Goal: Task Accomplishment & Management: Complete application form

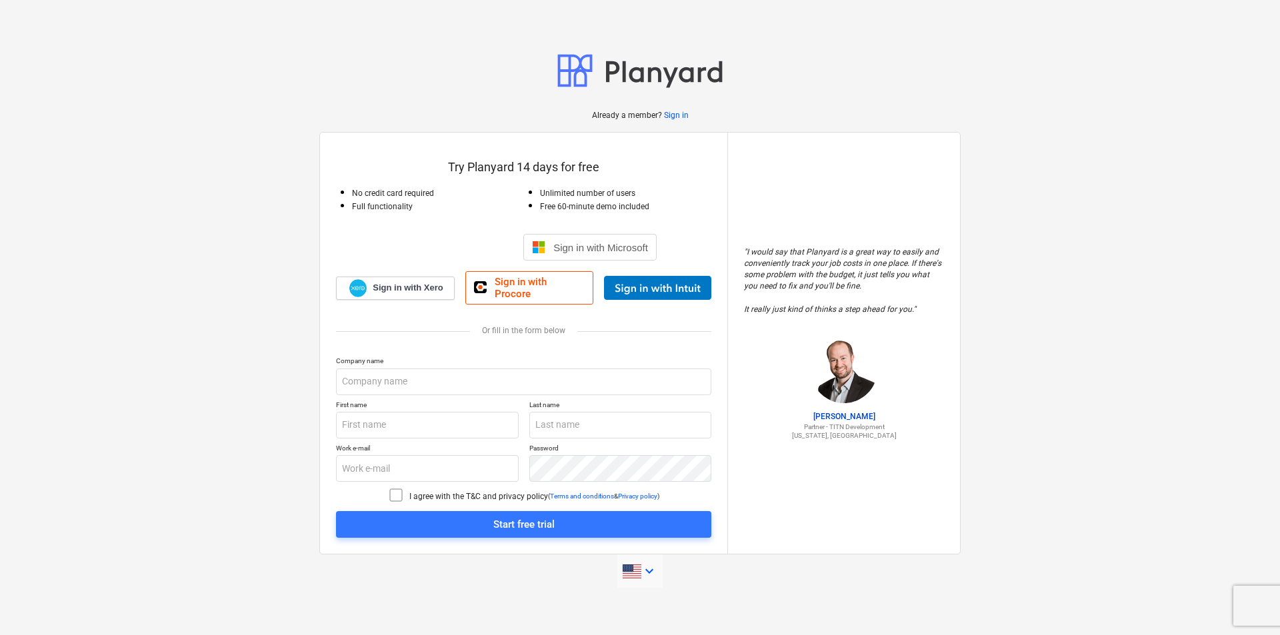
click at [651, 563] on icon "keyboard_arrow_down" at bounding box center [649, 571] width 16 height 16
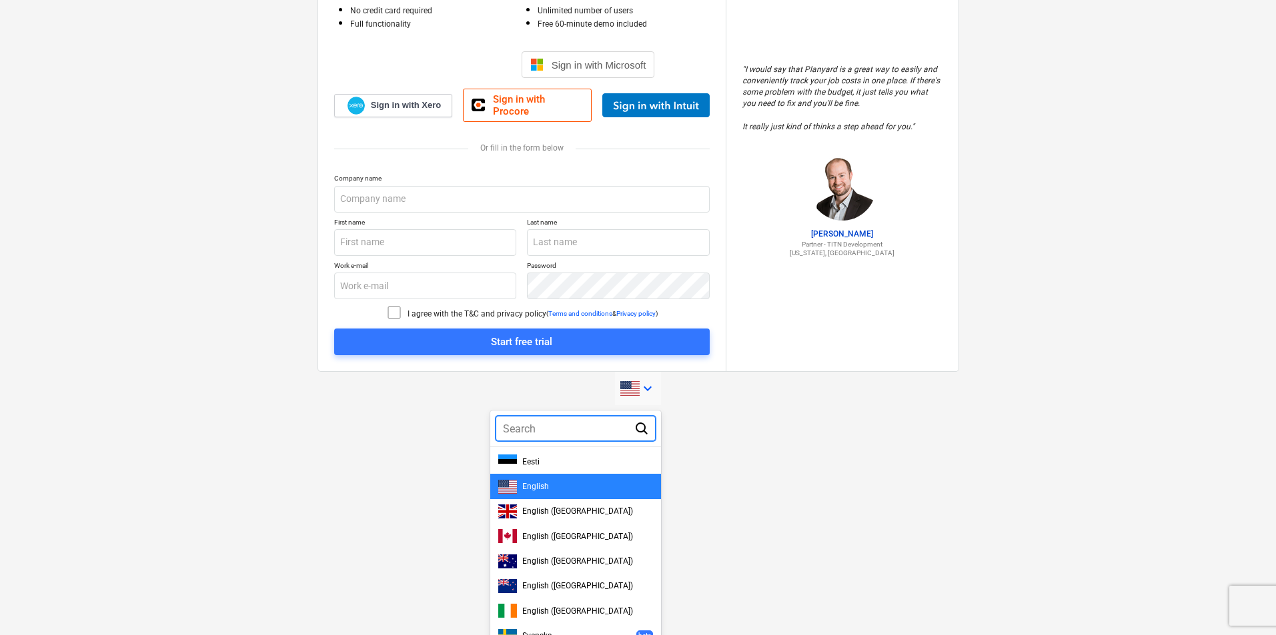
scroll to position [189, 0]
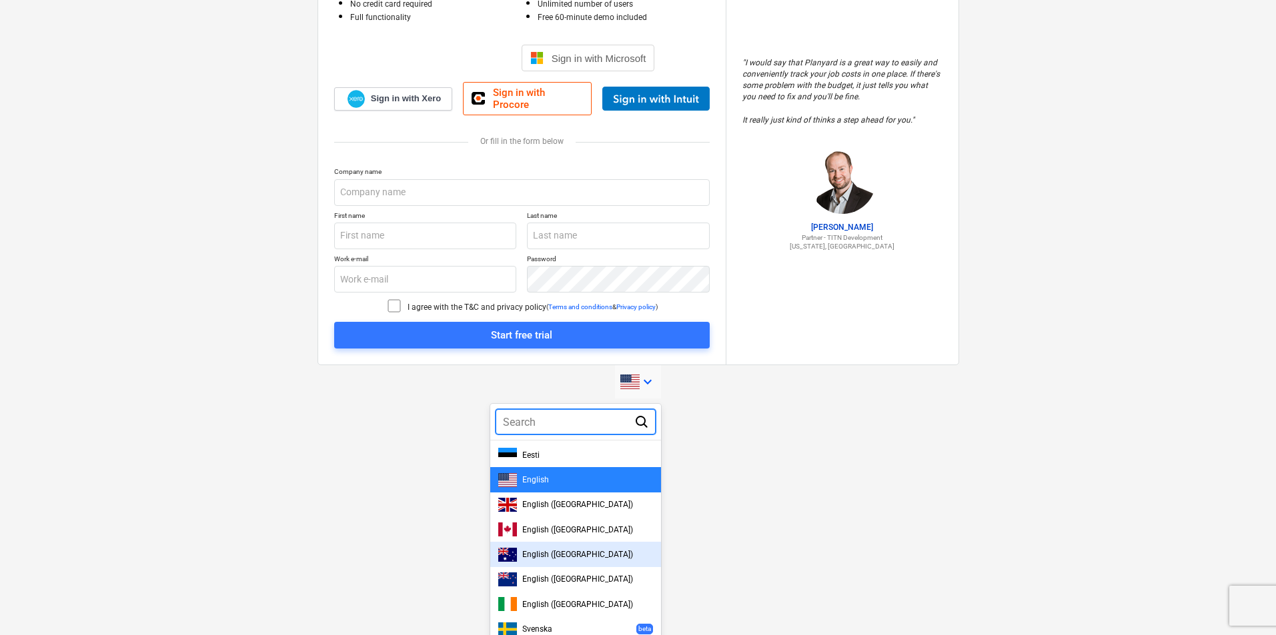
click at [594, 551] on div "English ([GEOGRAPHIC_DATA])" at bounding box center [575, 554] width 155 height 14
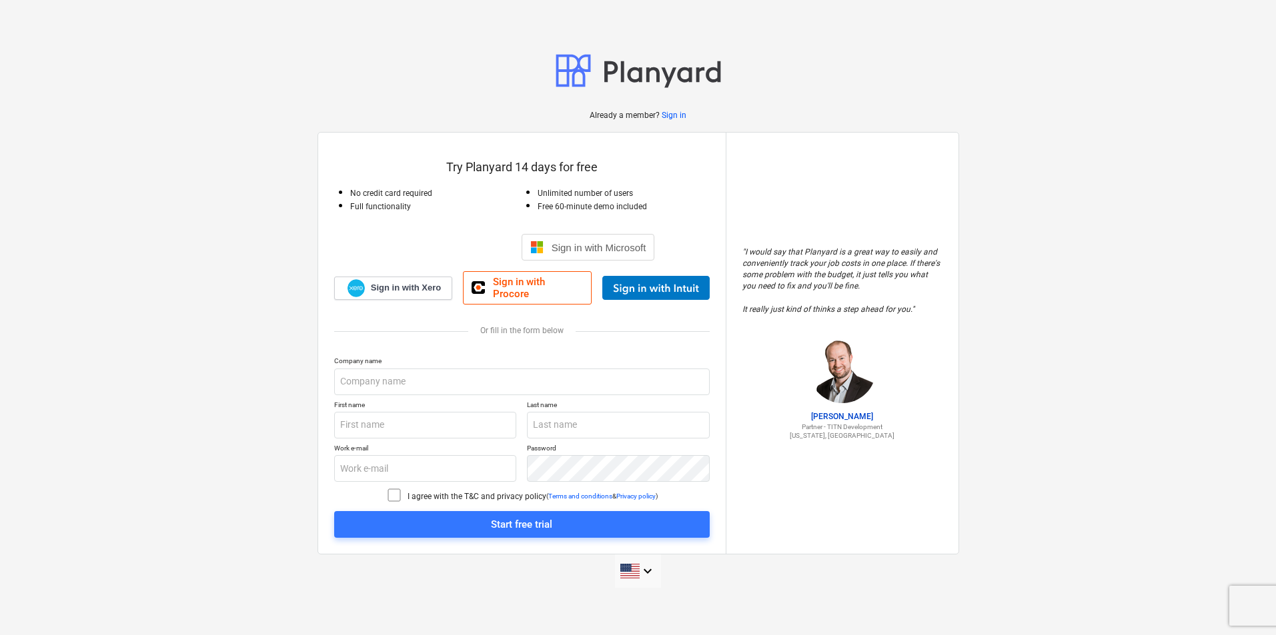
scroll to position [0, 0]
click at [425, 375] on input "text" at bounding box center [523, 382] width 375 height 27
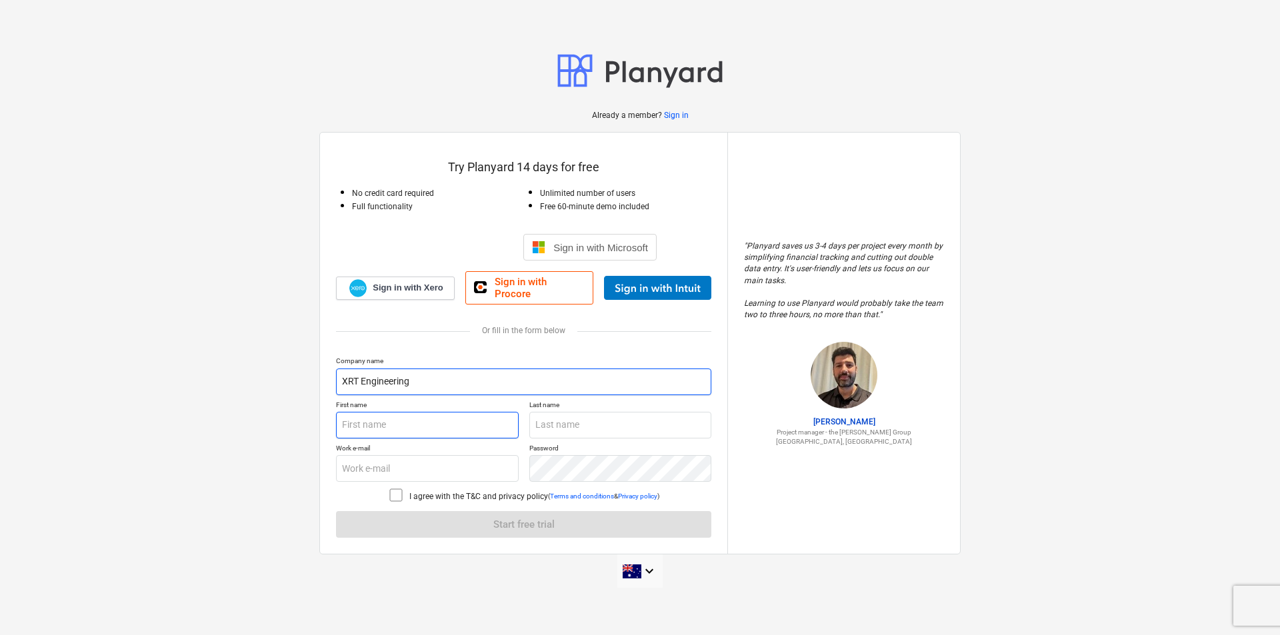
type input "XRT Engineering"
click at [409, 419] on input "text" at bounding box center [427, 425] width 183 height 27
type input "[PERSON_NAME]"
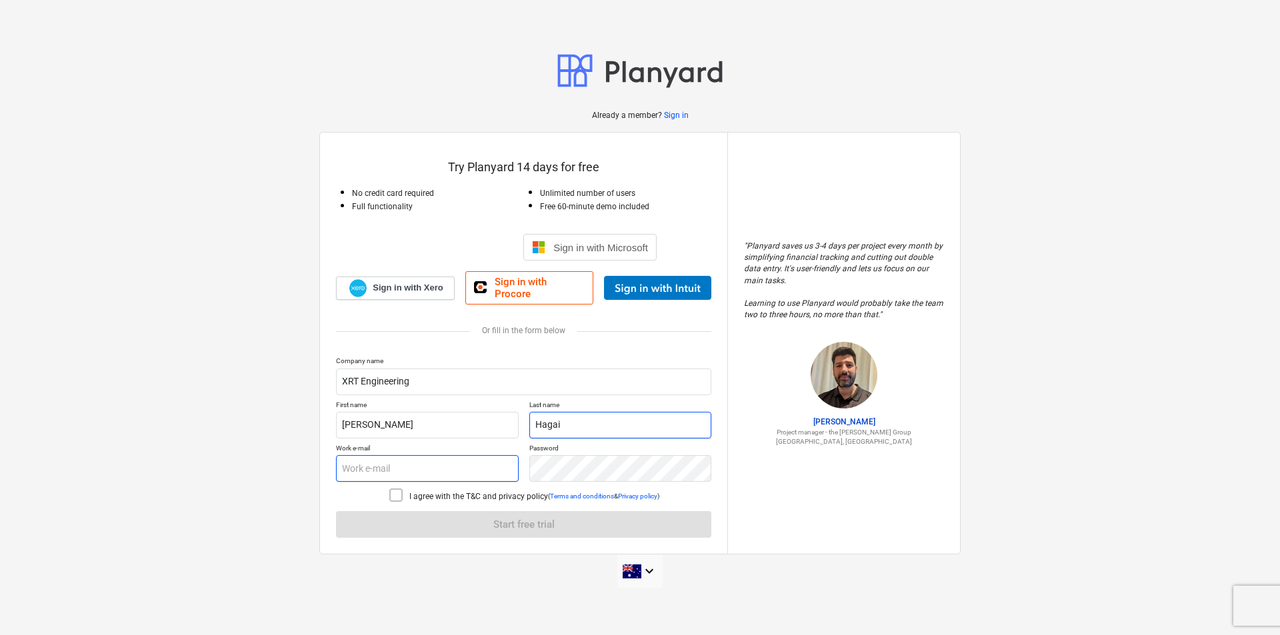
type input "Hagai"
click at [427, 473] on input "text" at bounding box center [427, 468] width 183 height 27
type input "[EMAIL_ADDRESS][DOMAIN_NAME]"
click at [571, 481] on div "Company name XRT Engineering First name [PERSON_NAME] Last name Hagai Work e-ma…" at bounding box center [523, 447] width 375 height 181
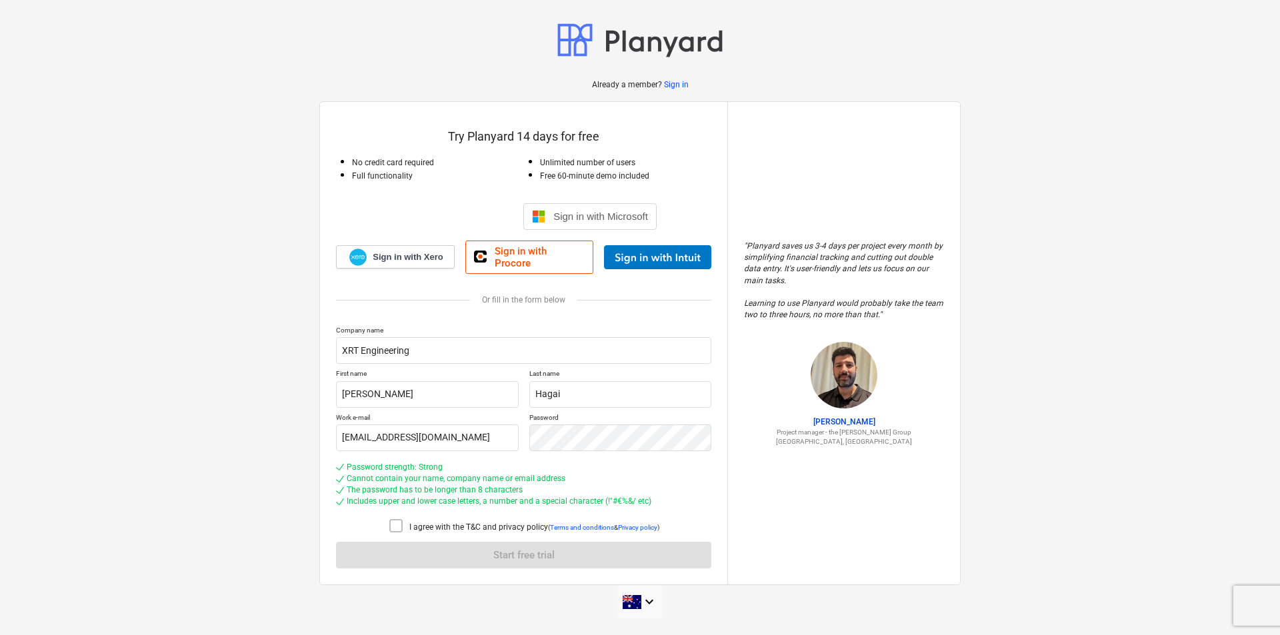
click at [397, 526] on icon at bounding box center [396, 526] width 16 height 16
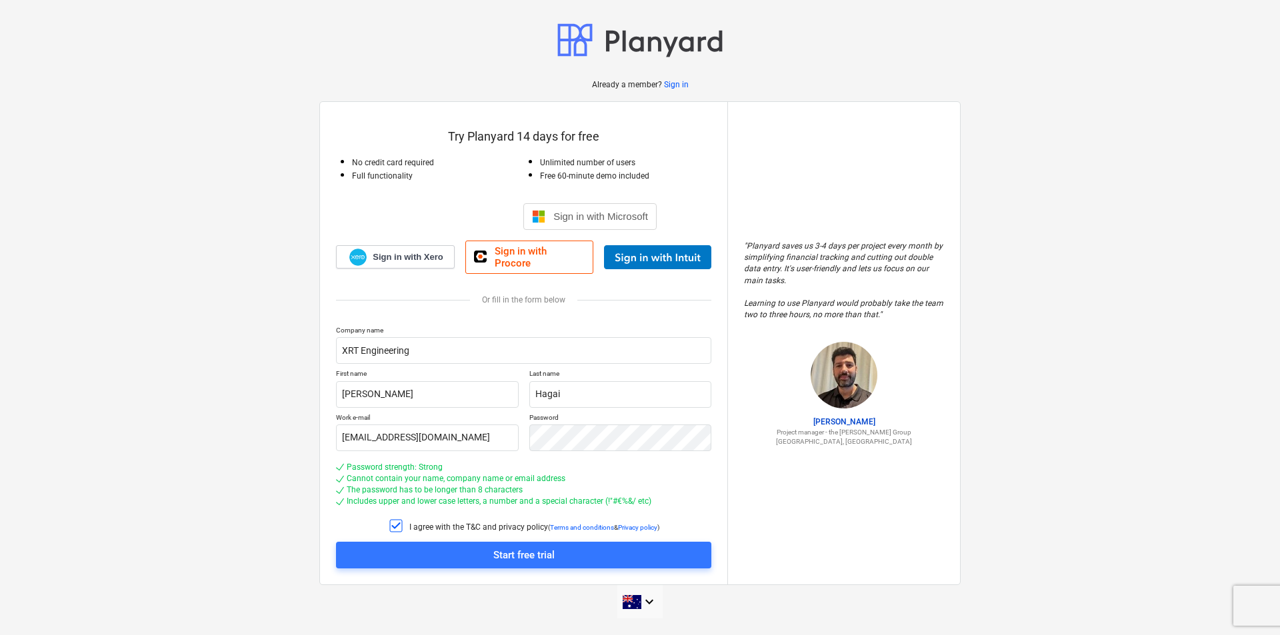
click at [435, 547] on span "Start free trial" at bounding box center [523, 555] width 343 height 17
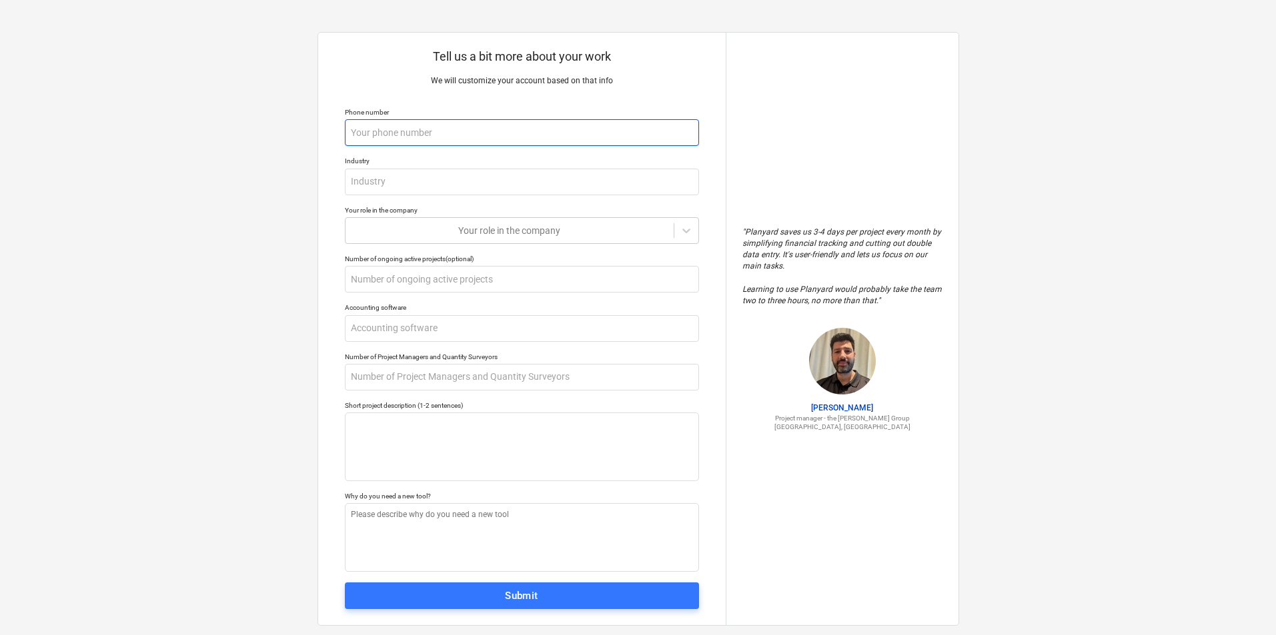
click at [397, 137] on input "text" at bounding box center [522, 132] width 354 height 27
type textarea "x"
type input "0"
type textarea "x"
type input "04"
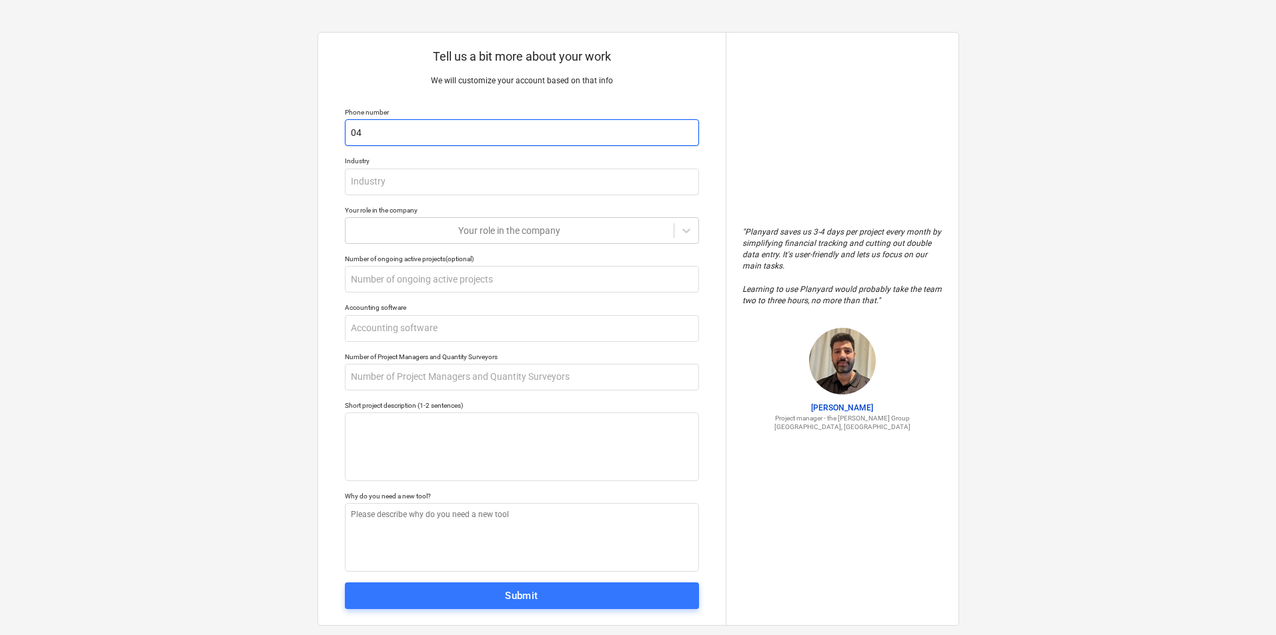
type textarea "x"
type input "043"
type textarea "x"
type input "0439"
type textarea "x"
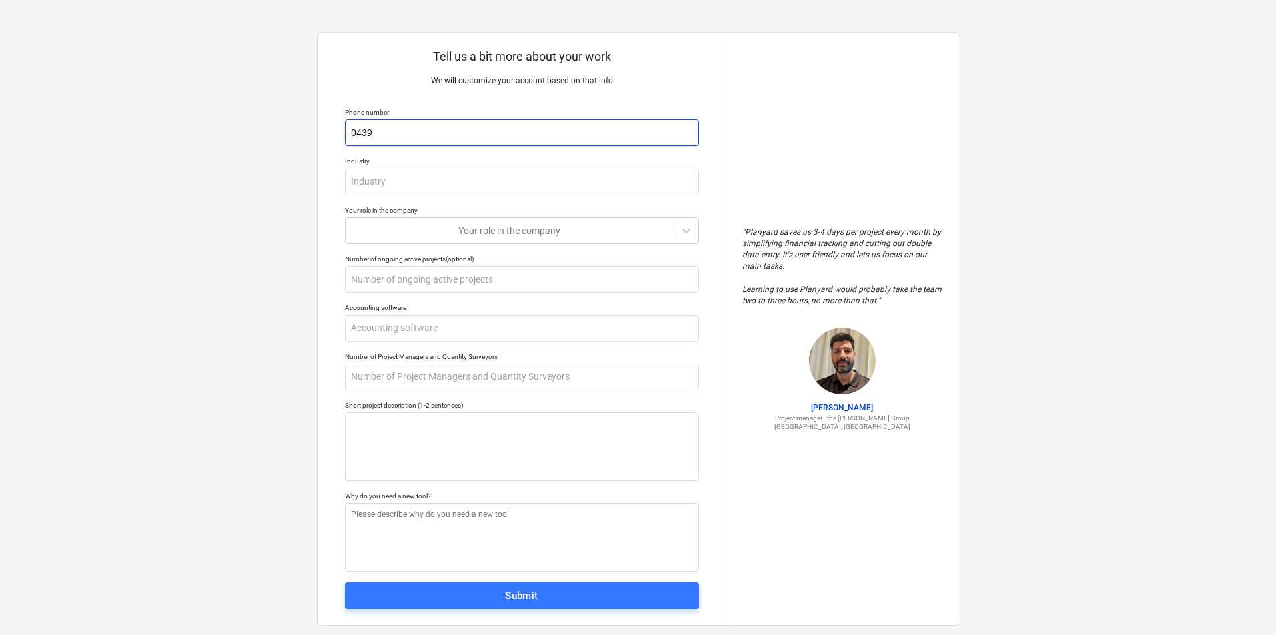
type input "04395"
type textarea "x"
type input "043951"
type textarea "x"
type input "0439518"
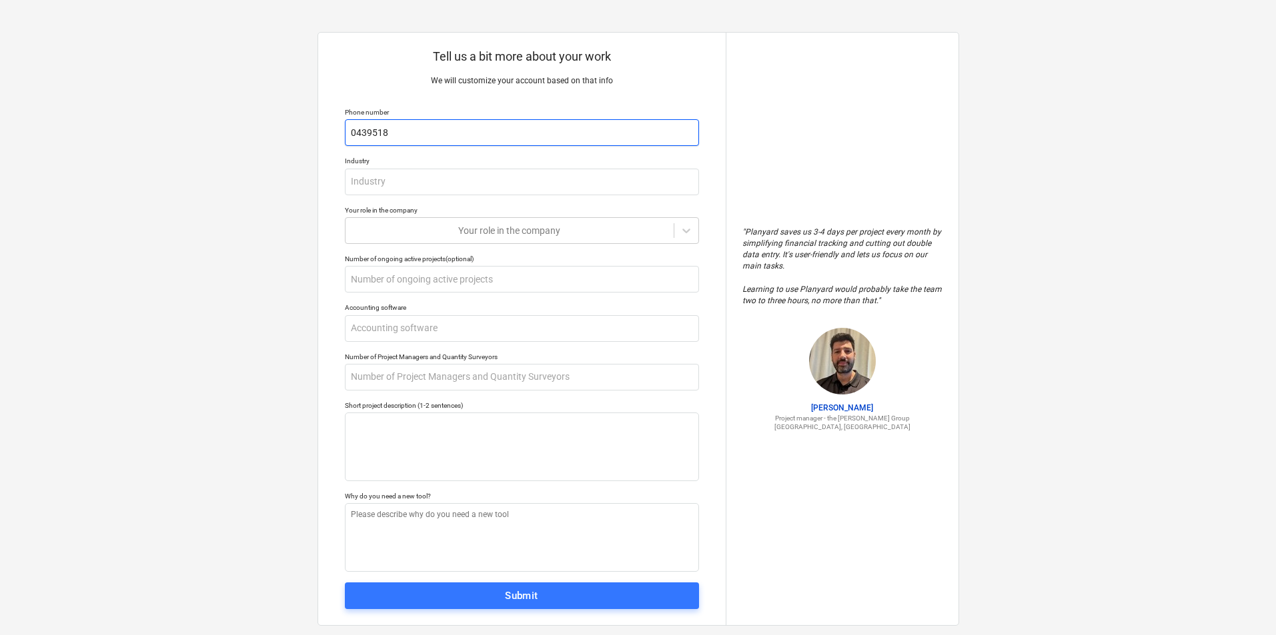
type textarea "x"
type input "04395182"
type textarea "x"
type input "043951822"
type textarea "x"
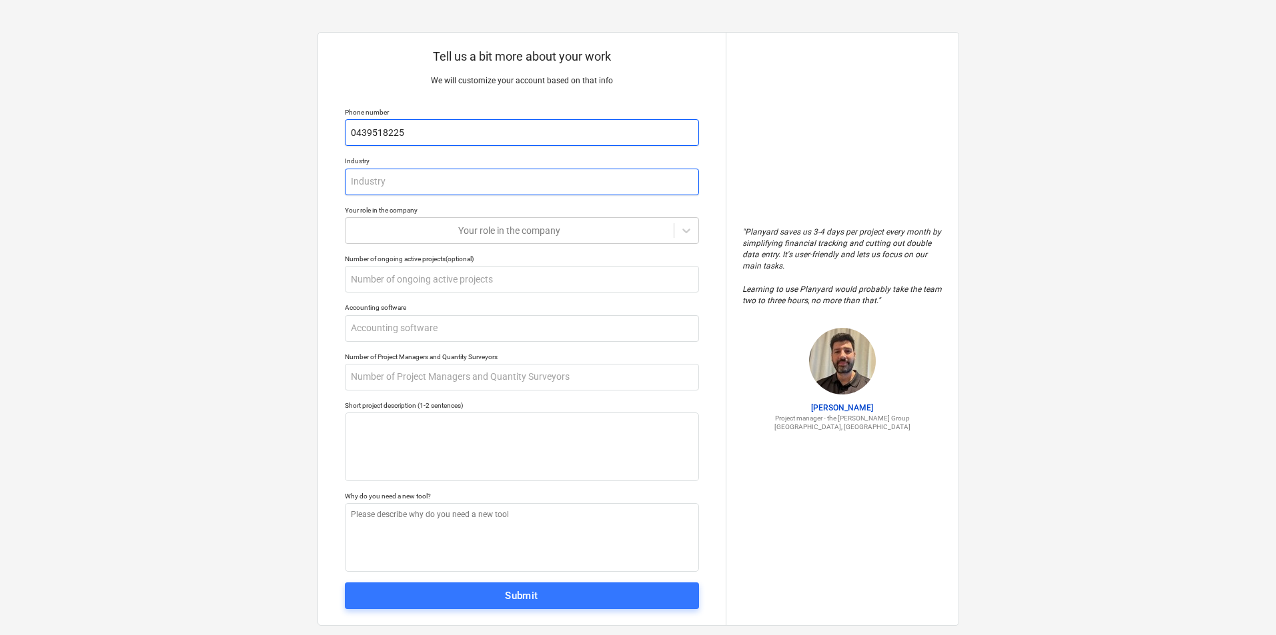
type input "0439518225"
click at [450, 176] on input "text" at bounding box center [522, 182] width 354 height 27
type textarea "x"
type input "c"
type textarea "x"
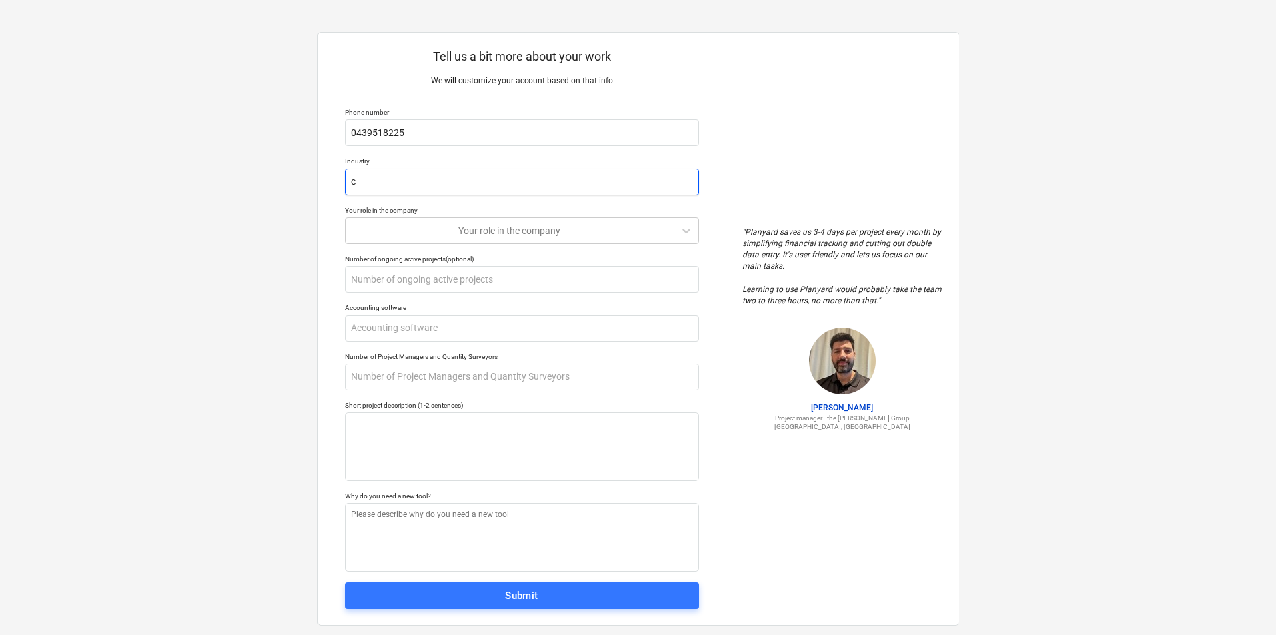
type input "cO"
type textarea "x"
type input "cON"
type textarea "x"
type input "cONS"
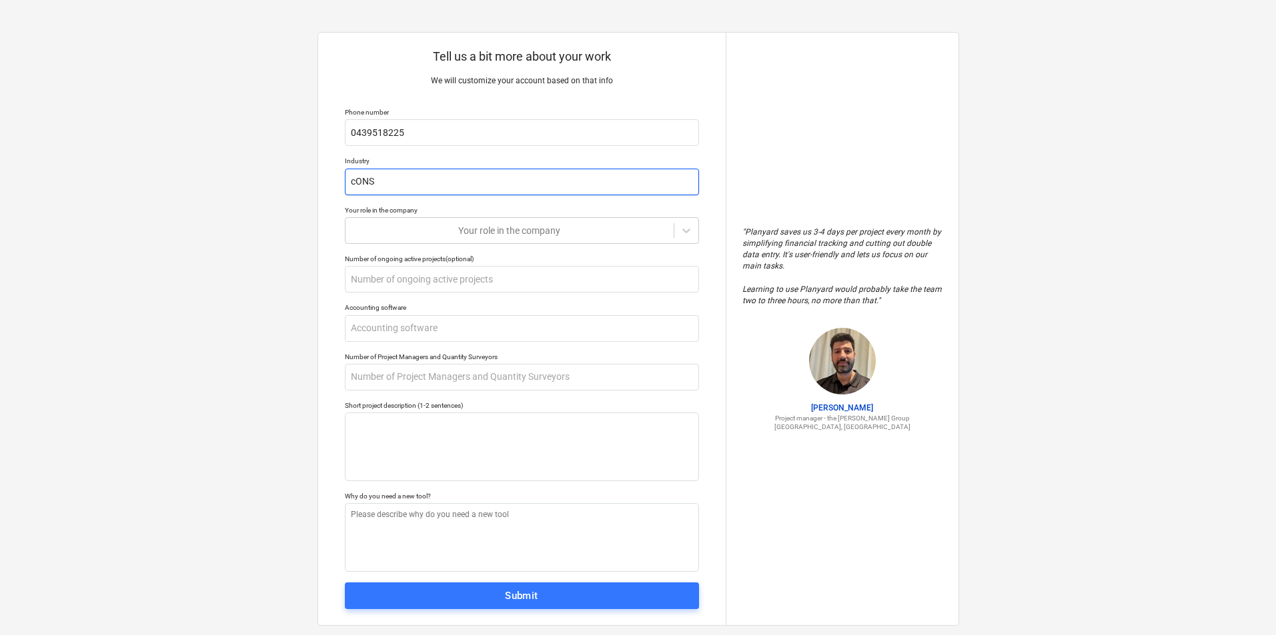
type textarea "x"
type input "cONST"
type textarea "x"
type input "cONSTR"
type textarea "x"
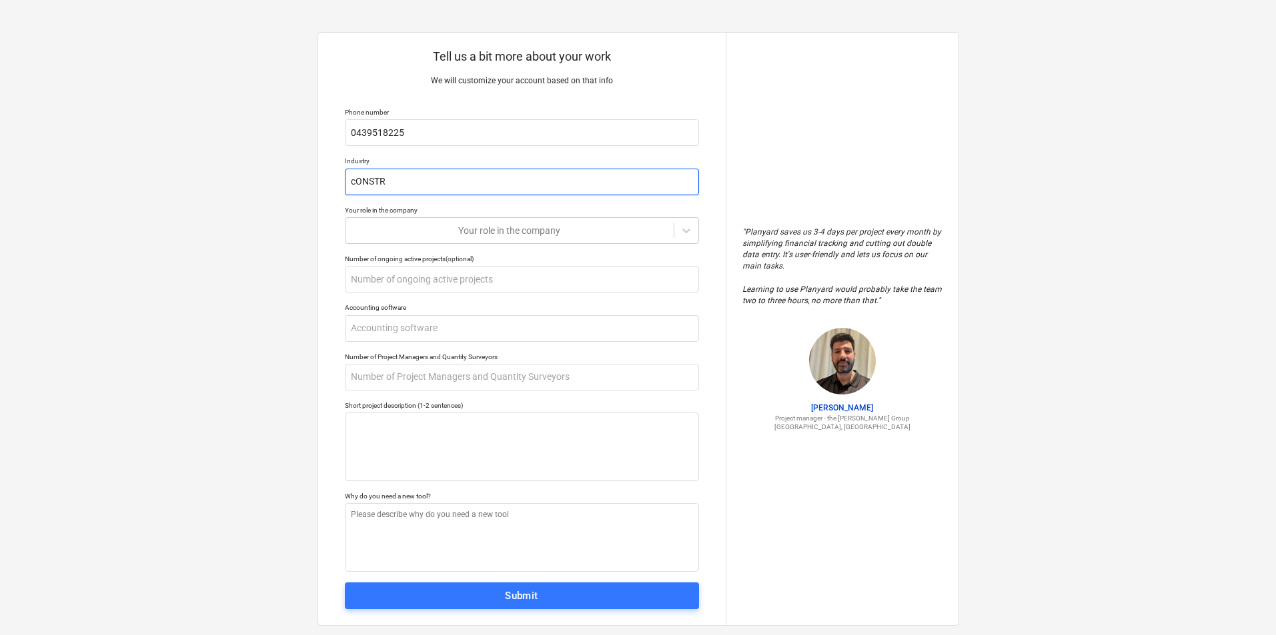
type input "cONSTRU"
type textarea "x"
type input "cONSTRUC"
type textarea "x"
type input "cONSTRUCT"
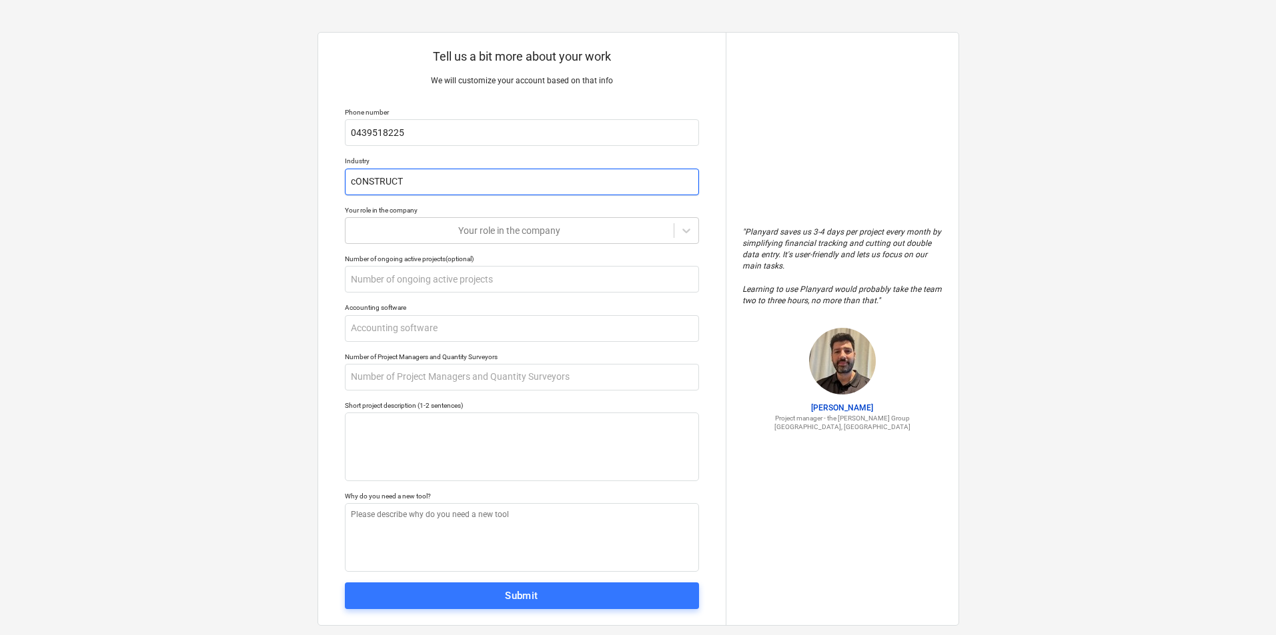
type textarea "x"
type input "cONSTRUCTI"
type textarea "x"
type input "cONSTRUCTIO"
type textarea "x"
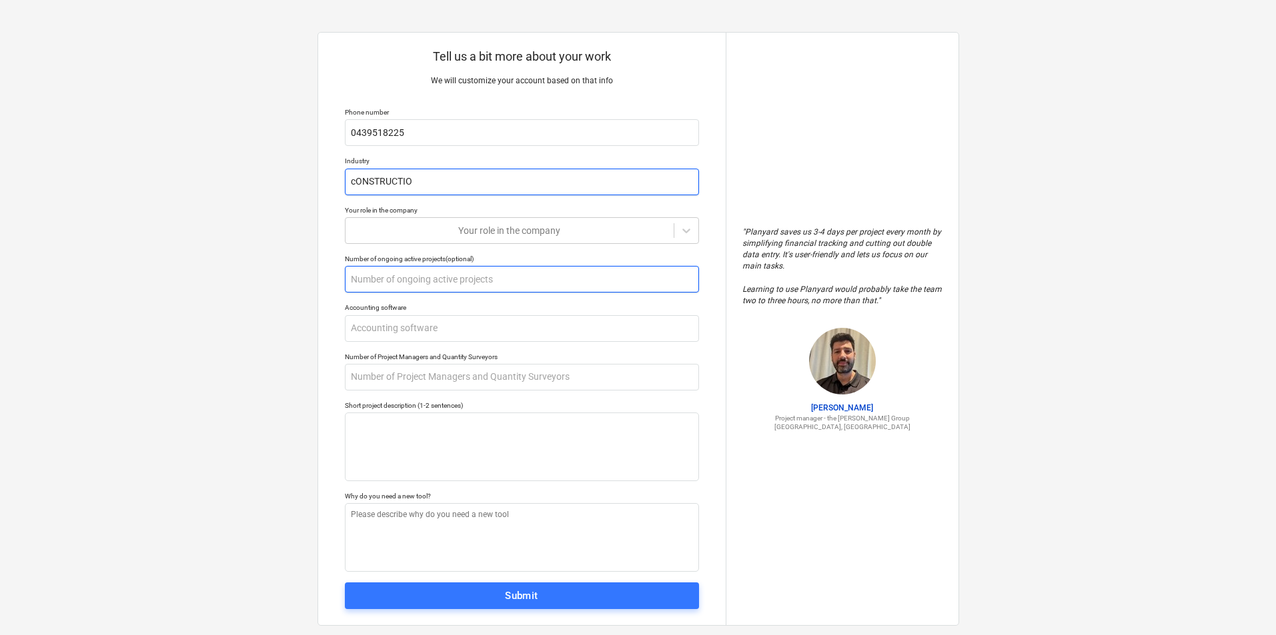
type input "cONSTRUCTION"
drag, startPoint x: 355, startPoint y: 185, endPoint x: 346, endPoint y: 181, distance: 10.2
click at [346, 181] on input "cONSTRUCTION" at bounding box center [522, 182] width 354 height 27
type textarea "x"
type input "CONSTRUCTION"
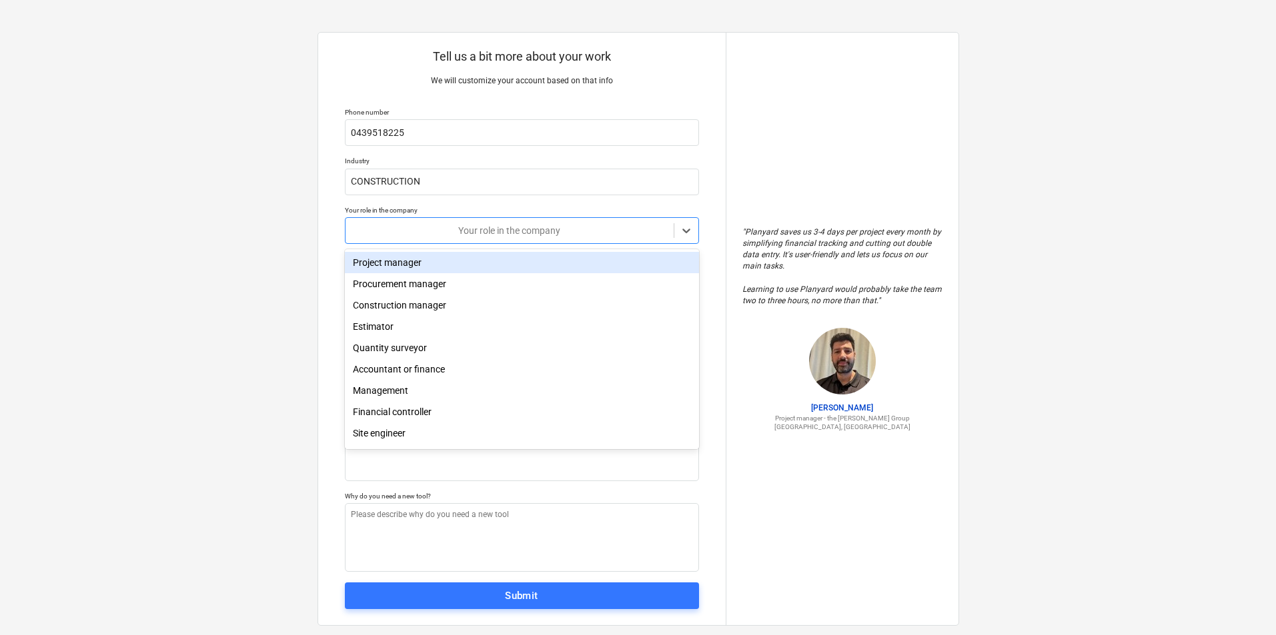
click at [419, 231] on div at bounding box center [509, 230] width 315 height 13
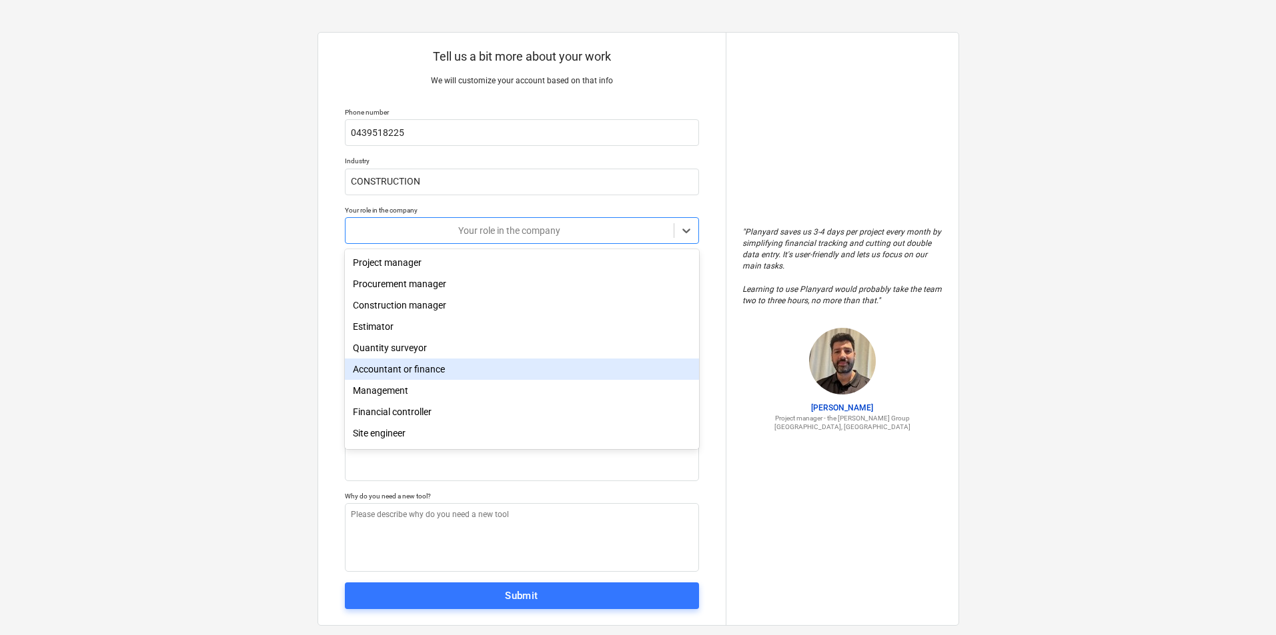
scroll to position [47, 0]
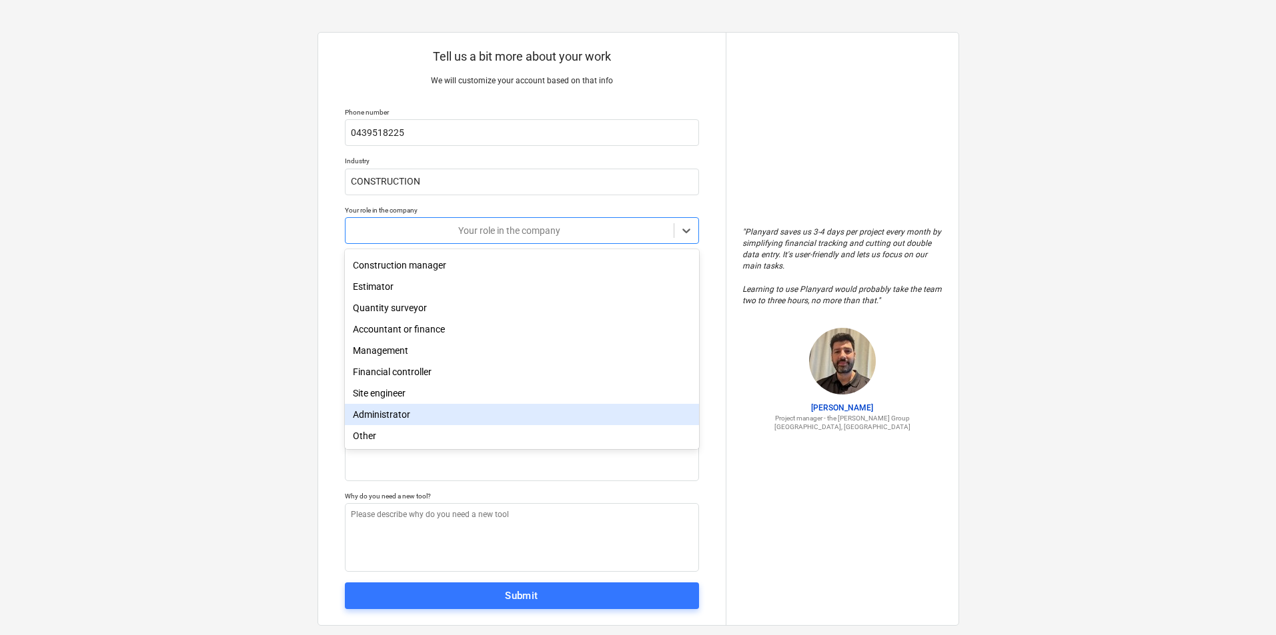
click at [413, 413] on div "Administrator" at bounding box center [522, 414] width 354 height 21
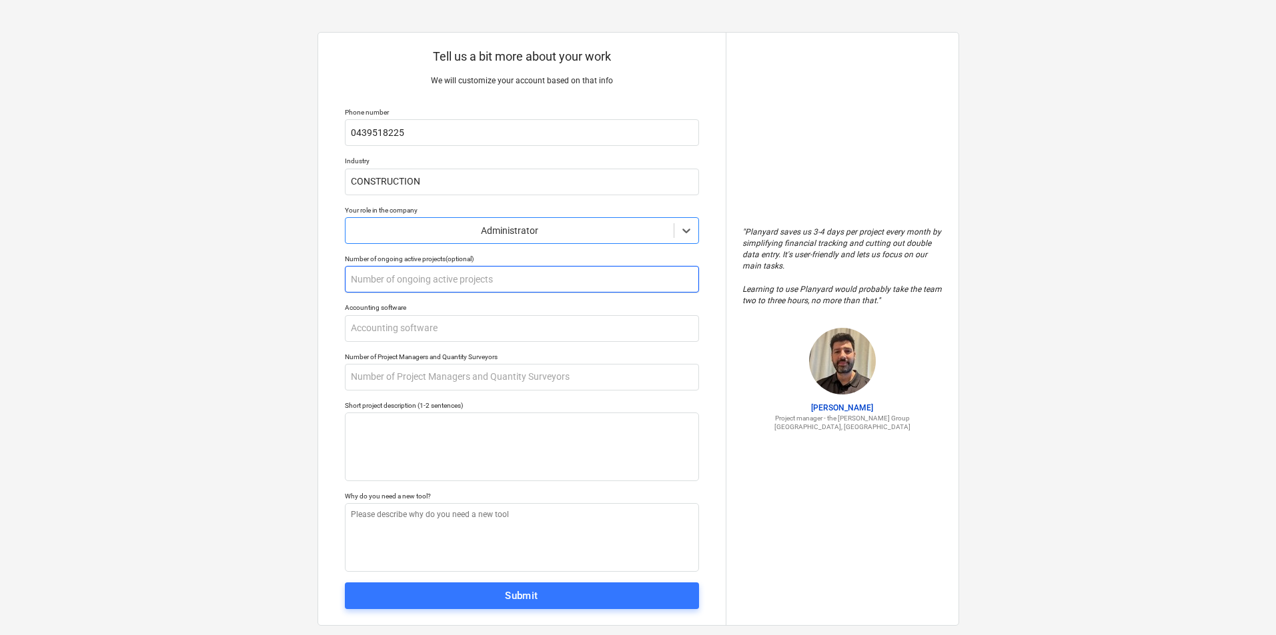
click at [453, 283] on input "text" at bounding box center [522, 279] width 354 height 27
type textarea "x"
type input "5"
click at [425, 327] on input "text" at bounding box center [522, 328] width 354 height 27
drag, startPoint x: 392, startPoint y: 277, endPoint x: 217, endPoint y: 286, distance: 174.9
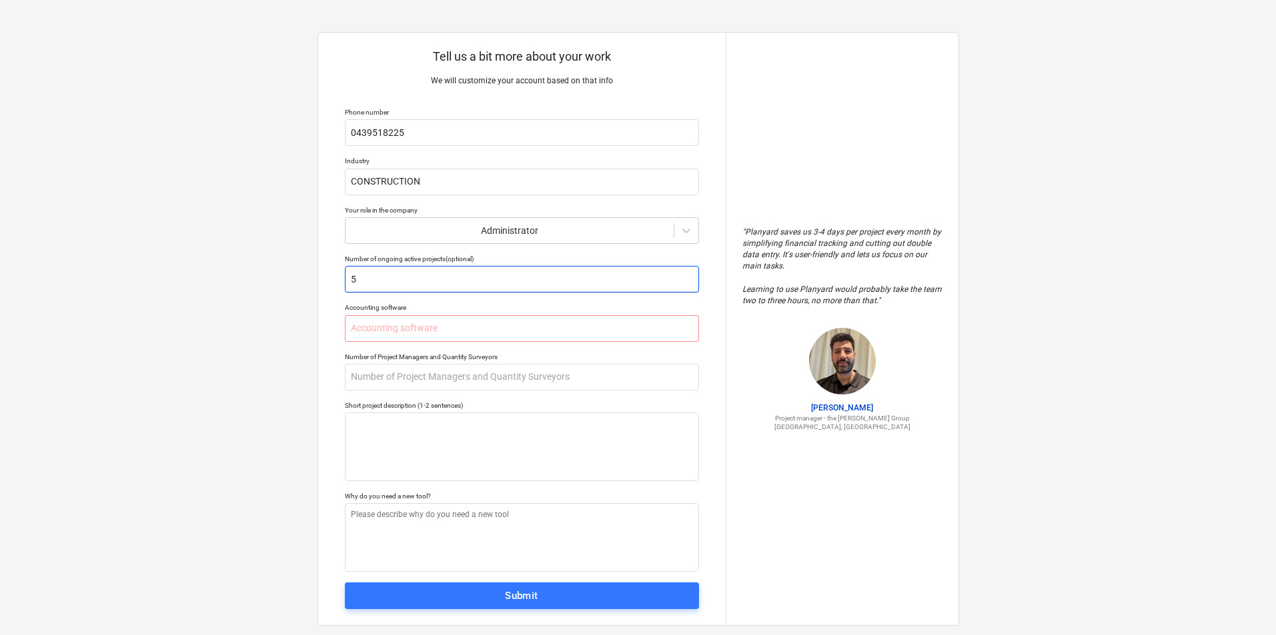
click at [230, 284] on div "Tell us a bit more about your work We will customize your account based on that…" at bounding box center [638, 329] width 1276 height 658
type textarea "x"
type input "8"
click at [409, 325] on input "text" at bounding box center [522, 328] width 354 height 27
type textarea "x"
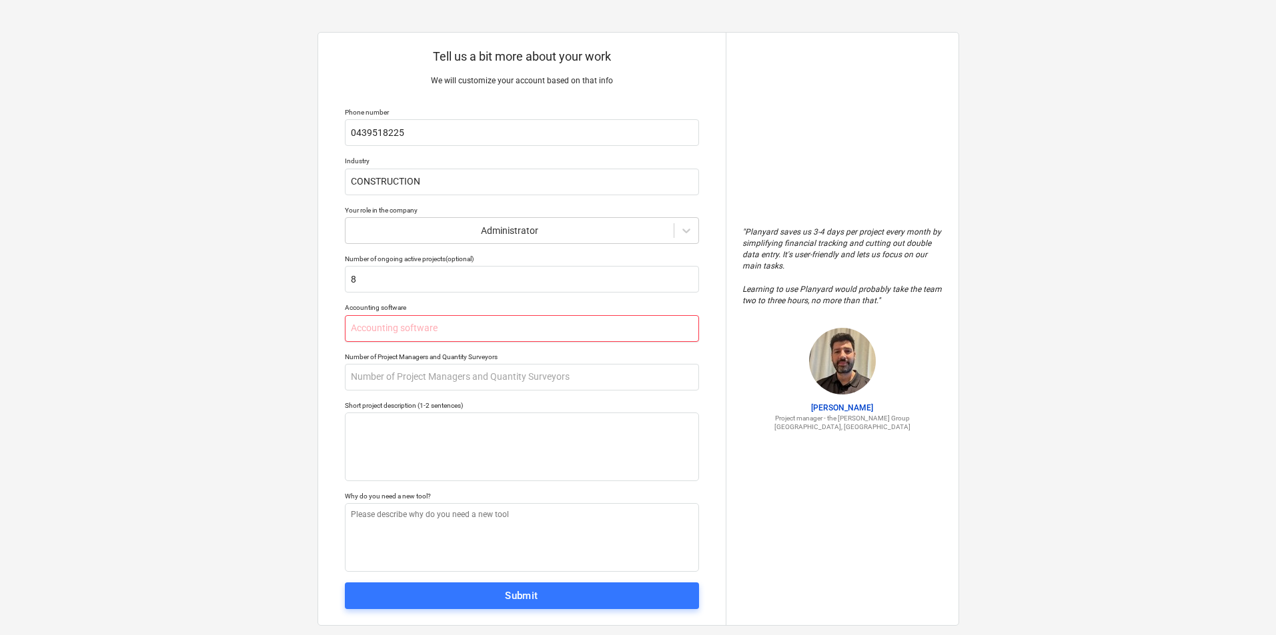
type input "x"
type textarea "x"
type input "X"
type textarea "x"
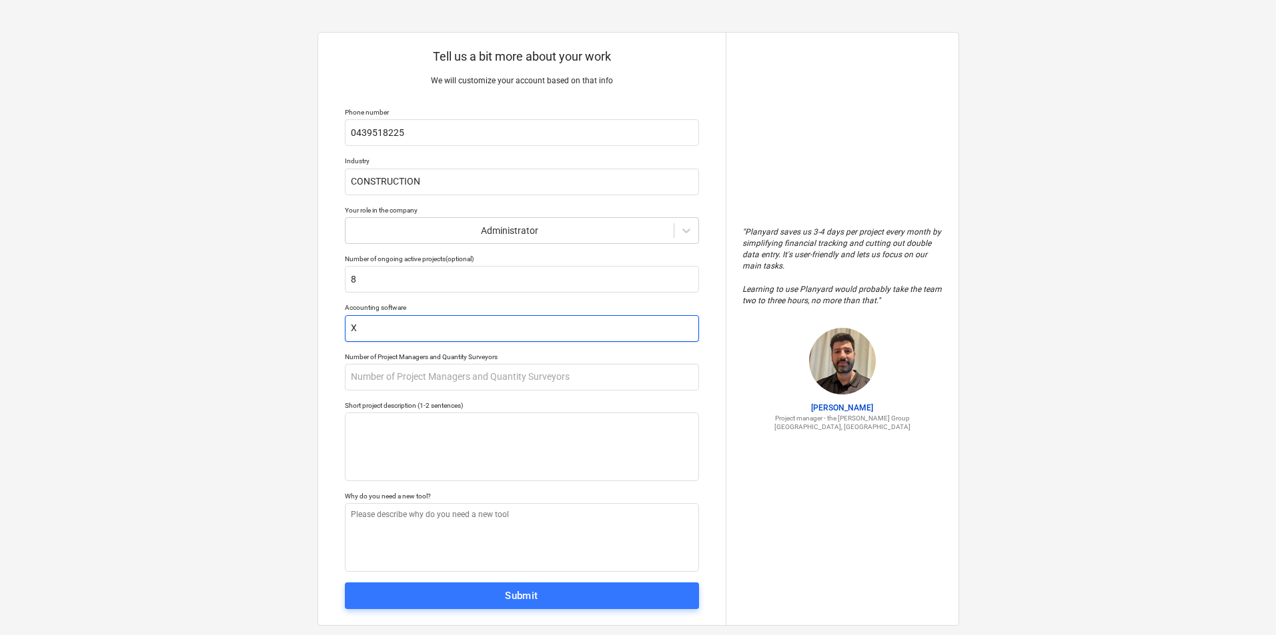
type input "Xe"
type textarea "x"
type input "Xer"
type textarea "x"
type input "Xero"
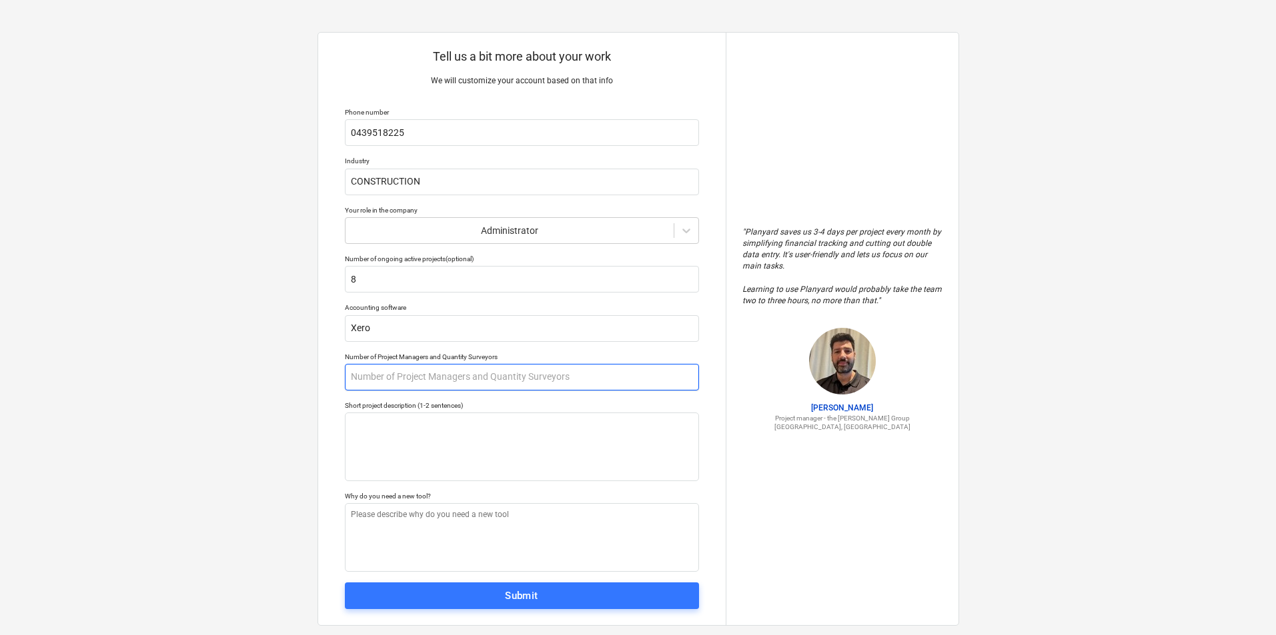
click at [433, 375] on input "text" at bounding box center [522, 377] width 354 height 27
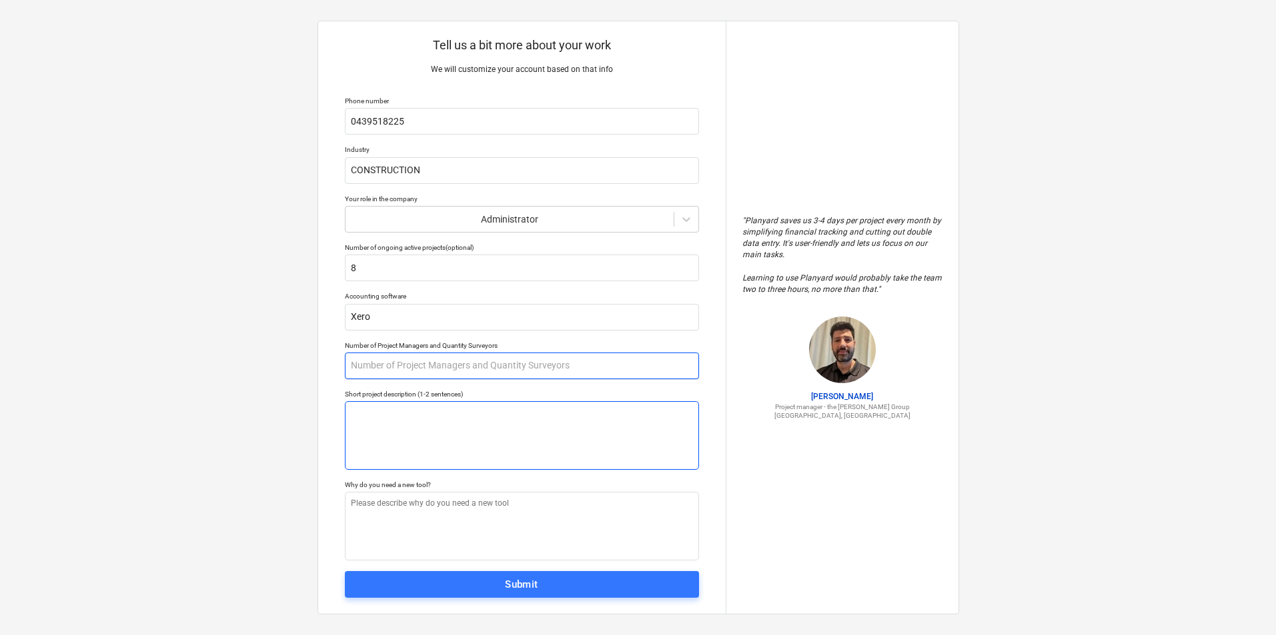
scroll to position [23, 0]
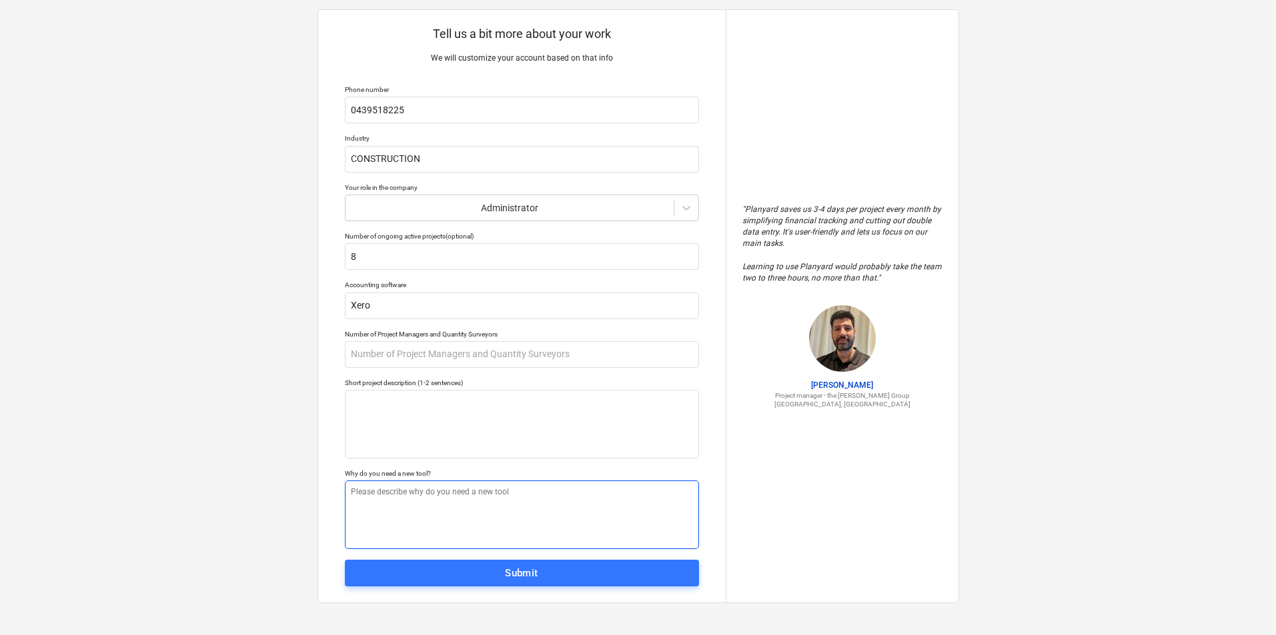
click at [413, 497] on textarea at bounding box center [522, 515] width 354 height 69
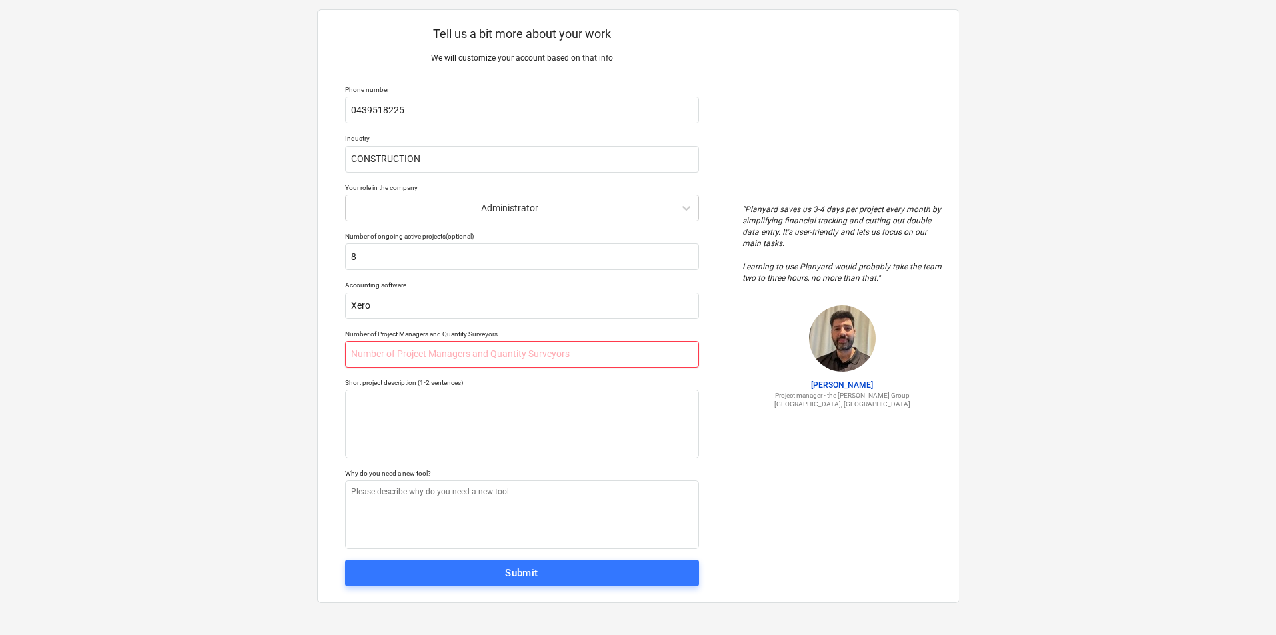
click at [445, 356] on input "text" at bounding box center [522, 354] width 354 height 27
type textarea "x"
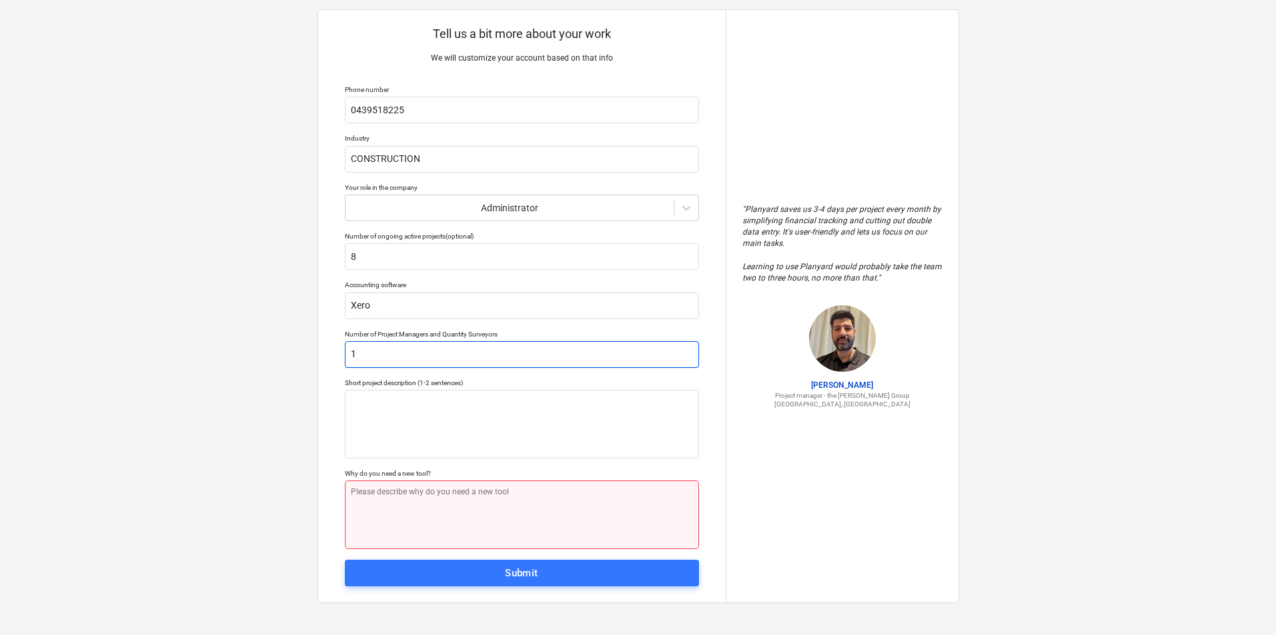
type input "1"
click at [445, 495] on textarea at bounding box center [522, 515] width 354 height 69
type textarea "x"
type textarea "c"
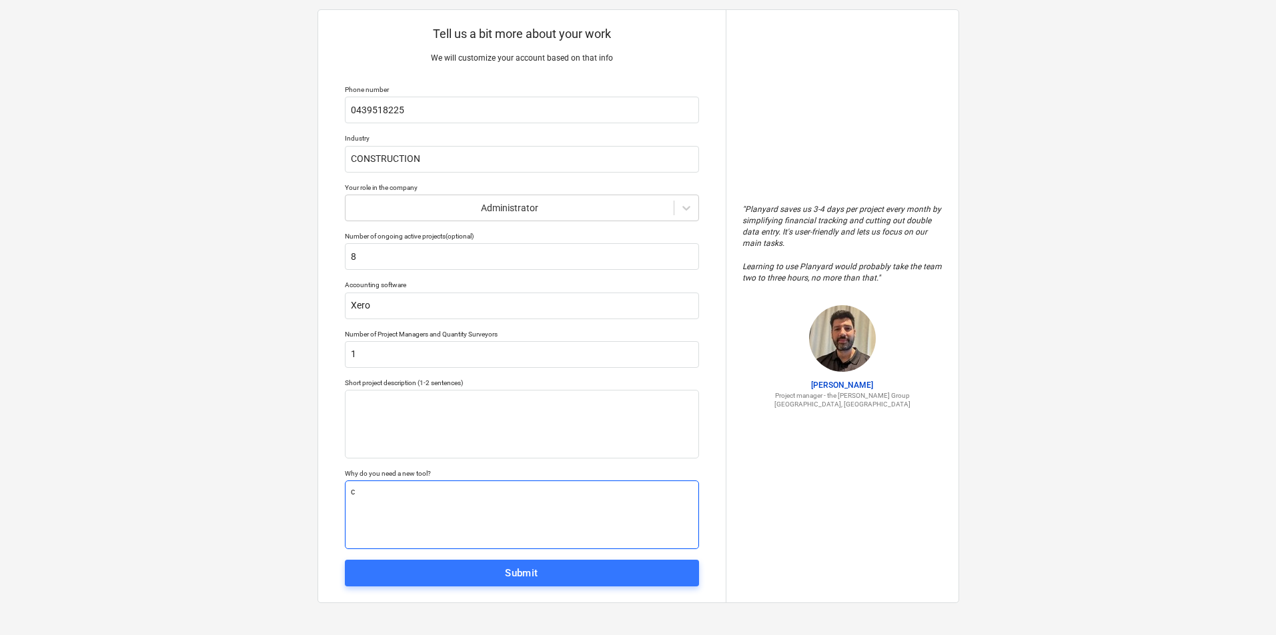
type textarea "x"
type textarea "co"
type textarea "x"
type textarea "cos"
type textarea "x"
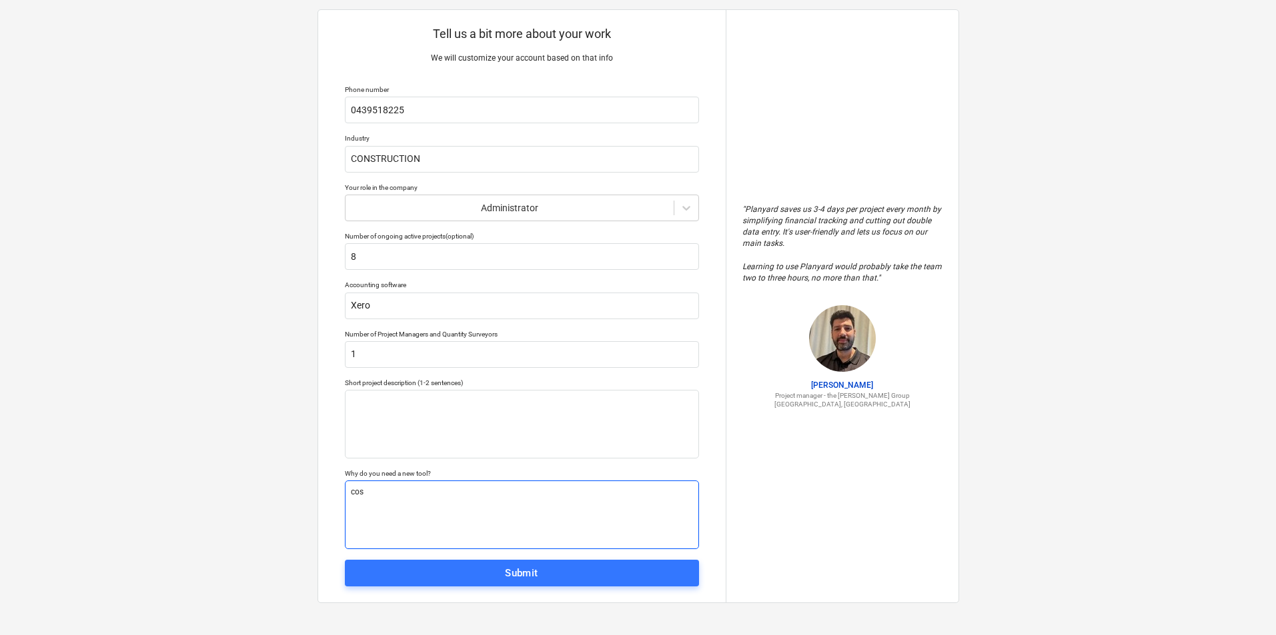
type textarea "cost"
type textarea "x"
type textarea "cost"
type textarea "x"
type textarea "cost t"
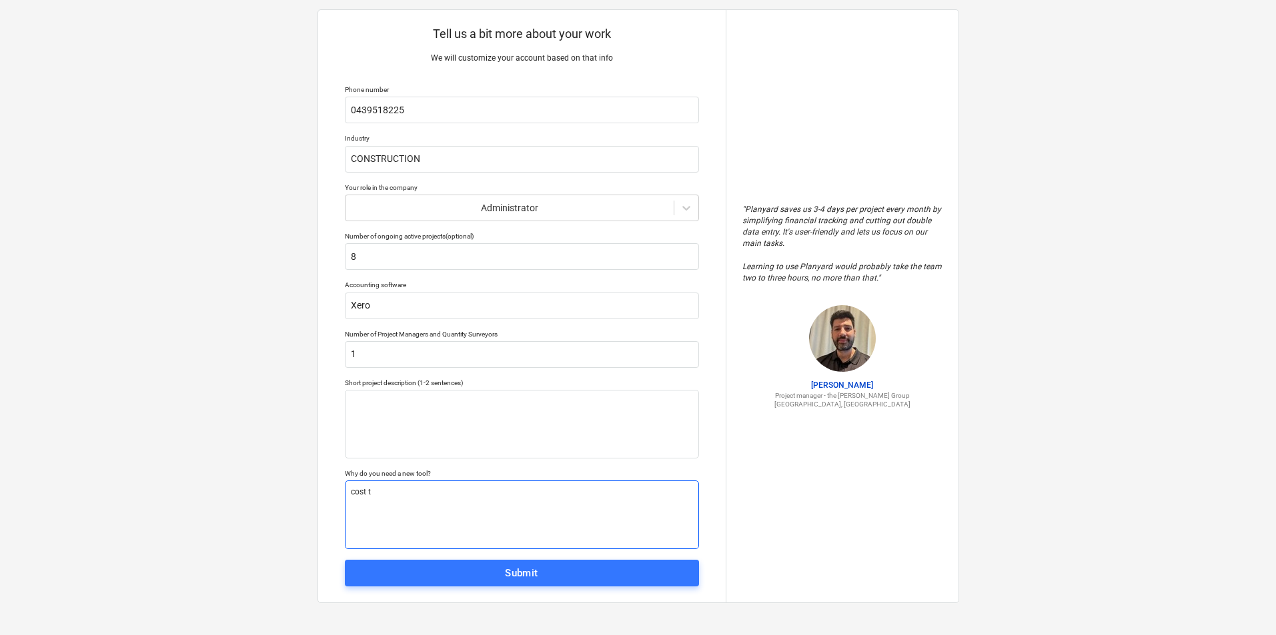
type textarea "x"
type textarea "cost tr"
type textarea "x"
type textarea "cost tra"
type textarea "x"
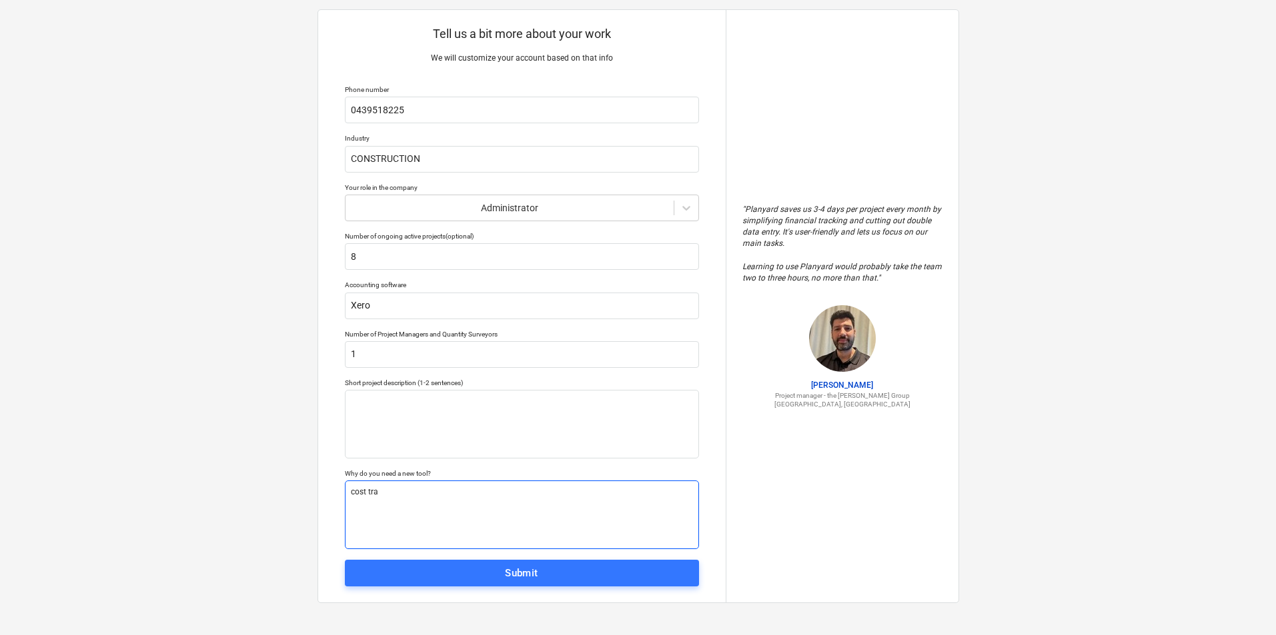
type textarea "cost trac"
type textarea "x"
type textarea "cost track"
type textarea "x"
type textarea "cost tracki"
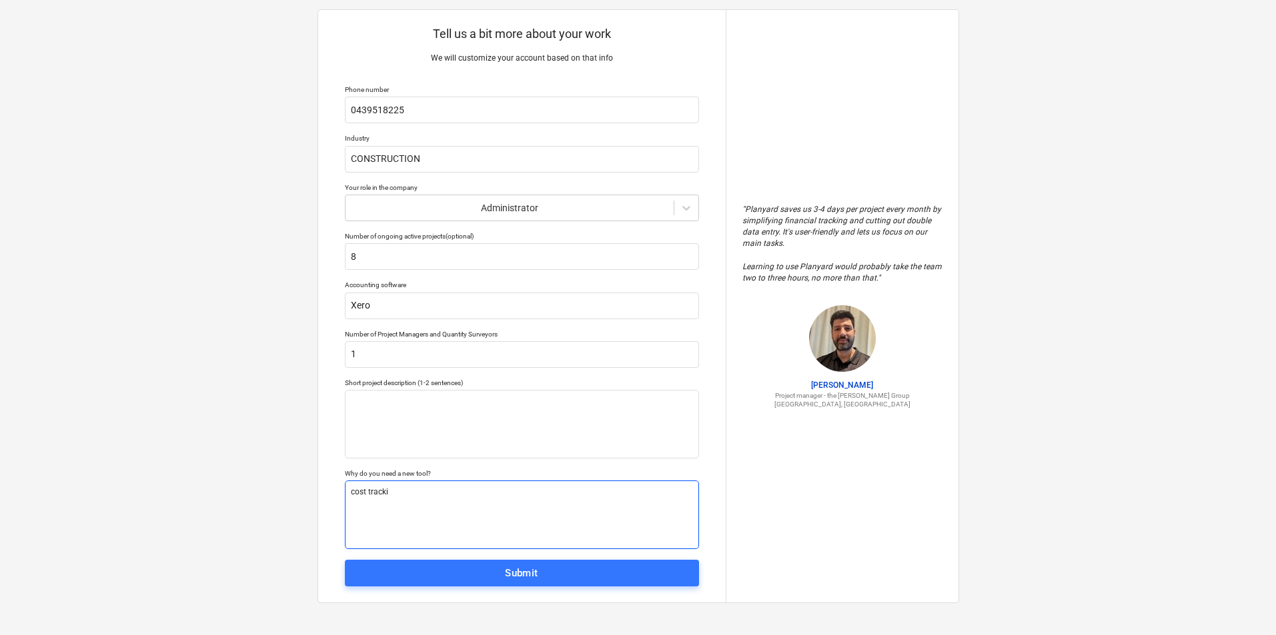
type textarea "x"
type textarea "cost trackin"
type textarea "x"
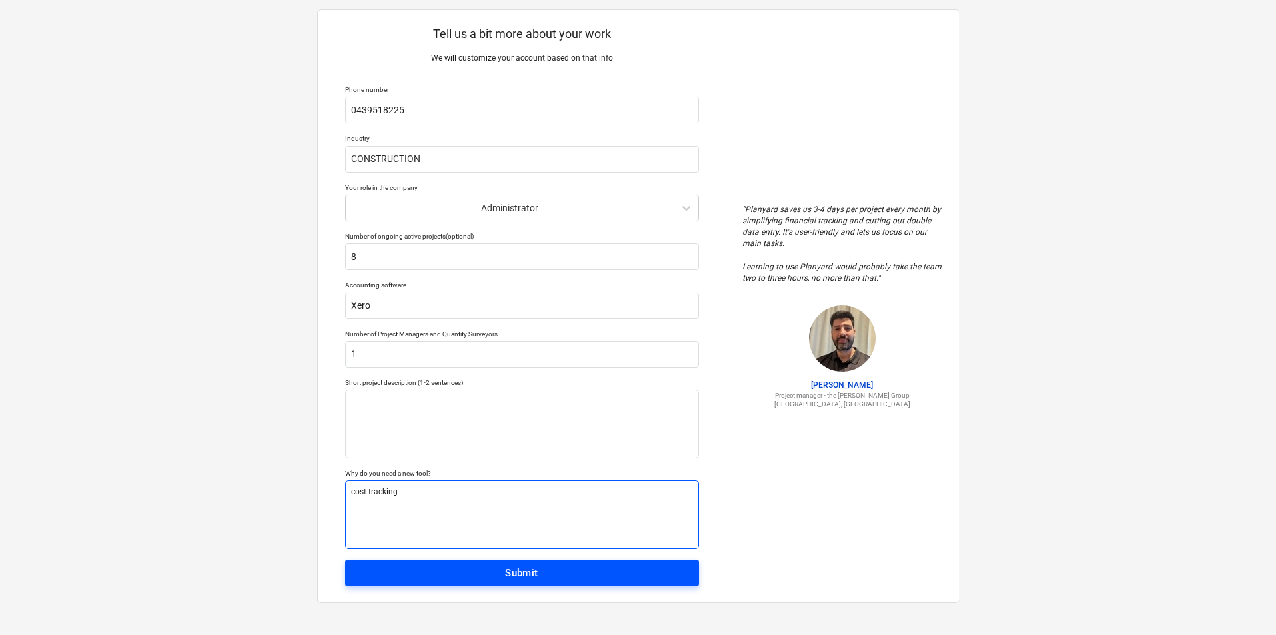
type textarea "cost tracking"
click at [556, 582] on span "Submit" at bounding box center [521, 573] width 325 height 17
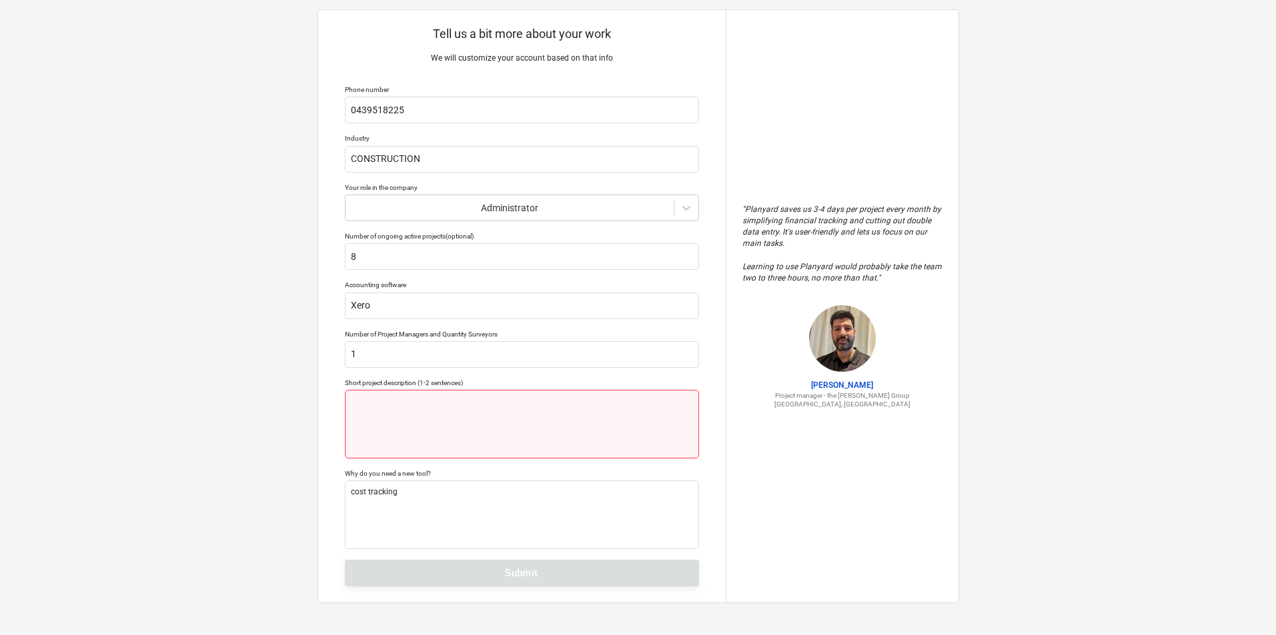
click at [411, 419] on textarea at bounding box center [522, 424] width 354 height 69
type textarea "x"
type textarea "s"
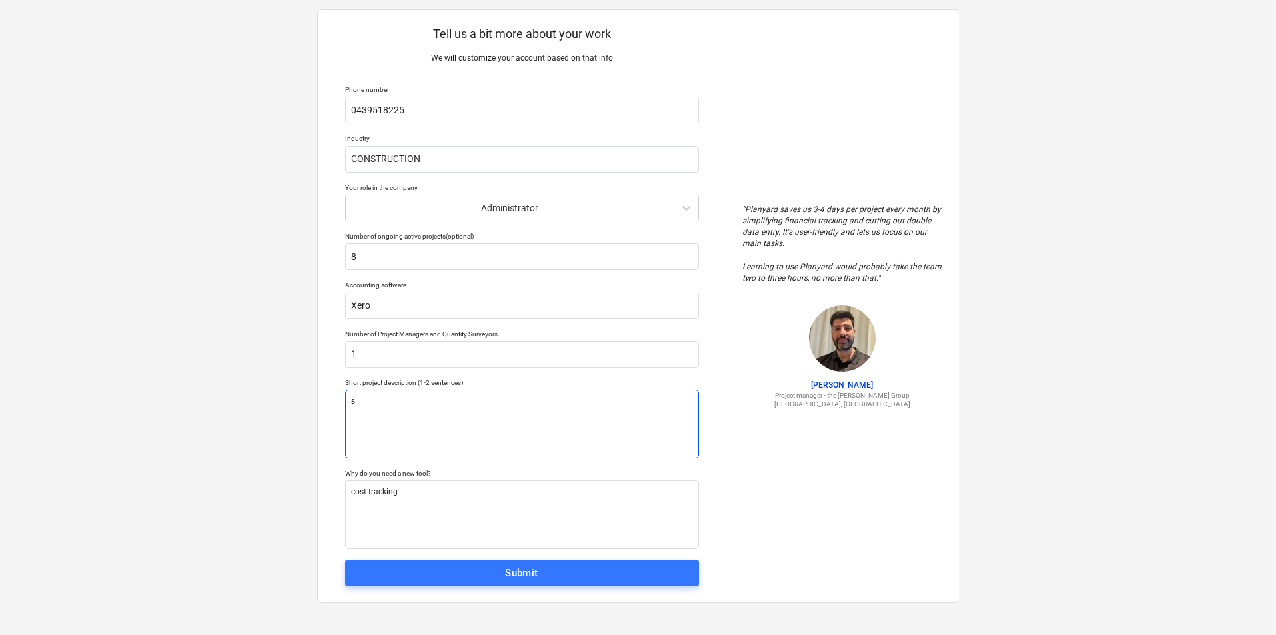
type textarea "x"
type textarea "st"
type textarea "x"
type textarea "ste"
type textarea "x"
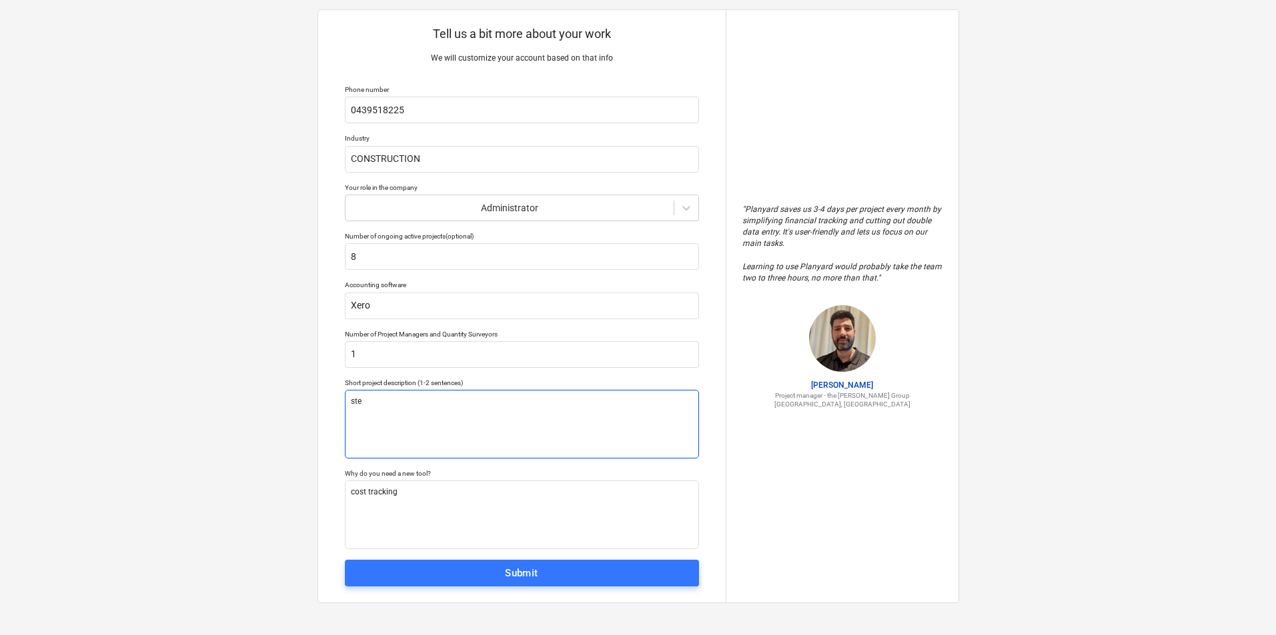
type textarea "stee"
type textarea "x"
type textarea "steel"
type textarea "x"
type textarea "steel"
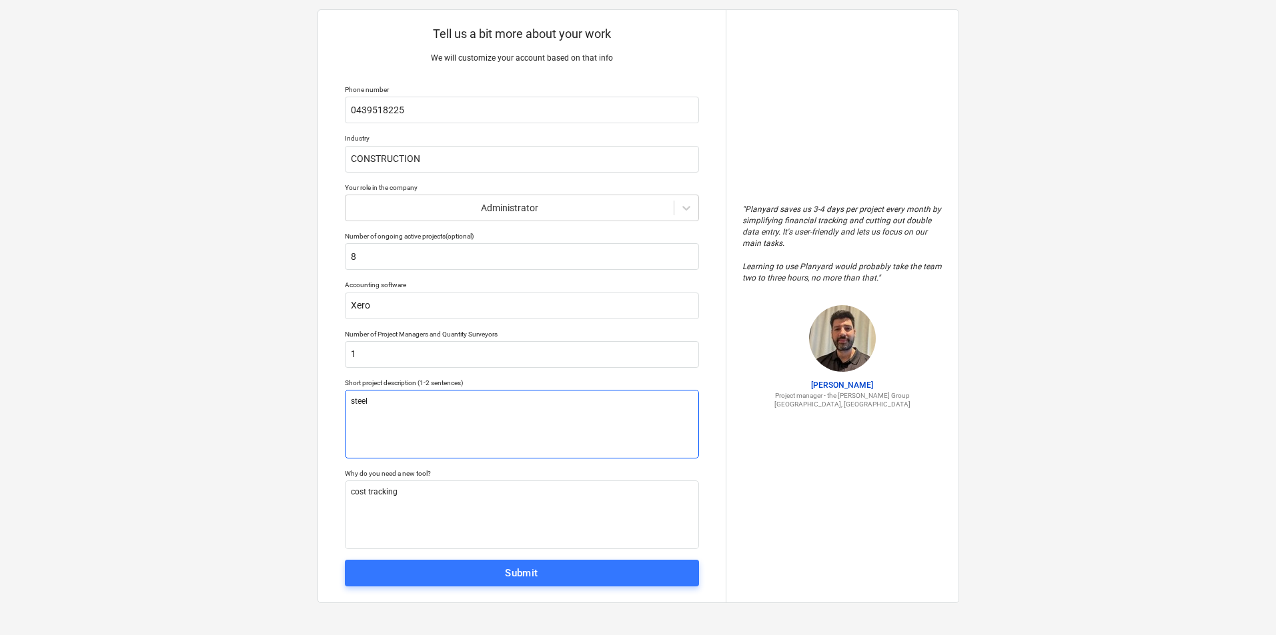
type textarea "x"
type textarea "steel f"
type textarea "x"
type textarea "steel fi"
type textarea "x"
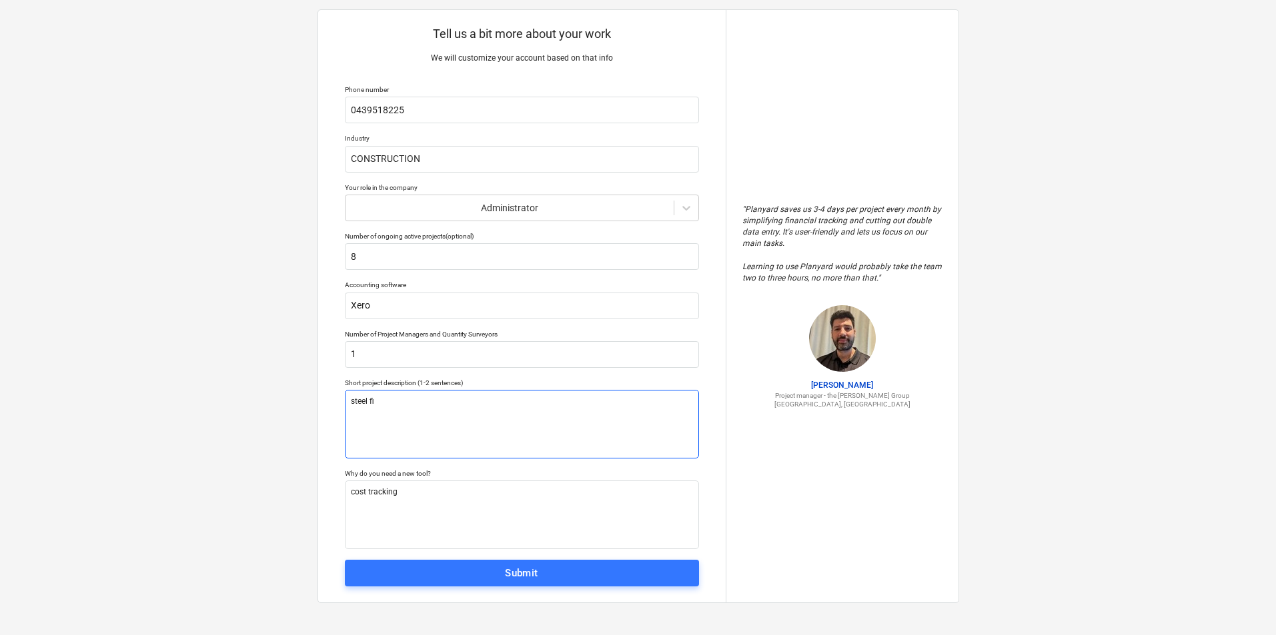
type textarea "steel fix"
type textarea "x"
type textarea "steel fixi"
type textarea "x"
type textarea "steel fixin"
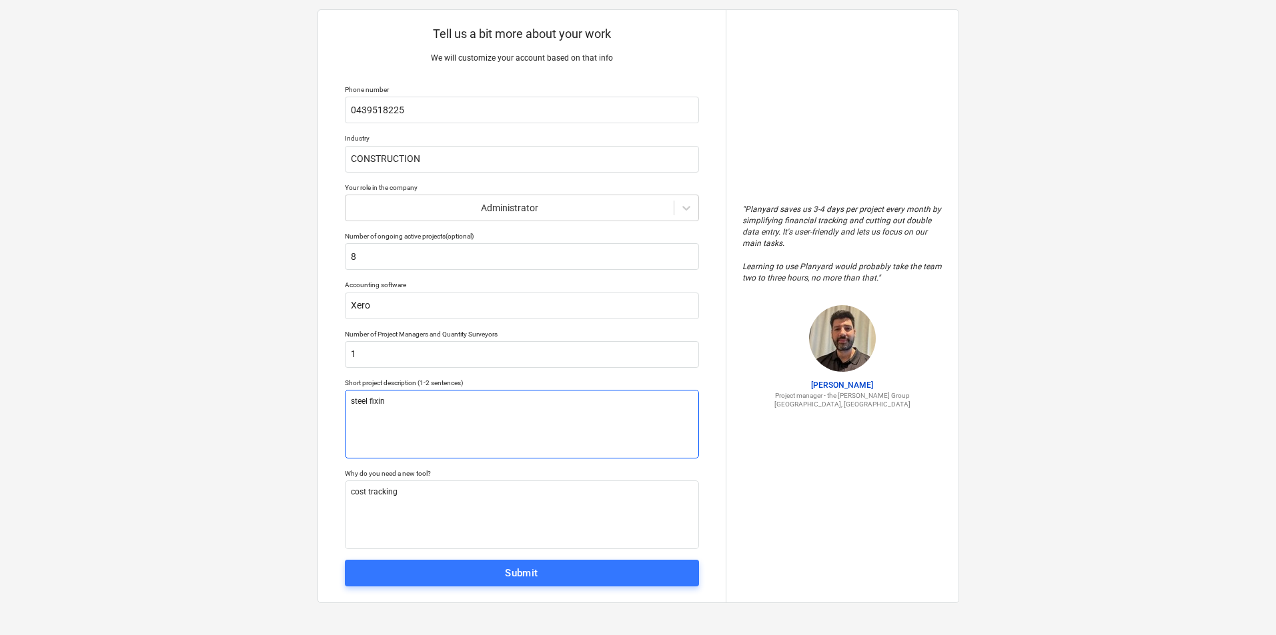
type textarea "x"
type textarea "steel fixing"
type textarea "x"
type textarea "steel fixing"
type textarea "x"
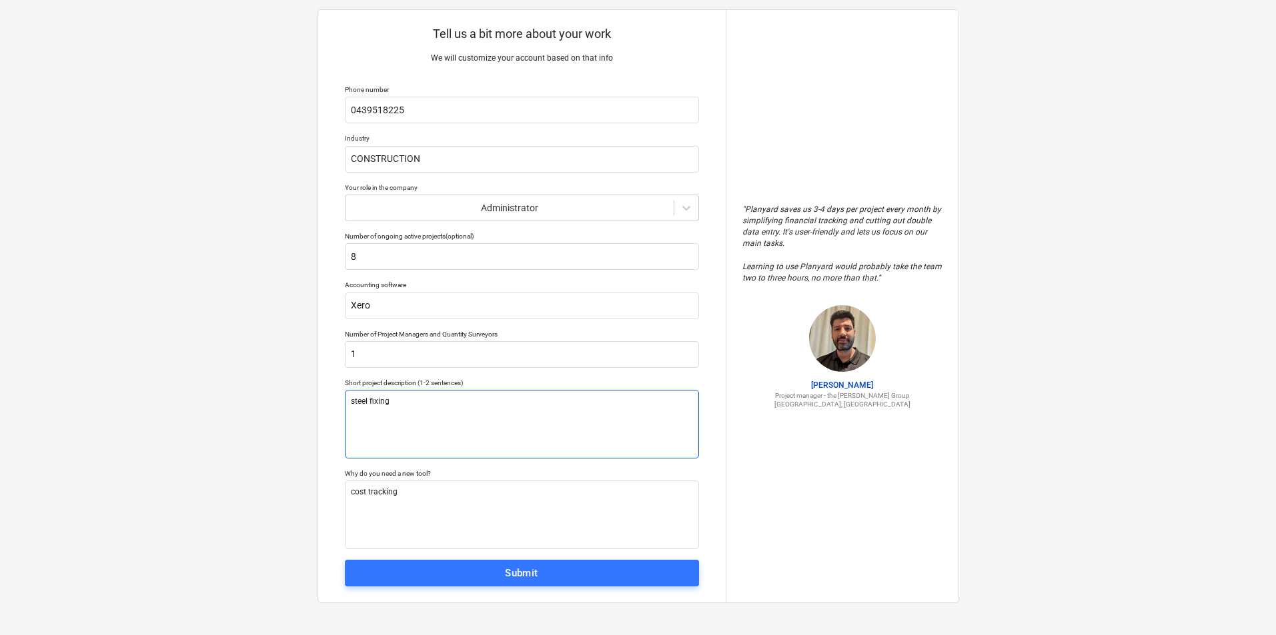
type textarea "steel fixing"
type textarea "x"
type textarea "steel fixing,"
type textarea "x"
type textarea "steel fixing,"
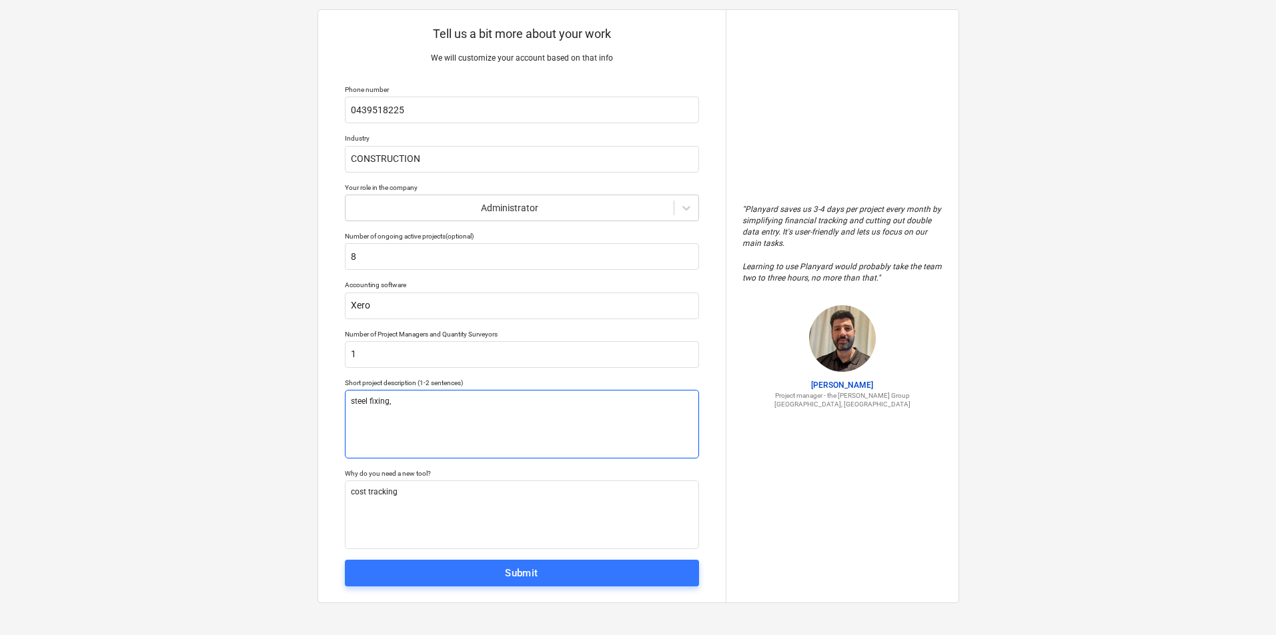
type textarea "x"
type textarea "steel fixing, c"
type textarea "x"
type textarea "steel fixing, co"
type textarea "x"
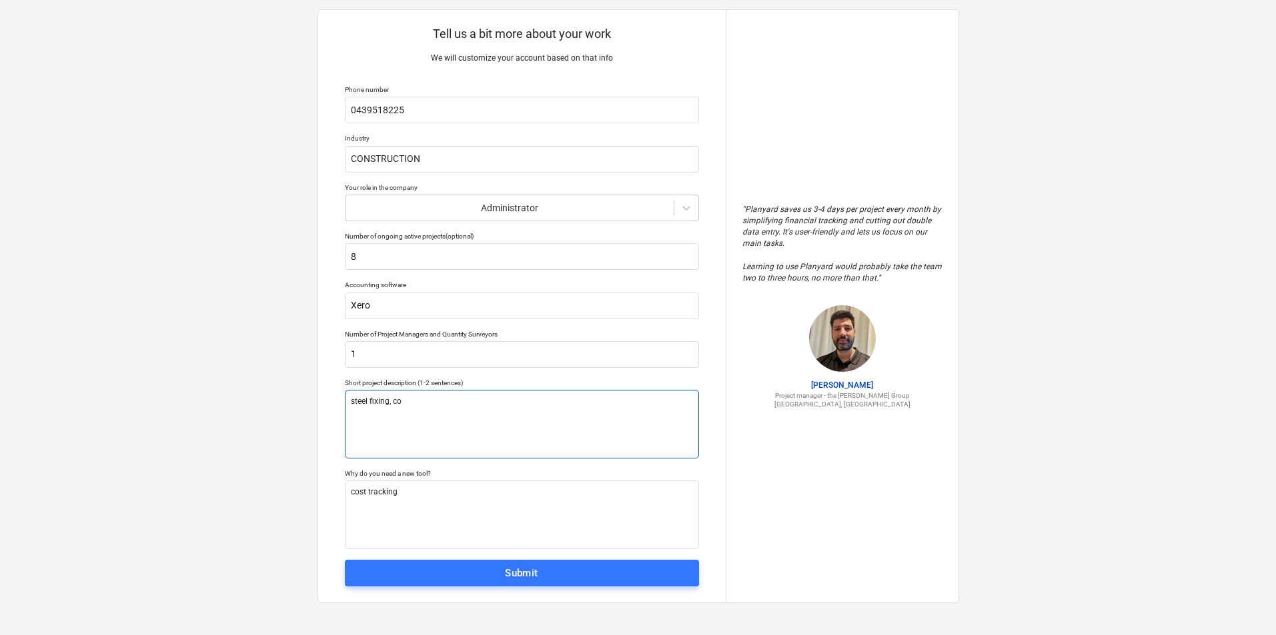
type textarea "steel fixing, con"
type textarea "x"
type textarea "steel fixing, conc"
type textarea "x"
type textarea "steel fixing, conce"
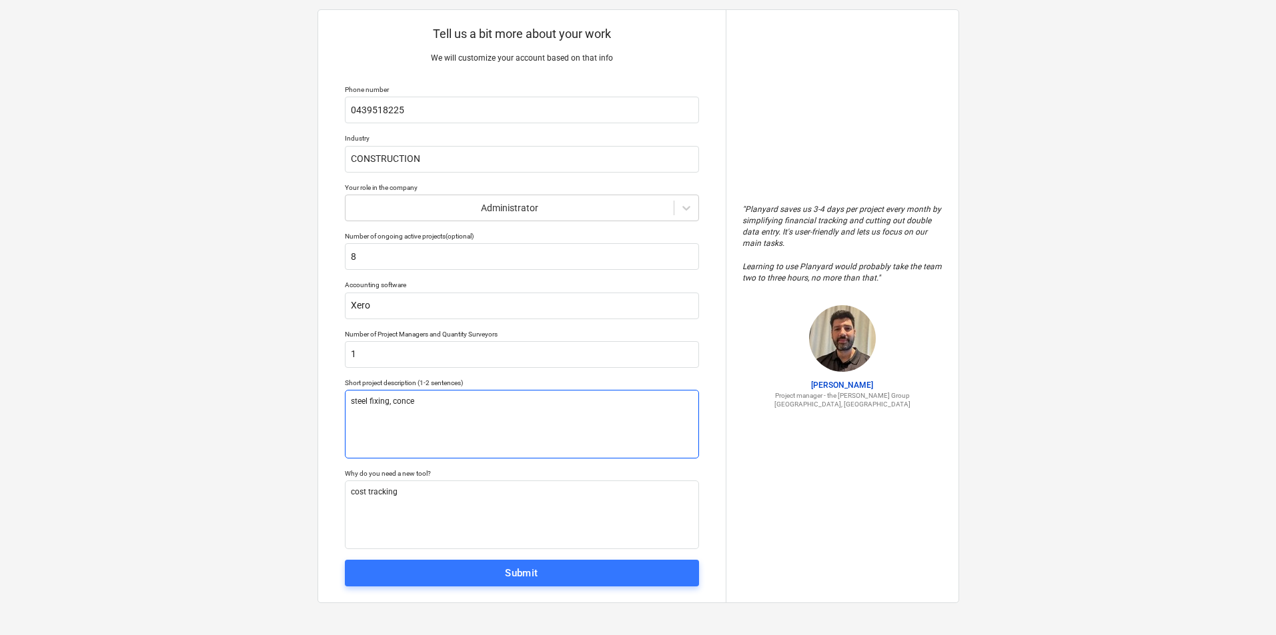
type textarea "x"
type textarea "steel fixing, concer"
type textarea "x"
type textarea "steel fixing, concere"
type textarea "x"
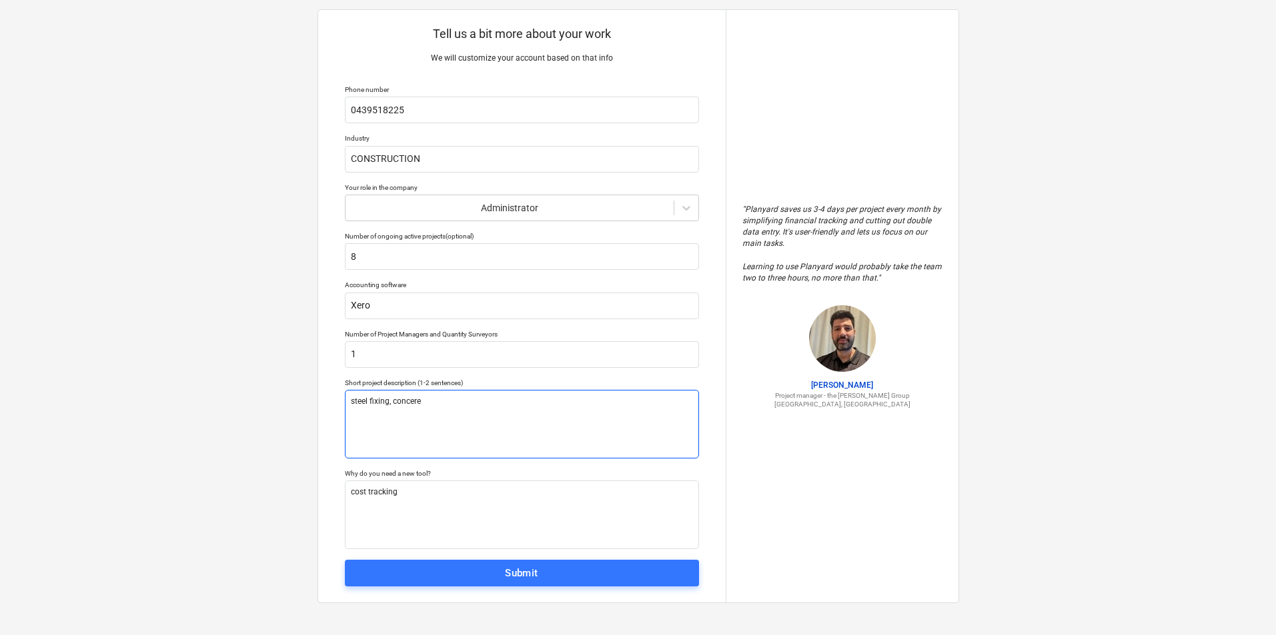
type textarea "steel fixing, conceret"
type textarea "x"
type textarea "steel fixing, concerete"
type textarea "x"
type textarea "steel fixing, concerete"
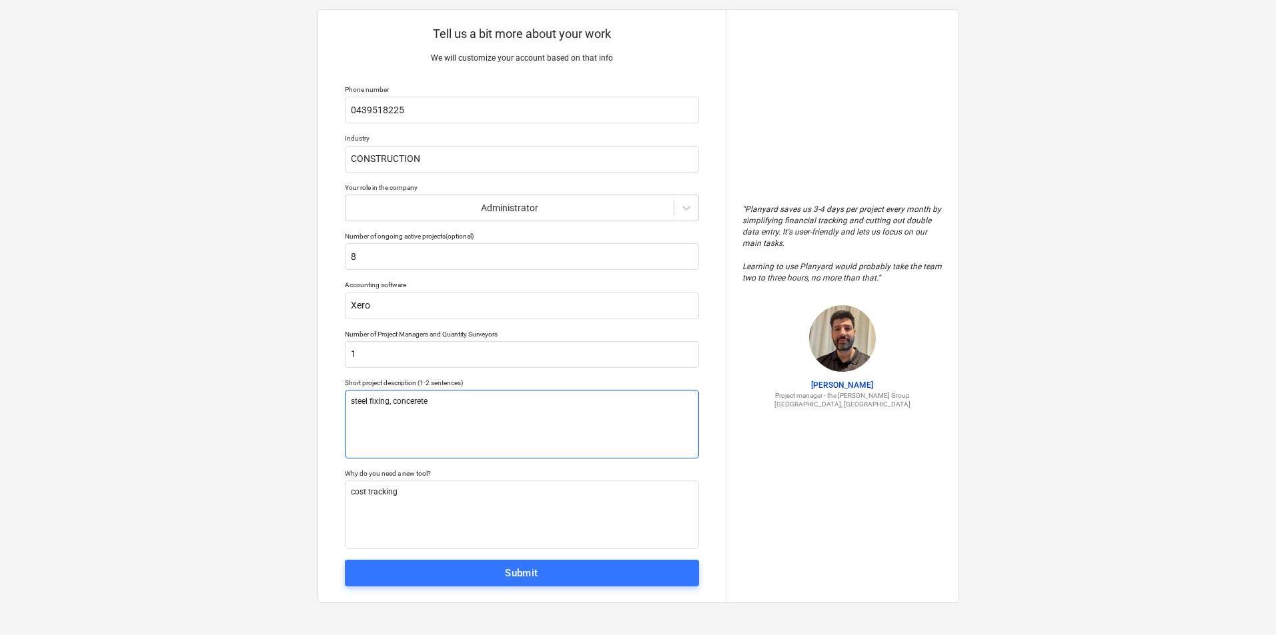
type textarea "x"
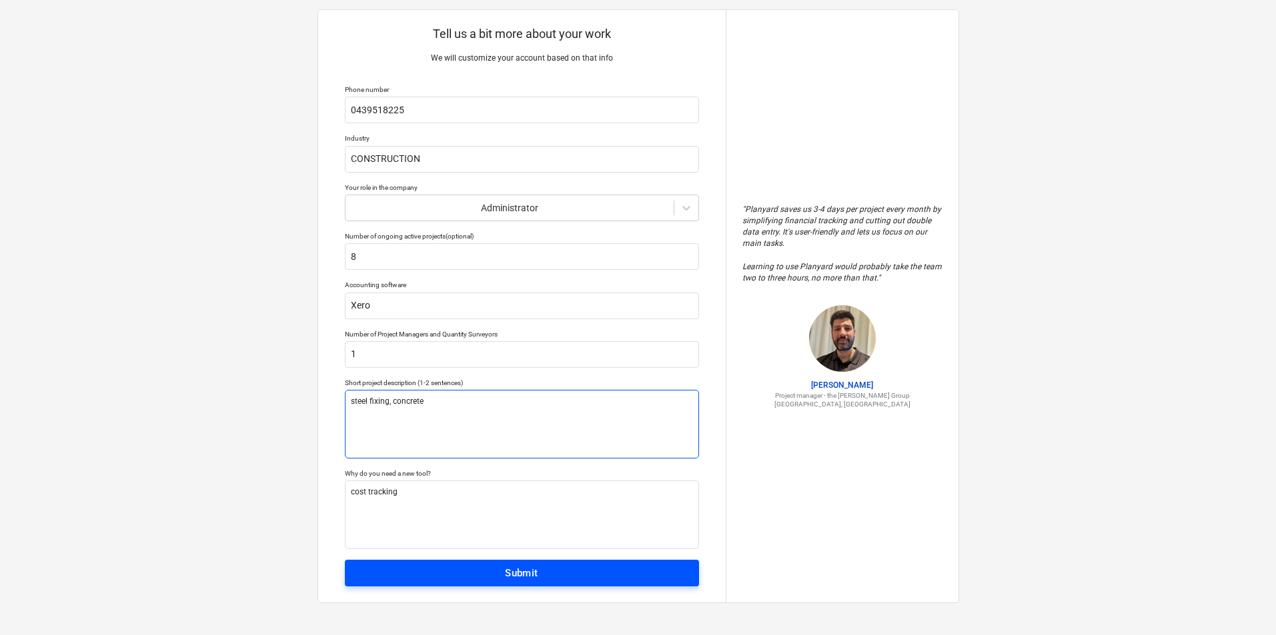
type textarea "steel fixing, concrete"
click at [496, 571] on span "Submit" at bounding box center [521, 573] width 325 height 17
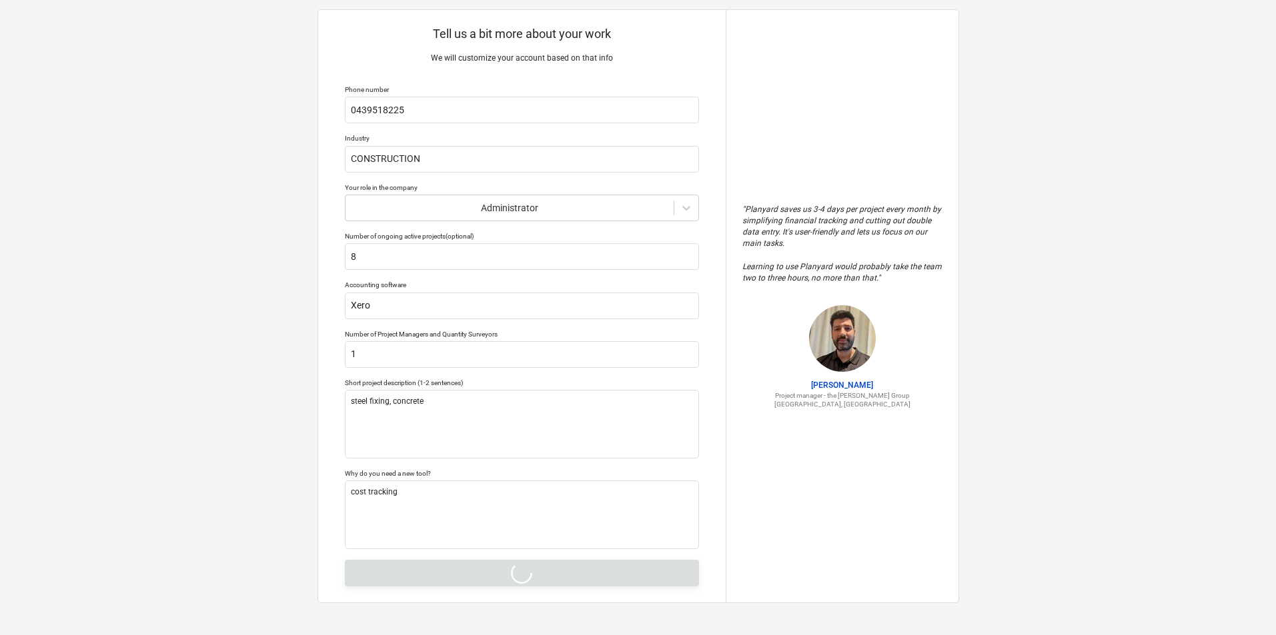
type textarea "x"
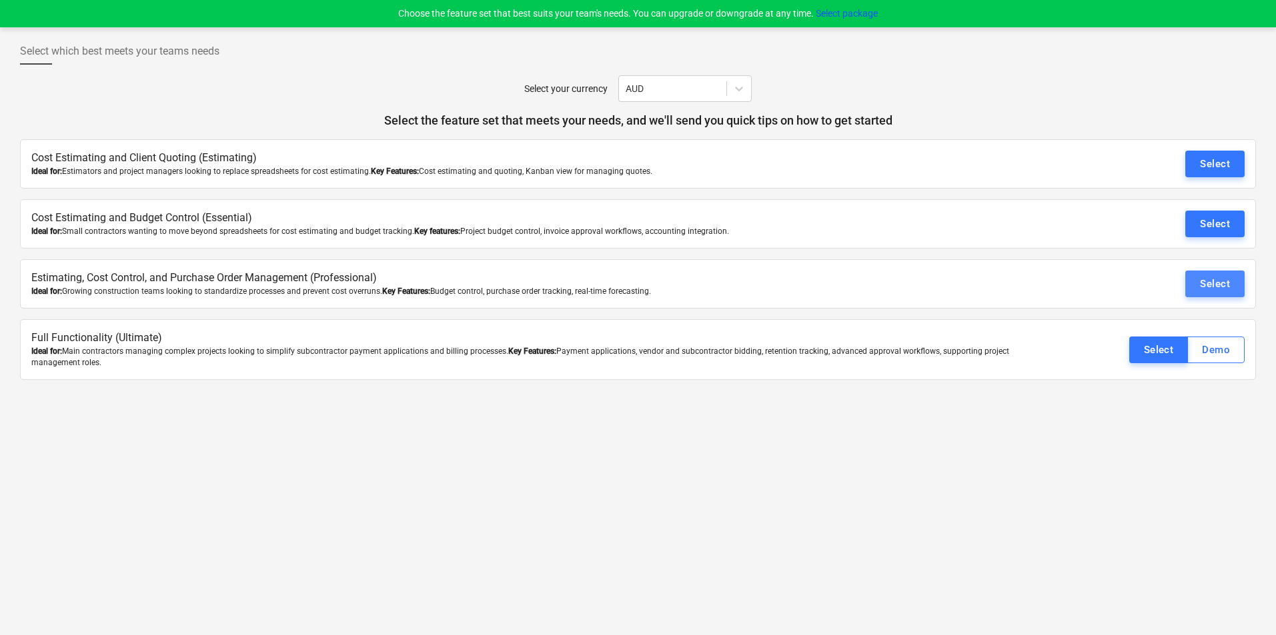
click at [1219, 283] on div "Select" at bounding box center [1215, 283] width 30 height 17
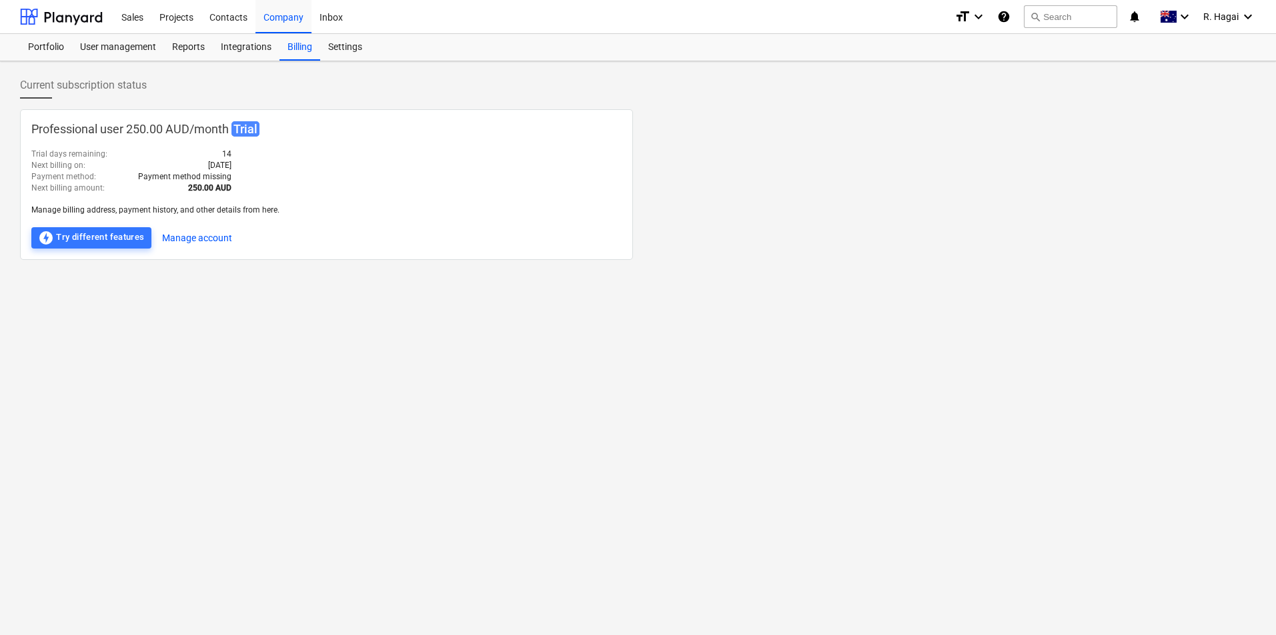
click at [111, 123] on p "Professional user 250.00 AUD / month Trial" at bounding box center [326, 129] width 590 height 17
click at [71, 121] on p "Professional user 250.00 AUD / month Trial" at bounding box center [326, 129] width 590 height 17
click at [245, 132] on span "Trial" at bounding box center [245, 128] width 28 height 15
click at [193, 241] on button "Manage account" at bounding box center [197, 237] width 70 height 21
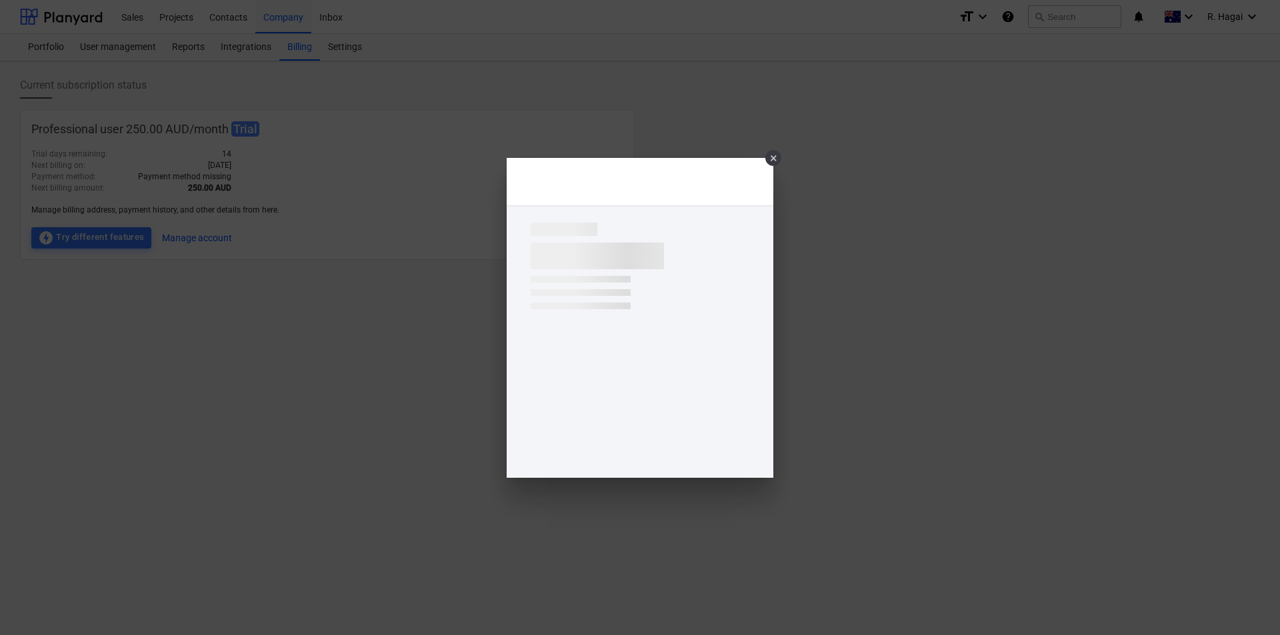
click at [775, 159] on div "×" at bounding box center [773, 158] width 16 height 16
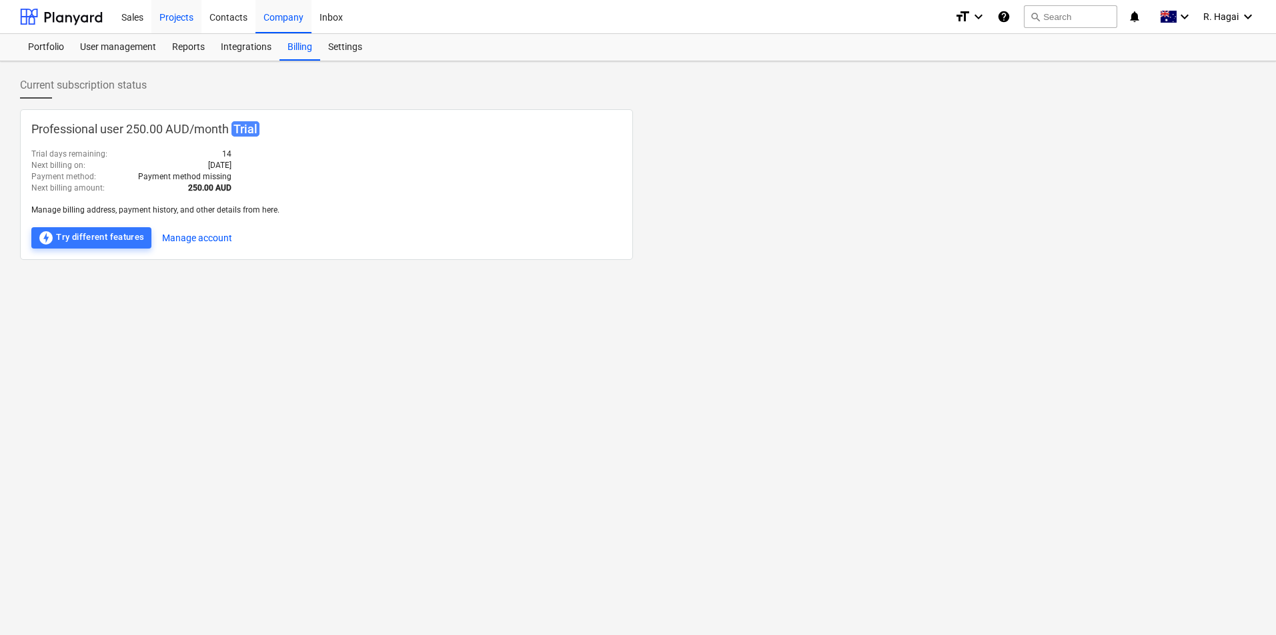
click at [183, 16] on div "Projects" at bounding box center [176, 16] width 50 height 34
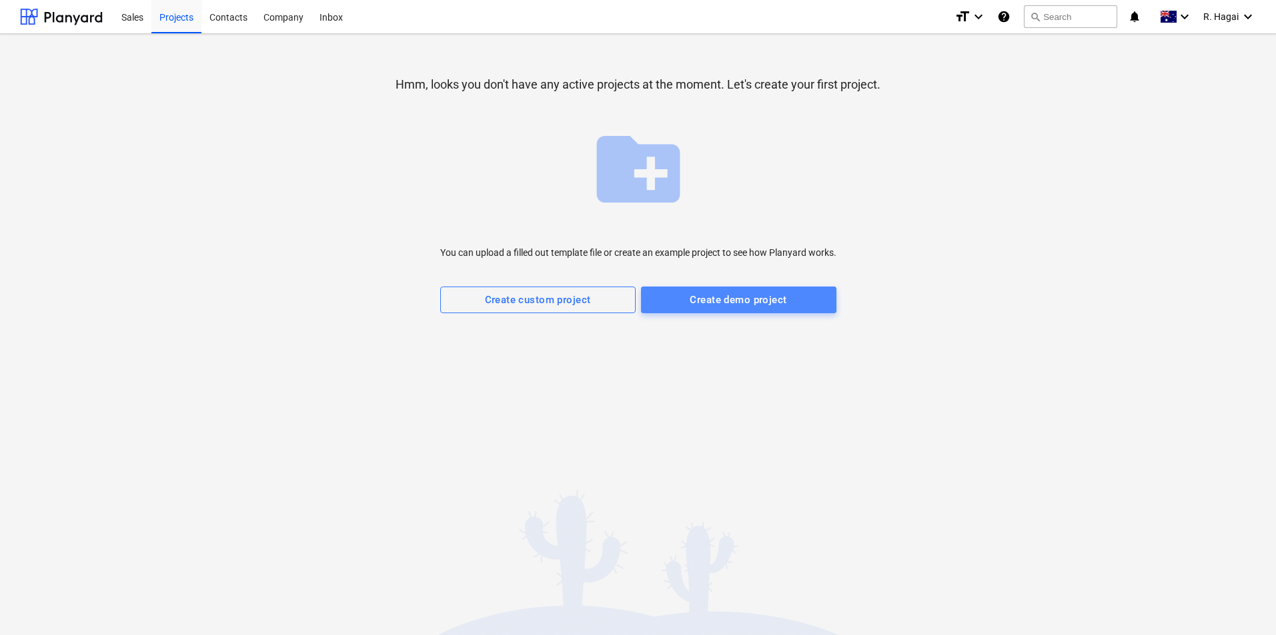
click at [737, 309] on div "Create demo project" at bounding box center [737, 299] width 97 height 17
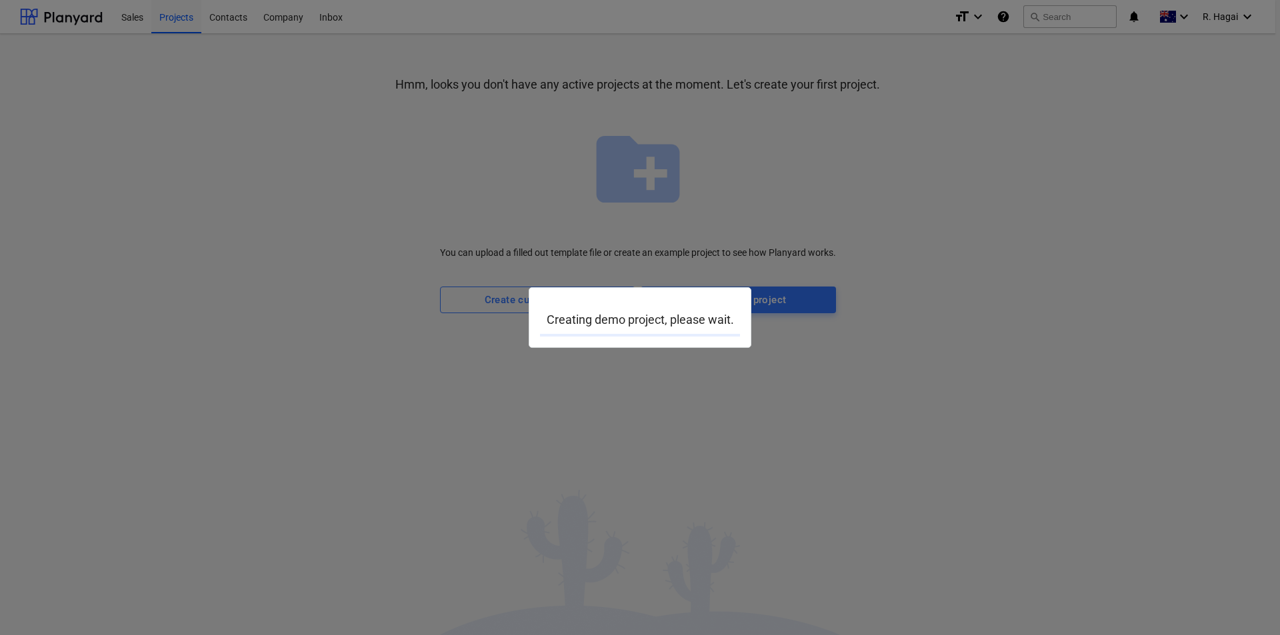
click at [704, 333] on div "Creating demo project, please wait." at bounding box center [640, 318] width 200 height 39
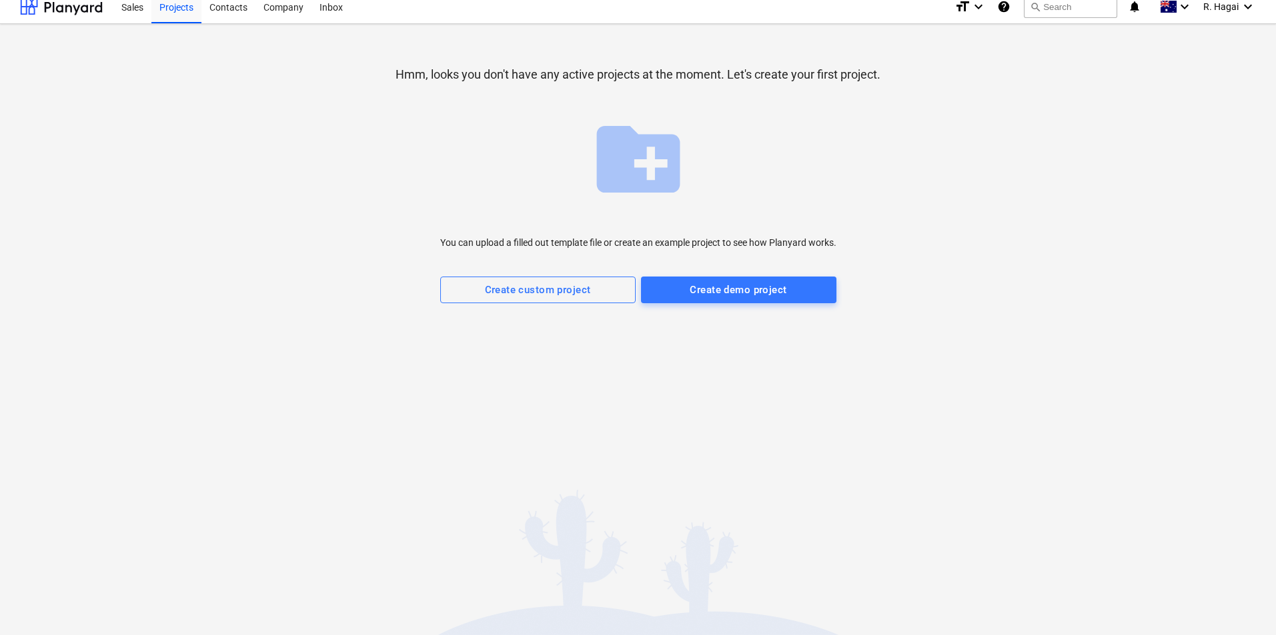
scroll to position [13, 0]
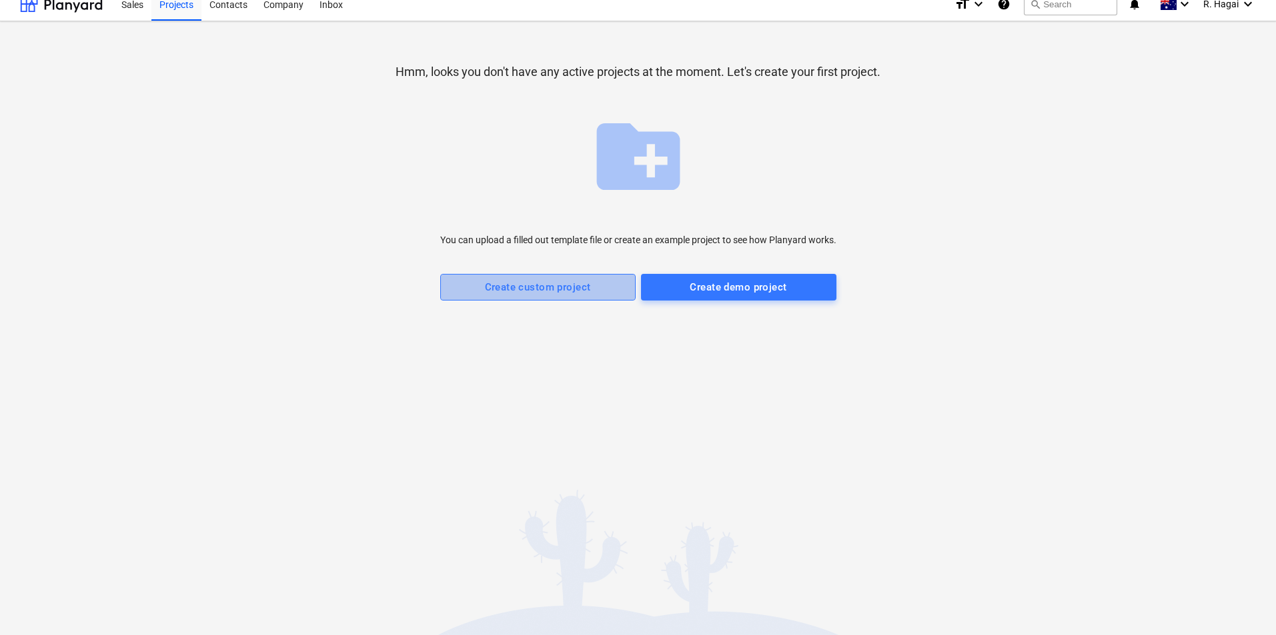
click at [581, 280] on div "Create custom project" at bounding box center [538, 287] width 106 height 17
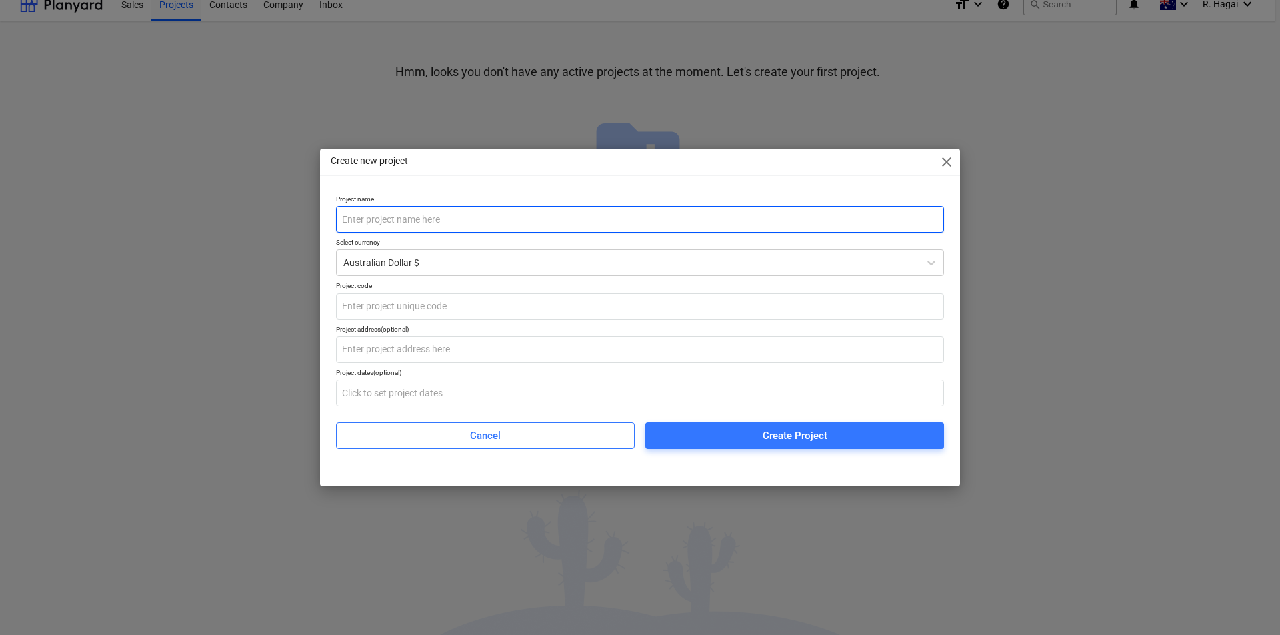
click at [439, 219] on input "text" at bounding box center [640, 219] width 608 height 27
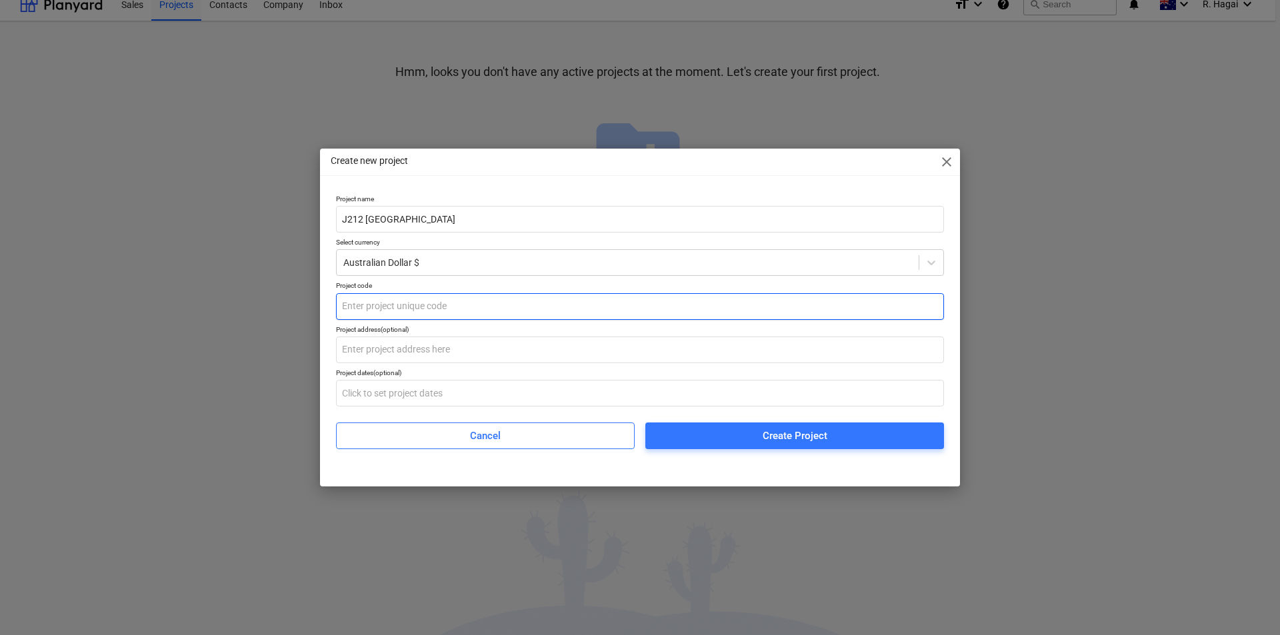
type input "J212 [GEOGRAPHIC_DATA]"
click at [470, 310] on input "text" at bounding box center [640, 306] width 608 height 27
type input "212"
click at [782, 440] on div "Create Project" at bounding box center [795, 435] width 65 height 17
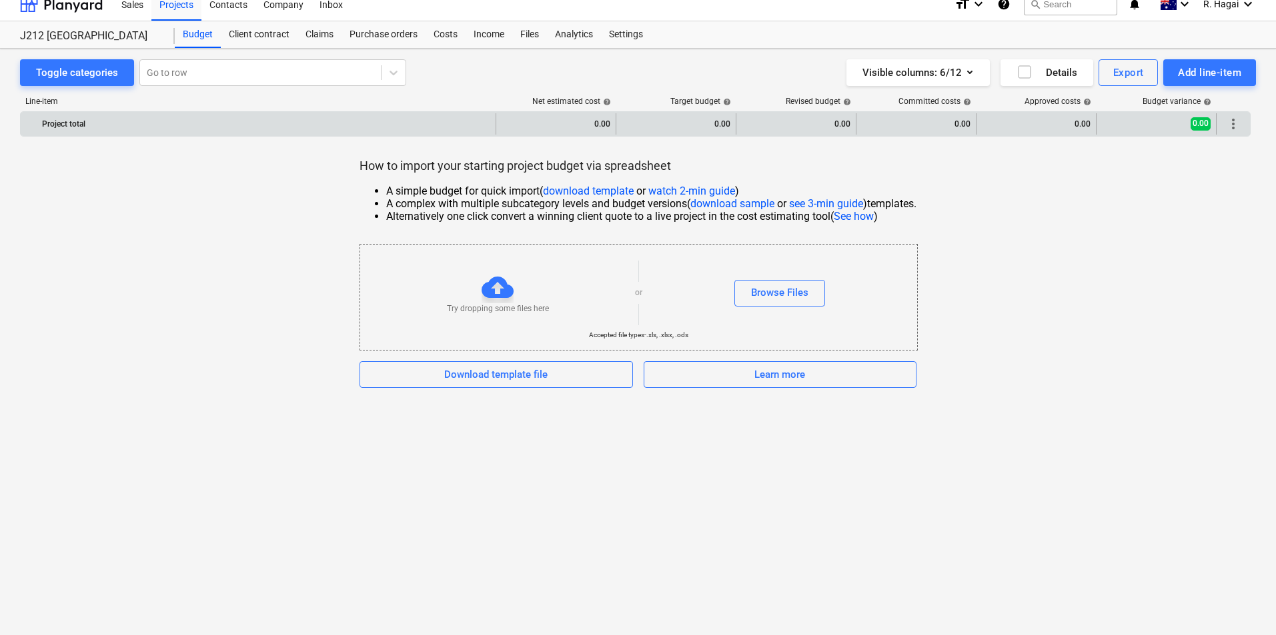
click at [932, 122] on div "0.00" at bounding box center [915, 123] width 109 height 21
click at [118, 125] on div "Project total" at bounding box center [266, 123] width 448 height 21
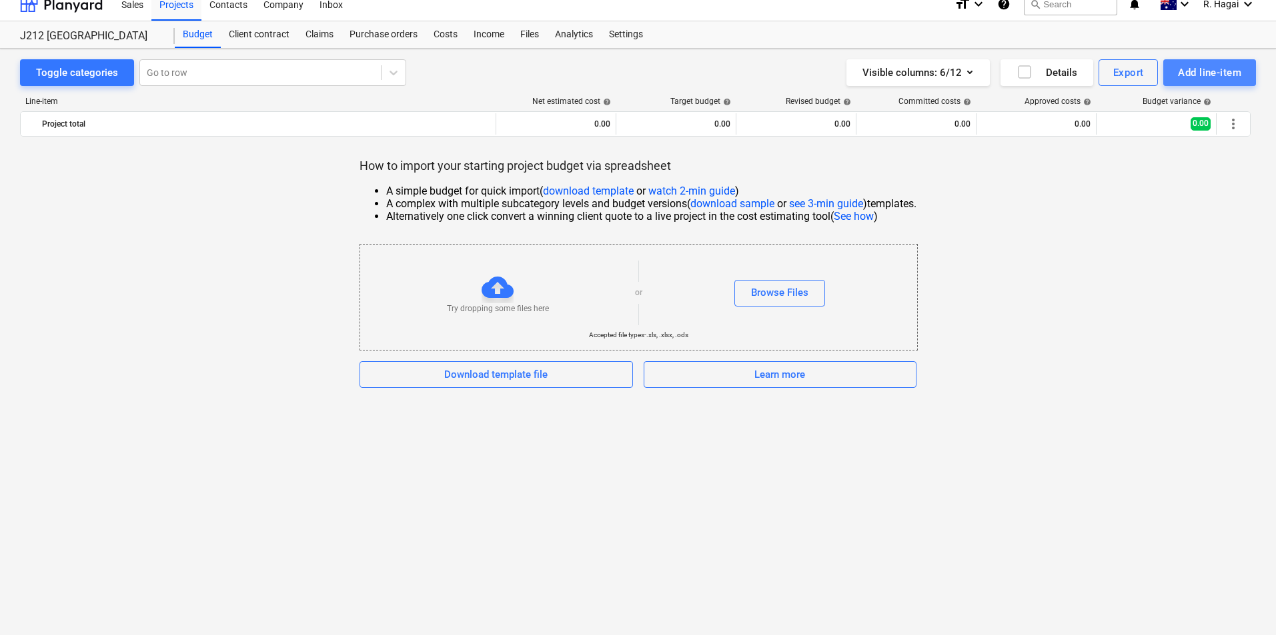
click at [1200, 85] on button "Add line-item" at bounding box center [1209, 72] width 93 height 27
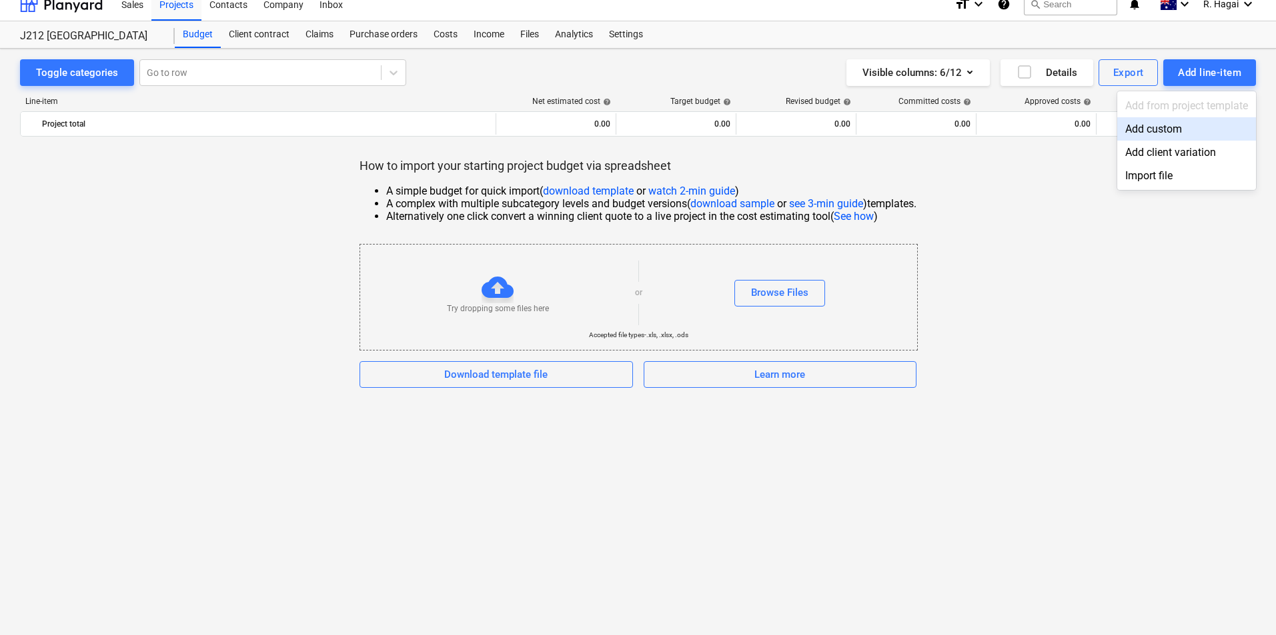
click at [1003, 192] on div at bounding box center [638, 317] width 1276 height 635
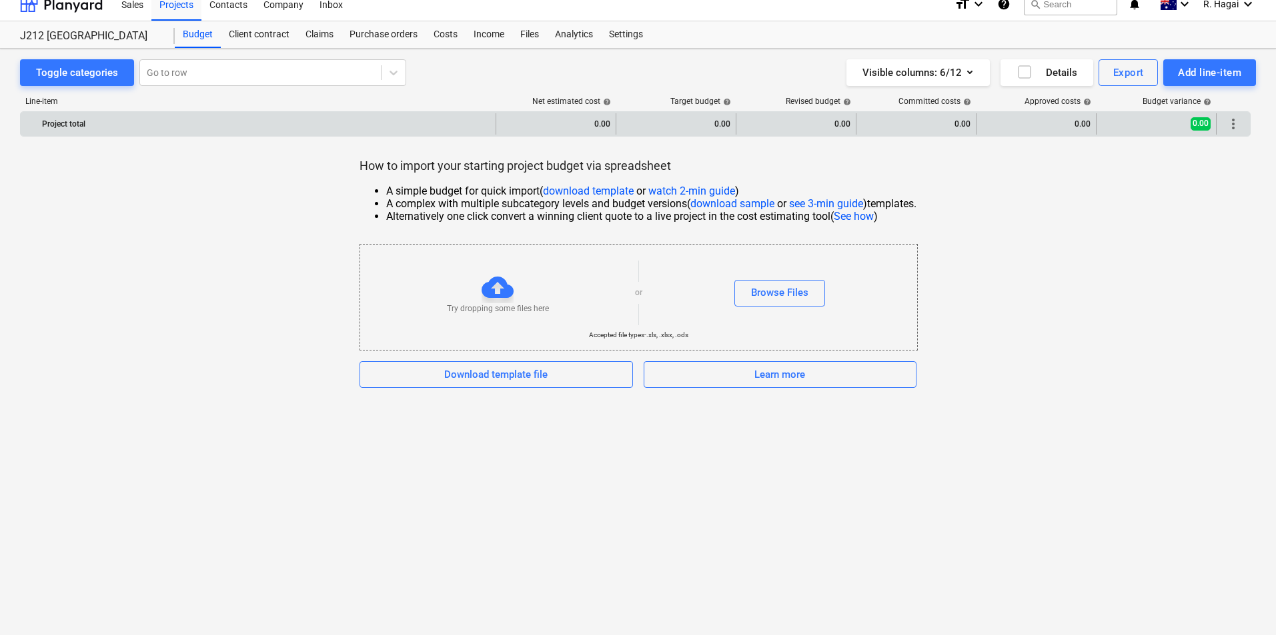
click at [1040, 123] on div "0.00" at bounding box center [1036, 123] width 109 height 21
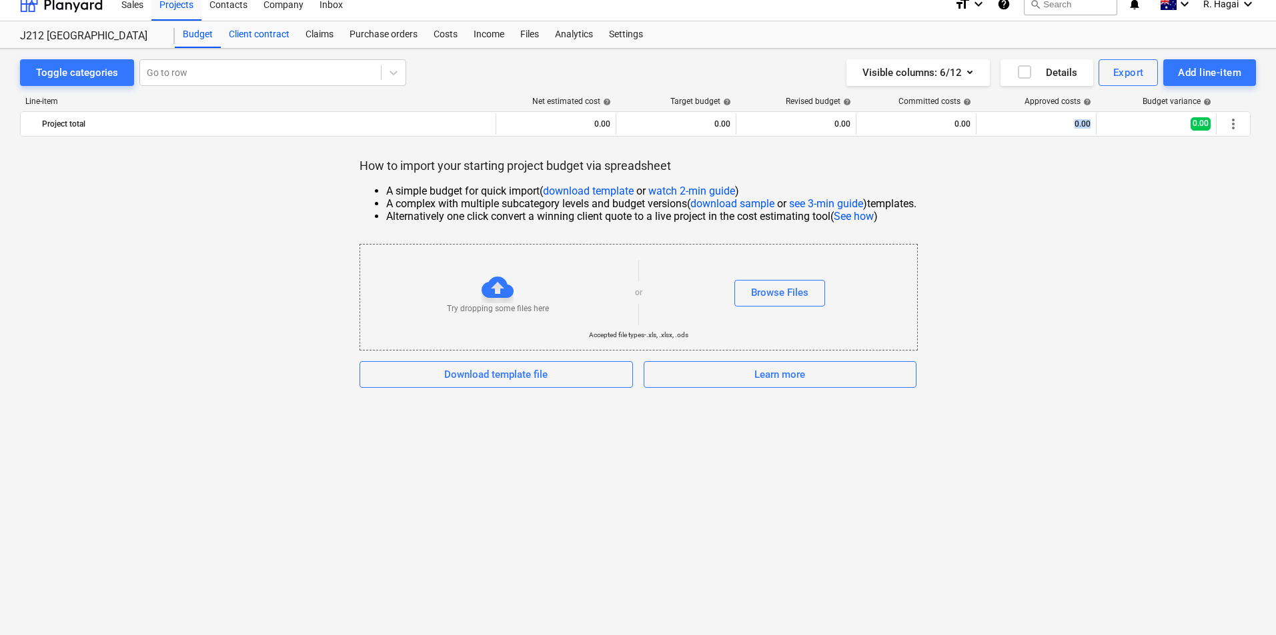
click at [273, 35] on div "Client contract" at bounding box center [259, 34] width 77 height 27
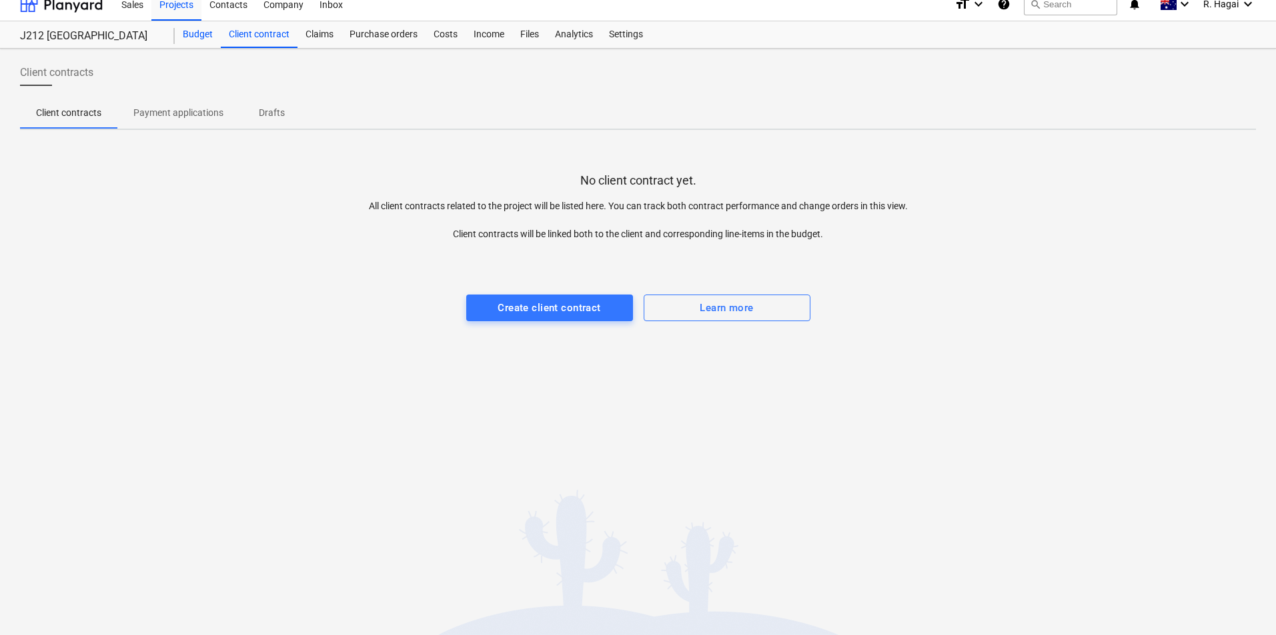
click at [207, 35] on div "Budget" at bounding box center [198, 34] width 46 height 27
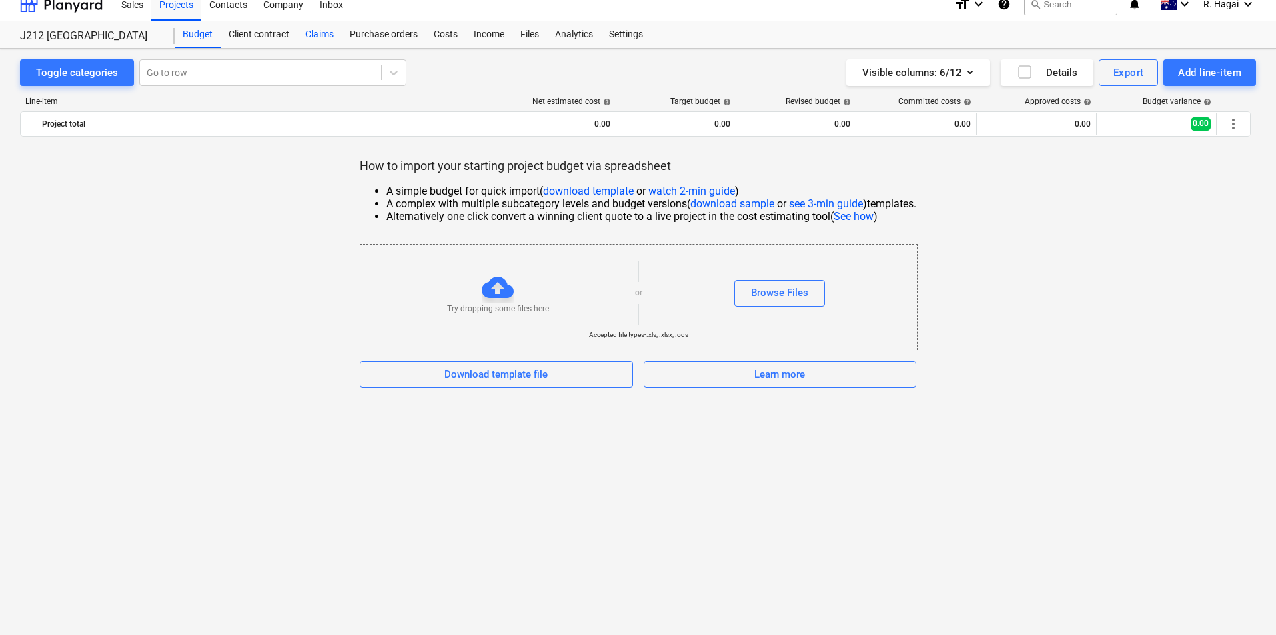
click at [335, 34] on div "Claims" at bounding box center [319, 34] width 44 height 27
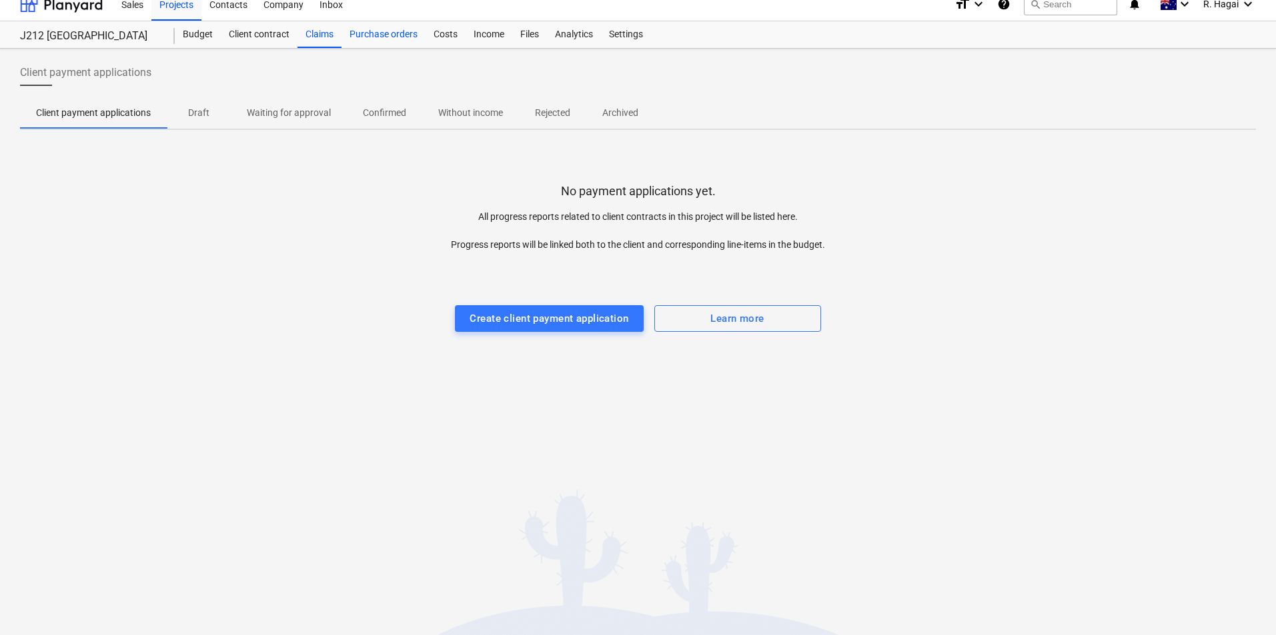
click at [387, 33] on div "Purchase orders" at bounding box center [383, 34] width 84 height 27
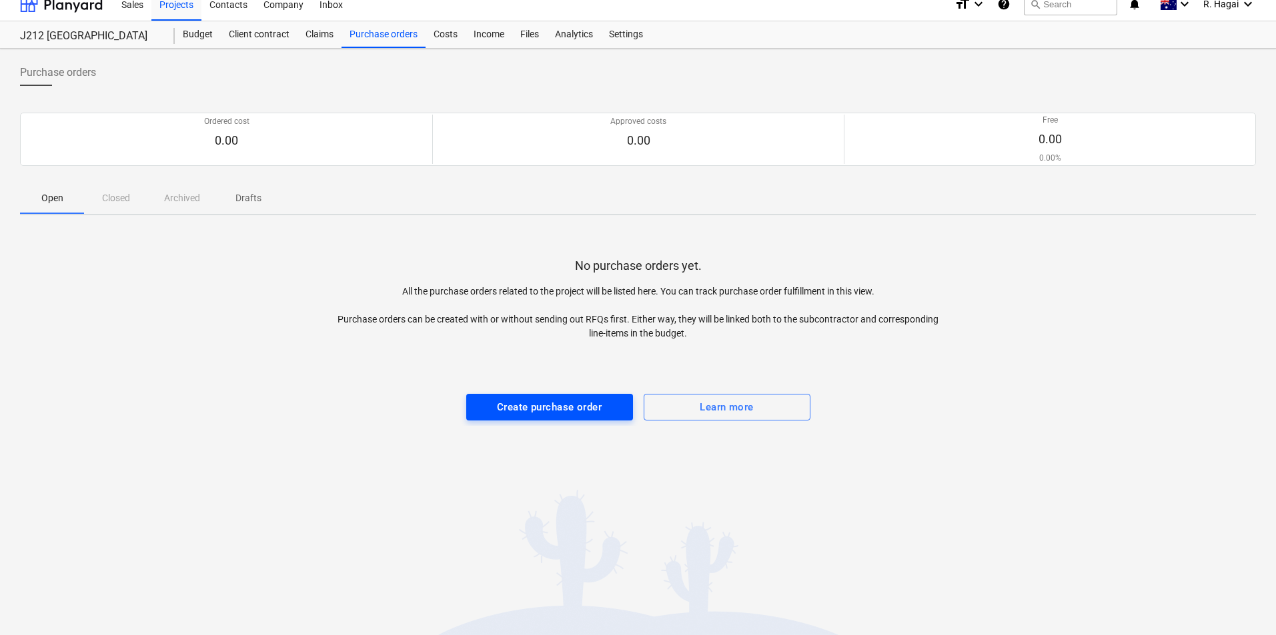
click at [557, 414] on div "Create purchase order" at bounding box center [549, 407] width 105 height 17
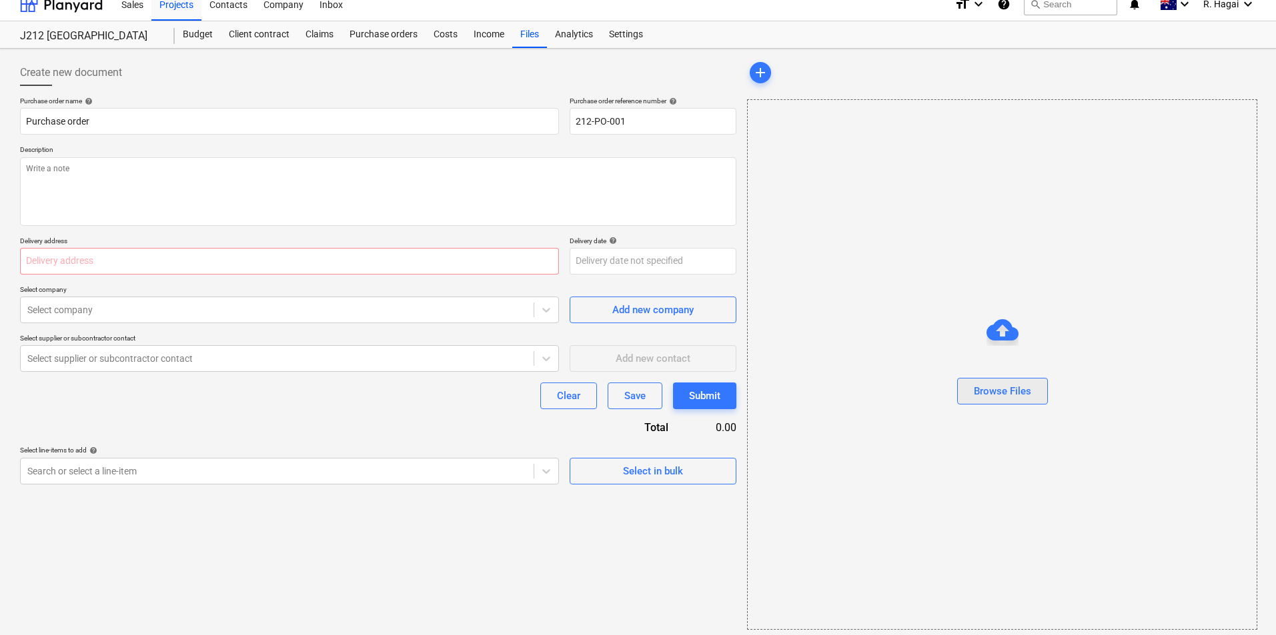
click at [997, 400] on div "Browse Files" at bounding box center [1002, 391] width 57 height 17
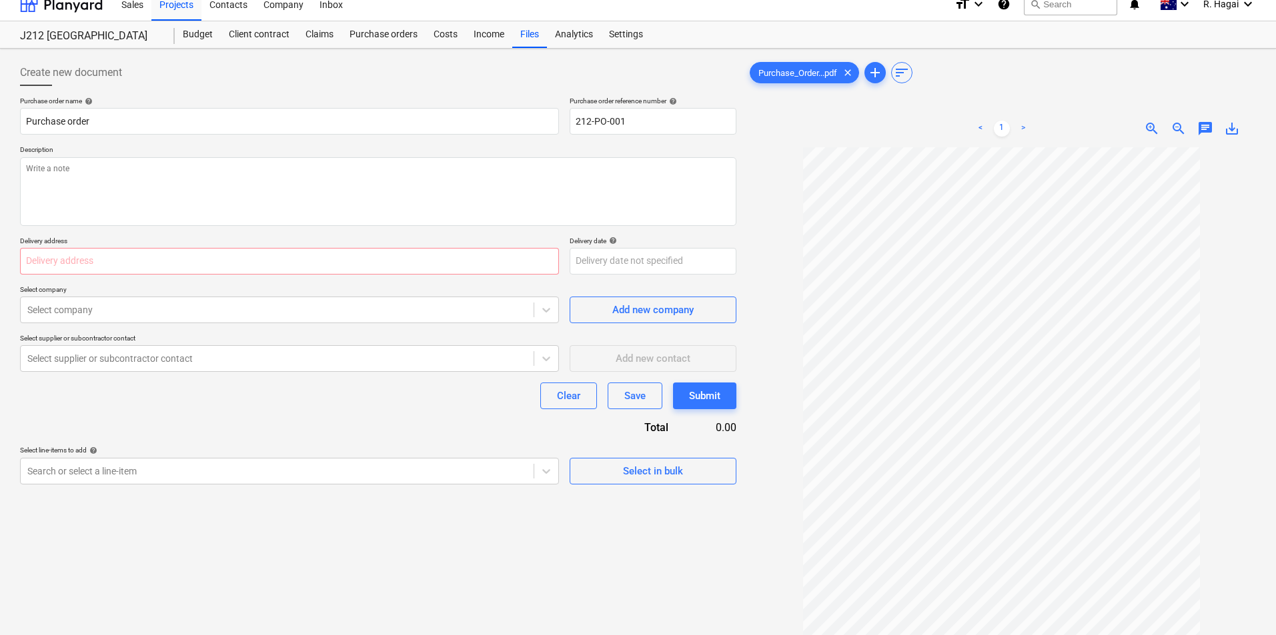
scroll to position [79, 0]
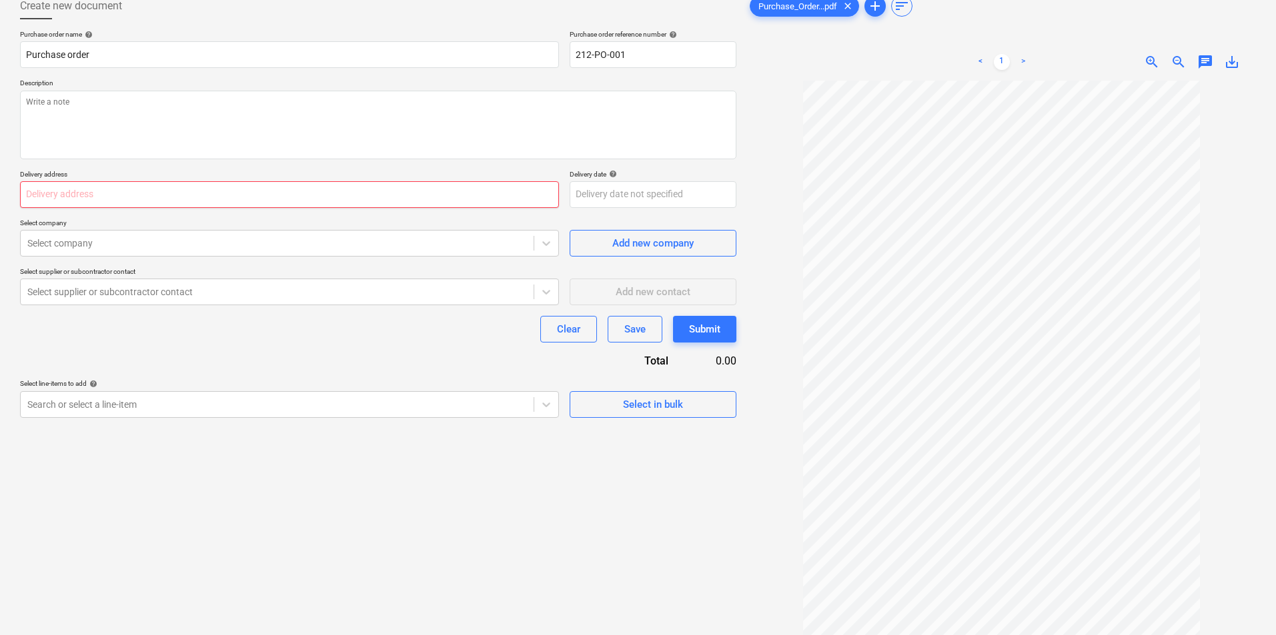
click at [117, 205] on input "text" at bounding box center [289, 194] width 539 height 27
type textarea "x"
click at [198, 287] on div at bounding box center [276, 291] width 499 height 13
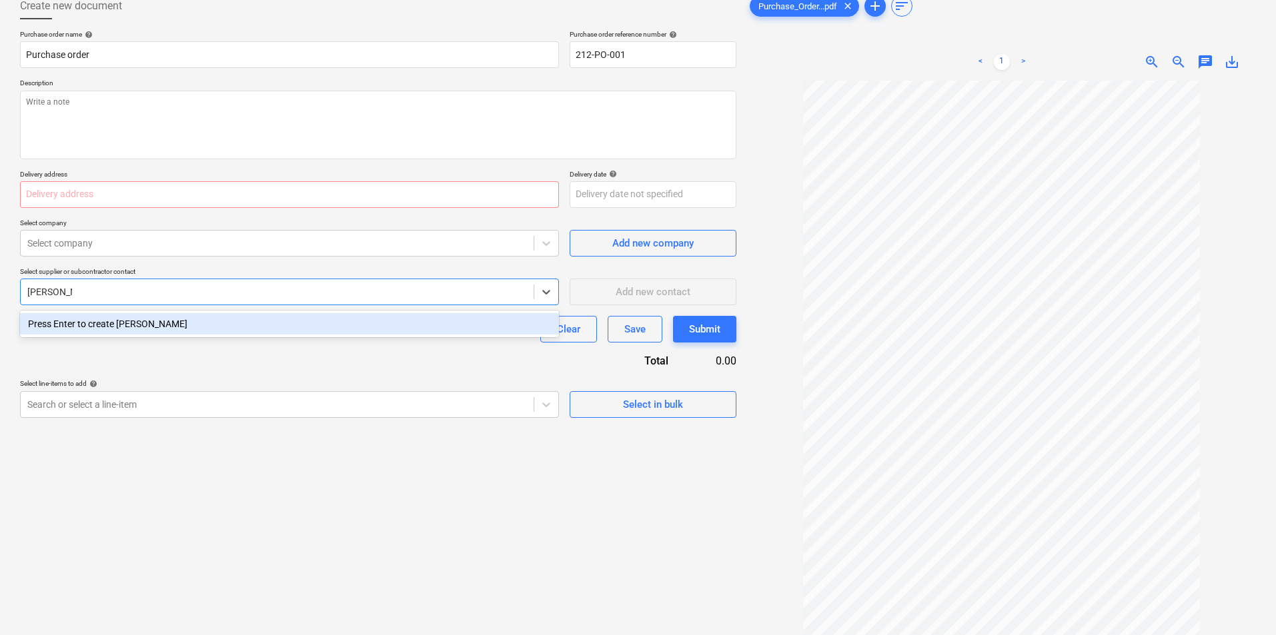
type input "AE Hokings"
click at [146, 320] on div "Press Enter to create AE Hokings" at bounding box center [289, 323] width 539 height 21
type textarea "x"
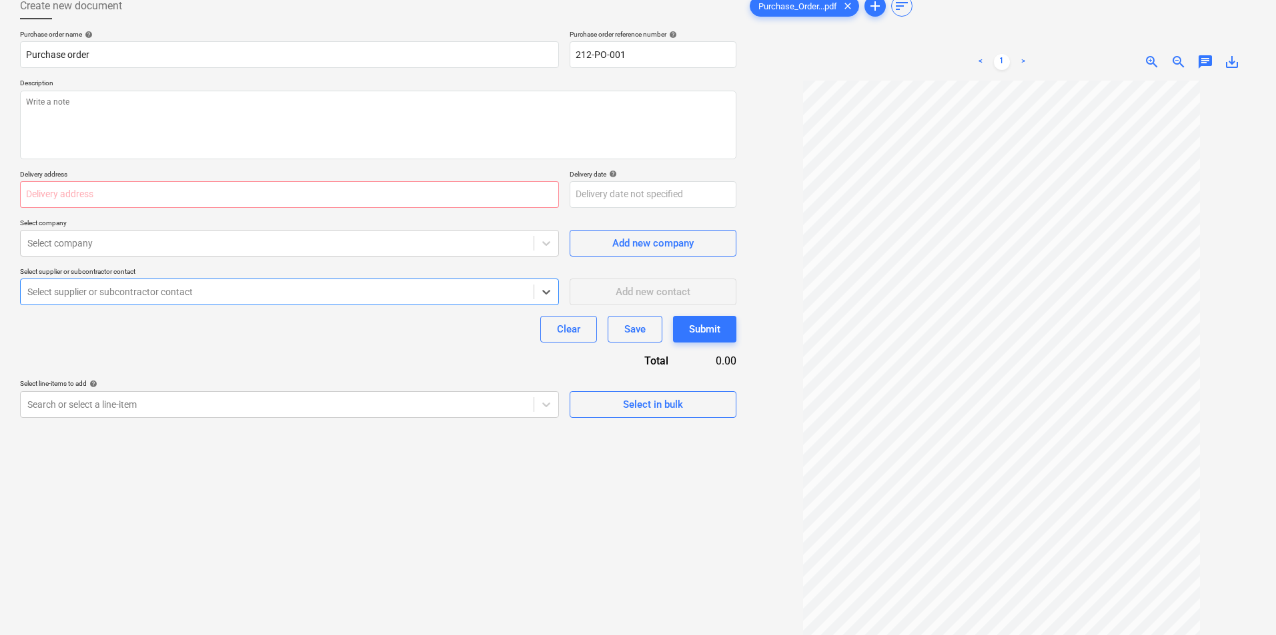
click at [267, 283] on div "Select supplier or subcontractor contact" at bounding box center [277, 292] width 513 height 19
click at [248, 255] on div "Select company" at bounding box center [289, 243] width 539 height 27
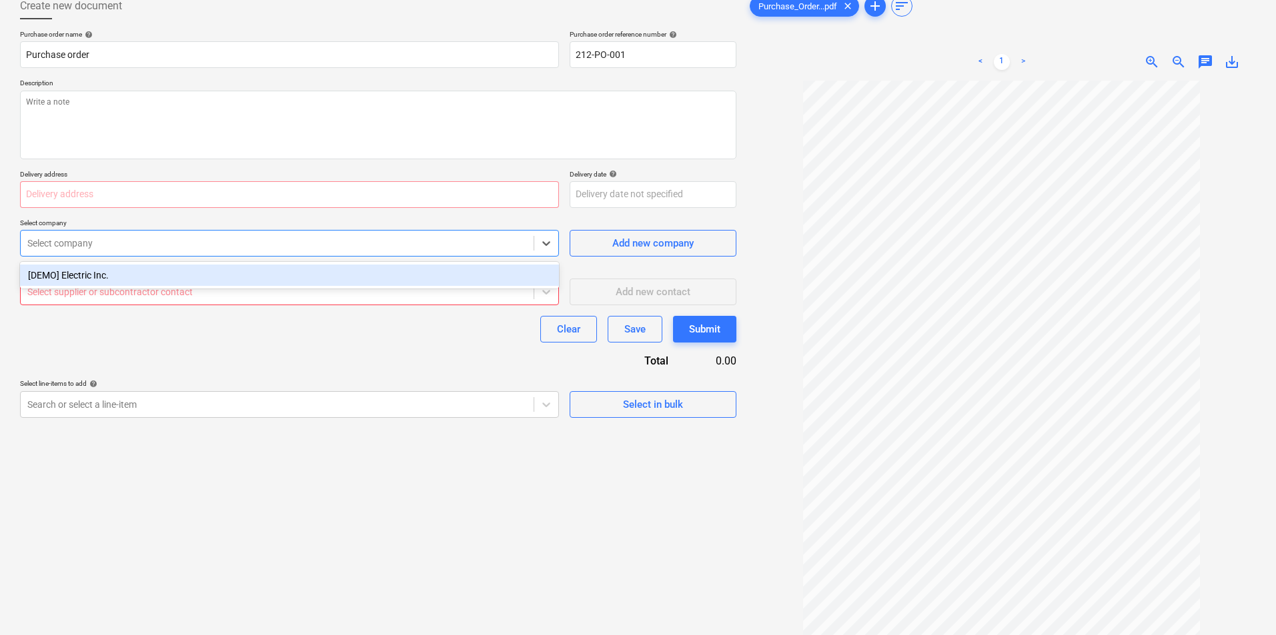
type textarea "x"
click at [226, 293] on div at bounding box center [276, 291] width 499 height 13
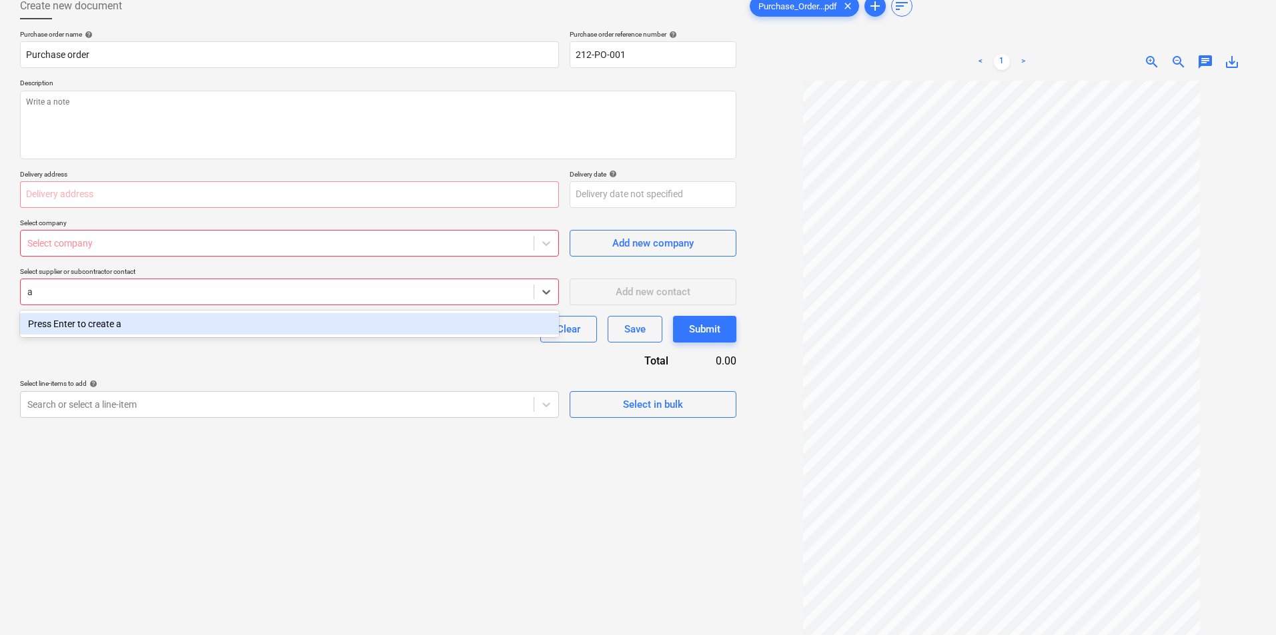
type input "ae"
click at [155, 319] on div "Press Enter to create ae" at bounding box center [289, 323] width 539 height 21
type textarea "x"
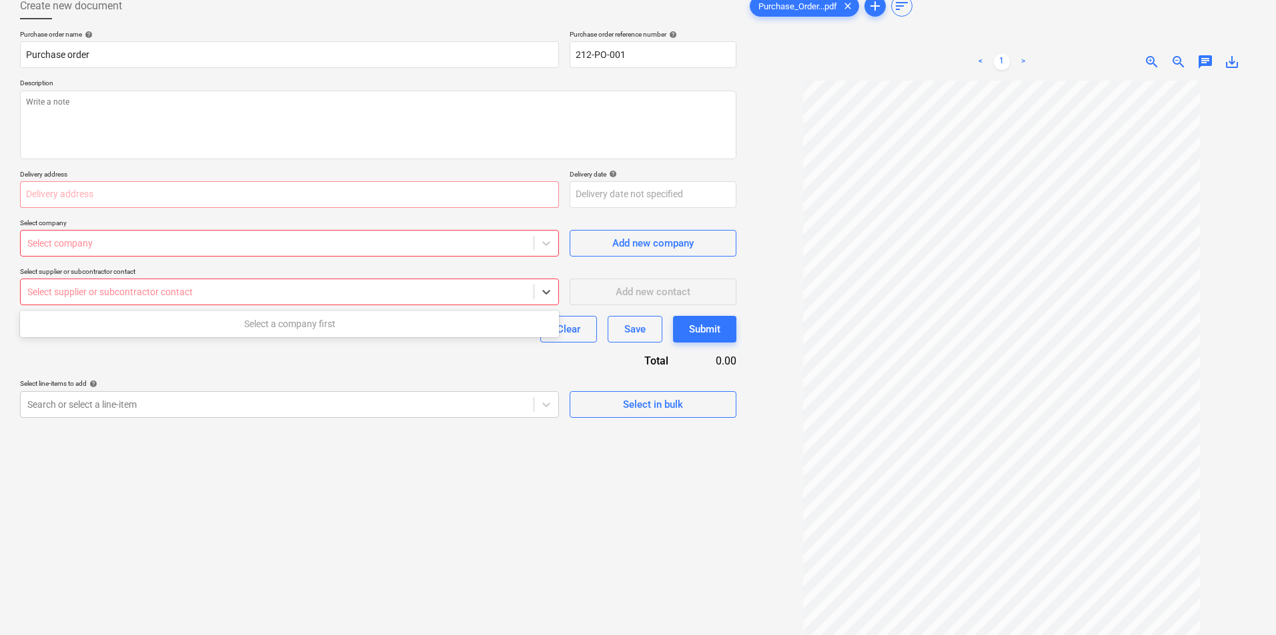
click at [317, 299] on div "Select supplier or subcontractor contact" at bounding box center [277, 292] width 513 height 19
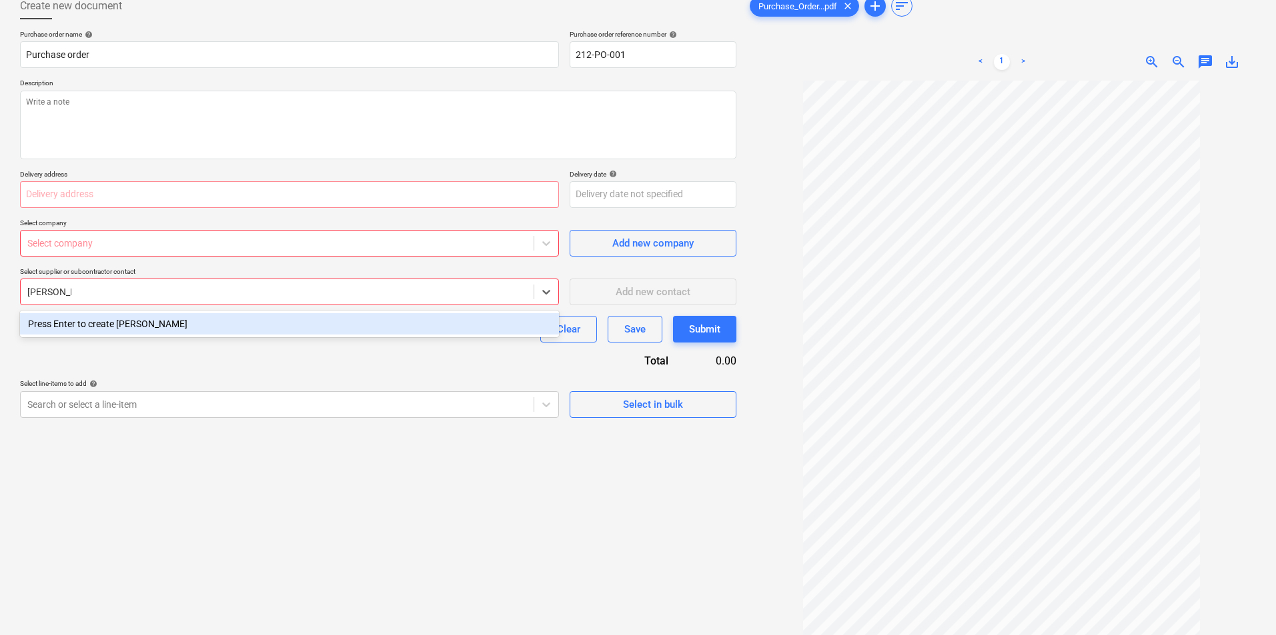
type input "[PERSON_NAME]"
type textarea "x"
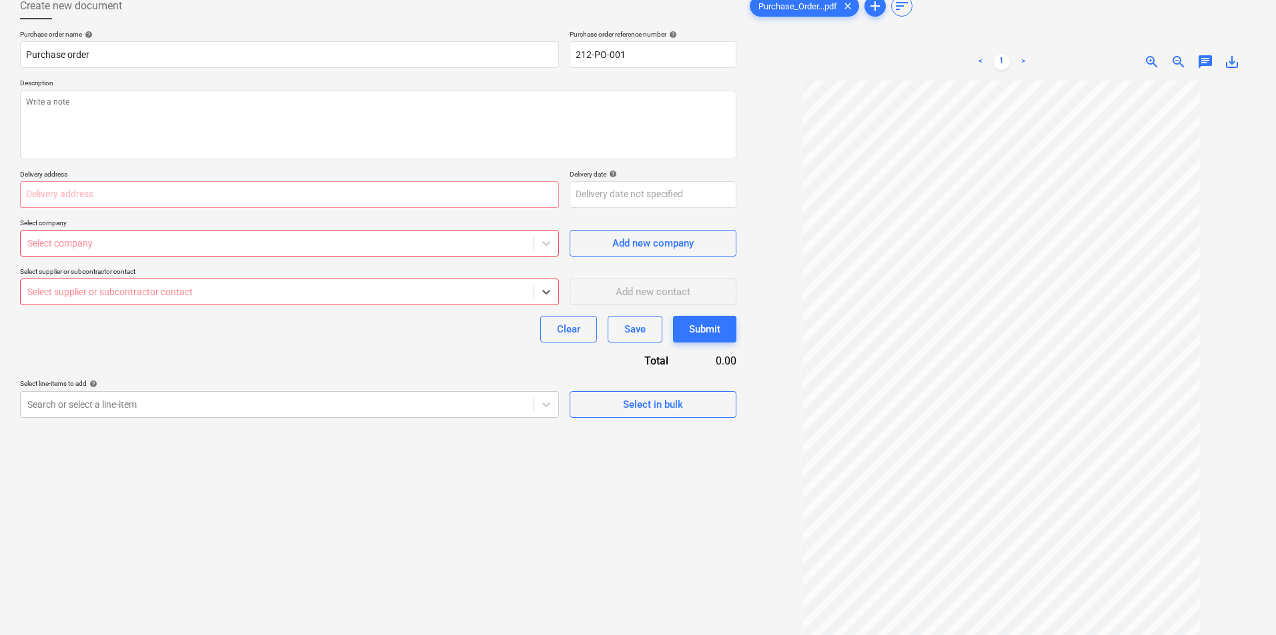
click at [244, 231] on div "Select company" at bounding box center [289, 243] width 539 height 27
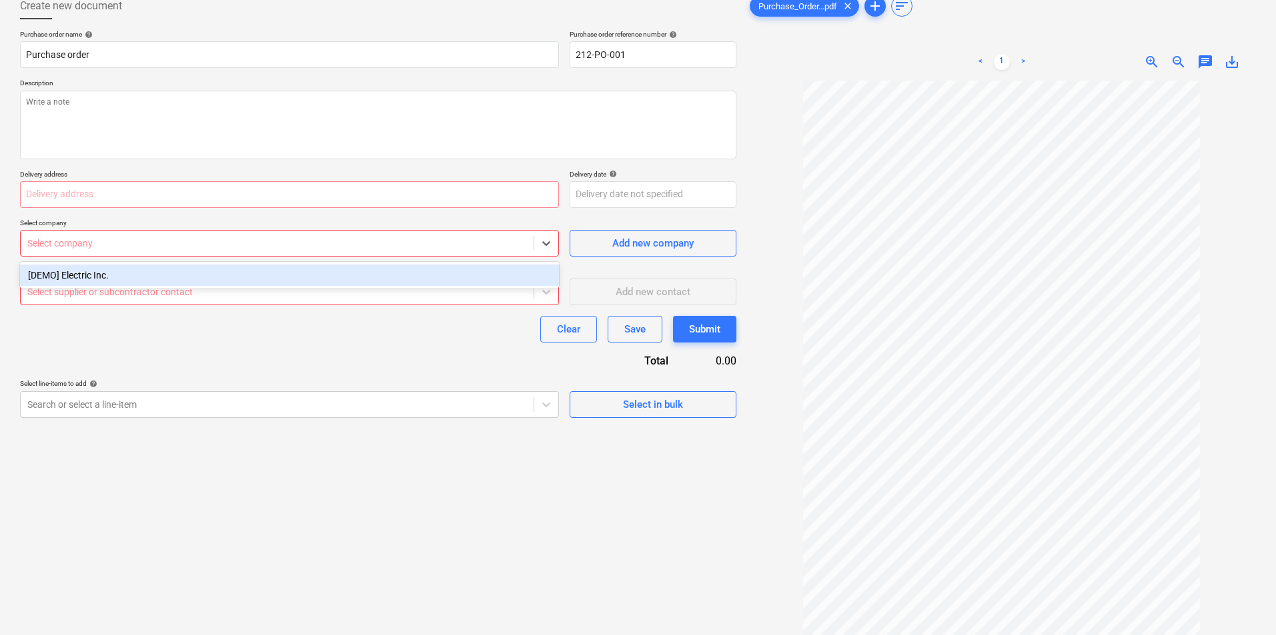
click at [160, 275] on div "[DEMO] Electric Inc." at bounding box center [289, 275] width 539 height 21
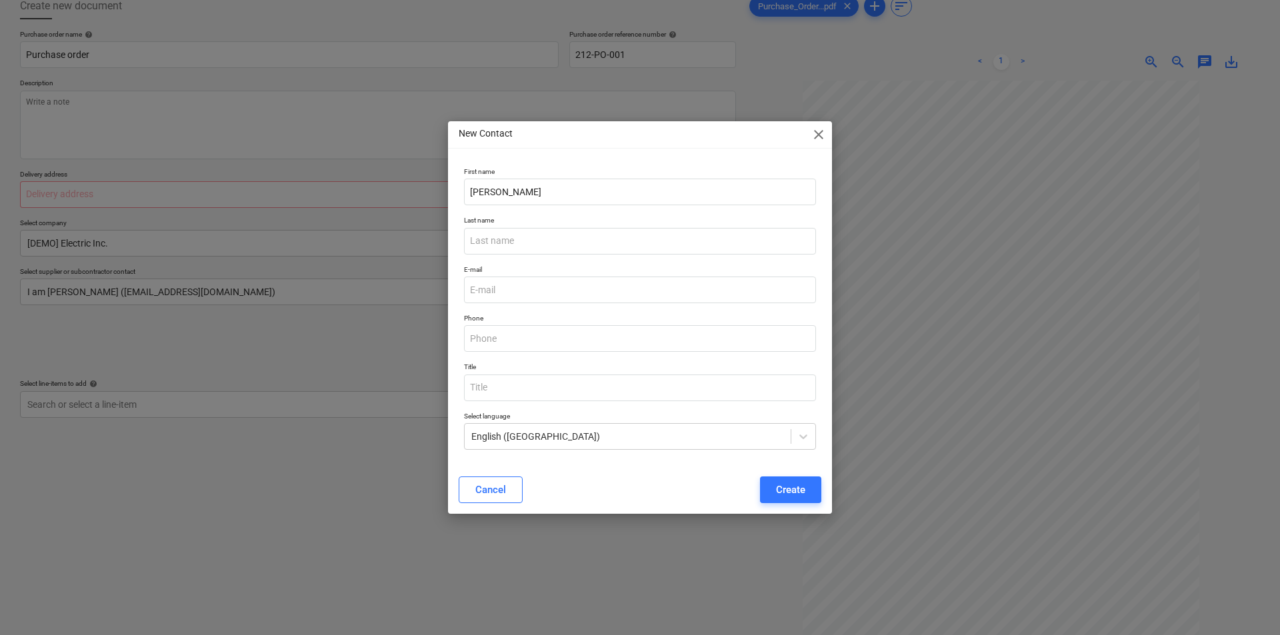
click at [804, 134] on div "New Contact close" at bounding box center [640, 134] width 384 height 27
click at [813, 131] on span "close" at bounding box center [819, 135] width 16 height 16
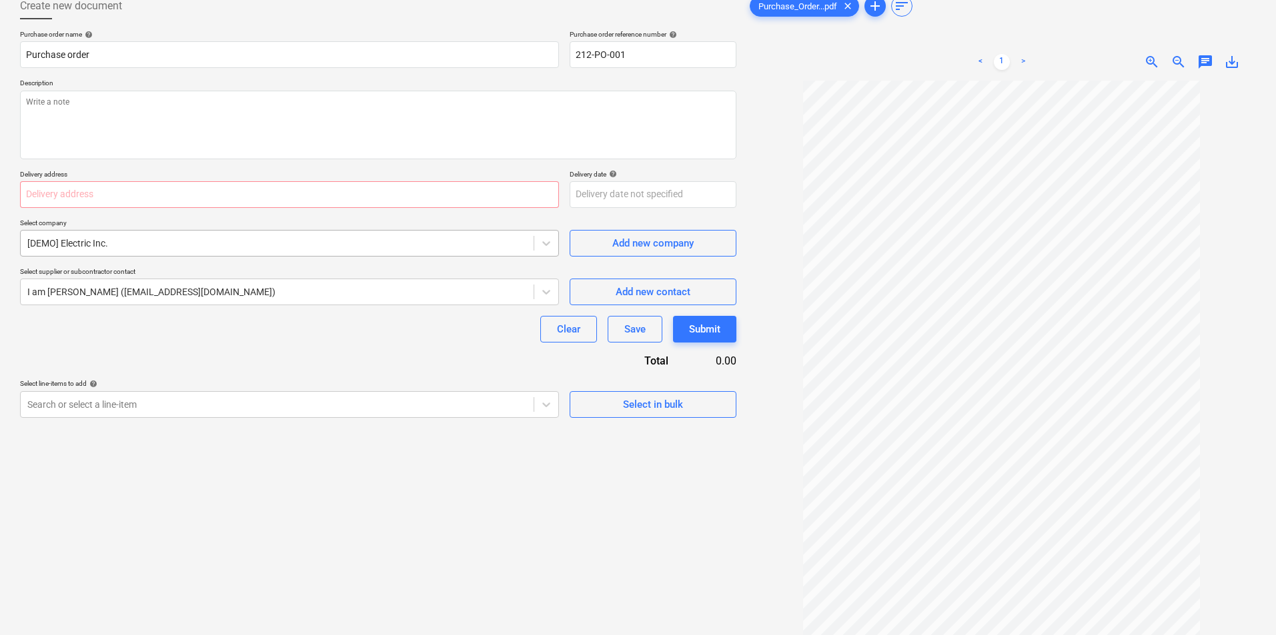
click at [149, 248] on div at bounding box center [276, 243] width 499 height 13
click at [48, 237] on div at bounding box center [276, 243] width 499 height 13
click at [137, 195] on input "text" at bounding box center [289, 194] width 539 height 27
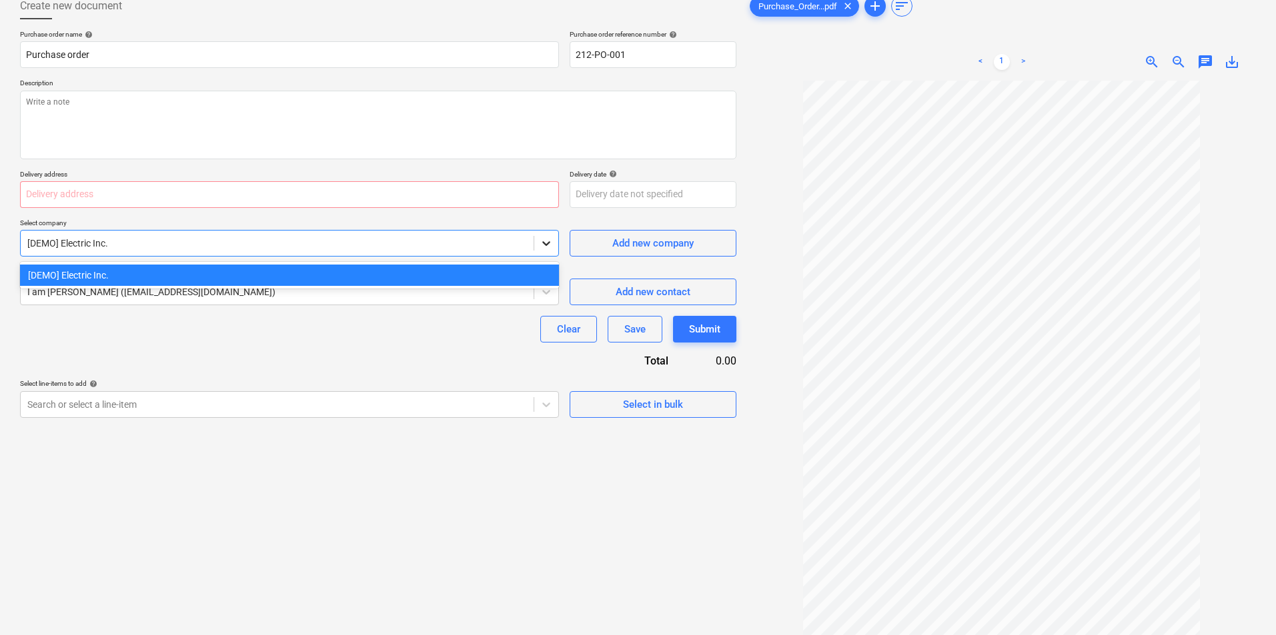
click at [541, 244] on icon at bounding box center [545, 243] width 13 height 13
click at [92, 271] on div "[DEMO] Electric Inc." at bounding box center [289, 275] width 539 height 21
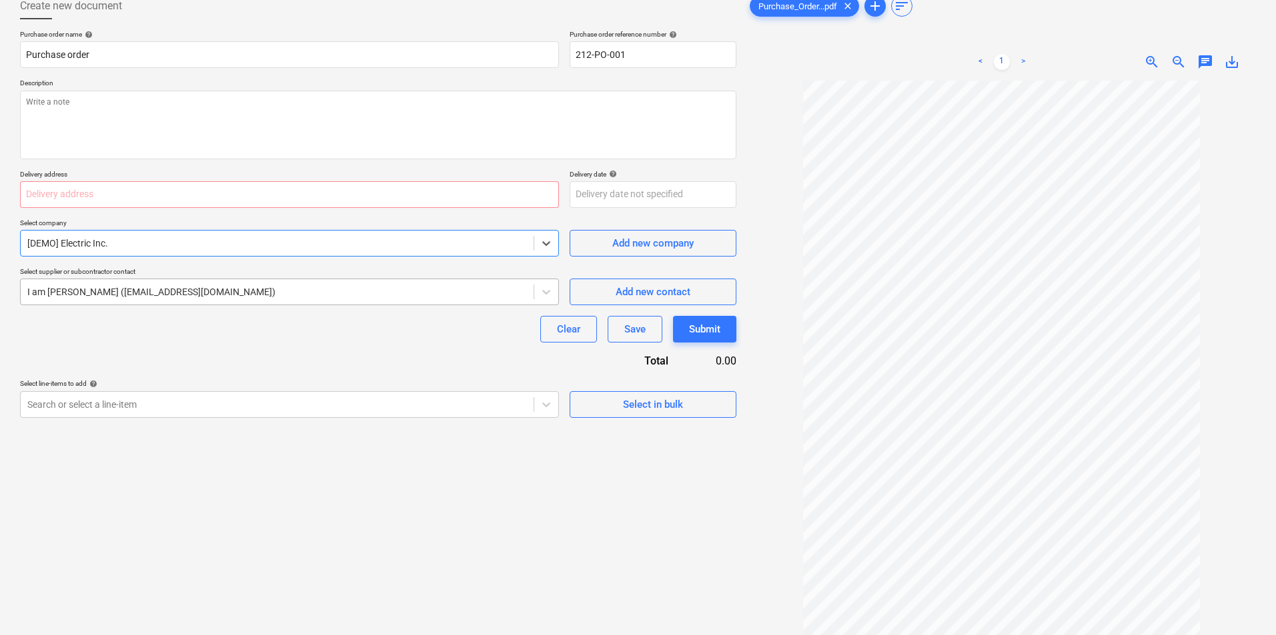
click at [162, 286] on div at bounding box center [276, 291] width 499 height 13
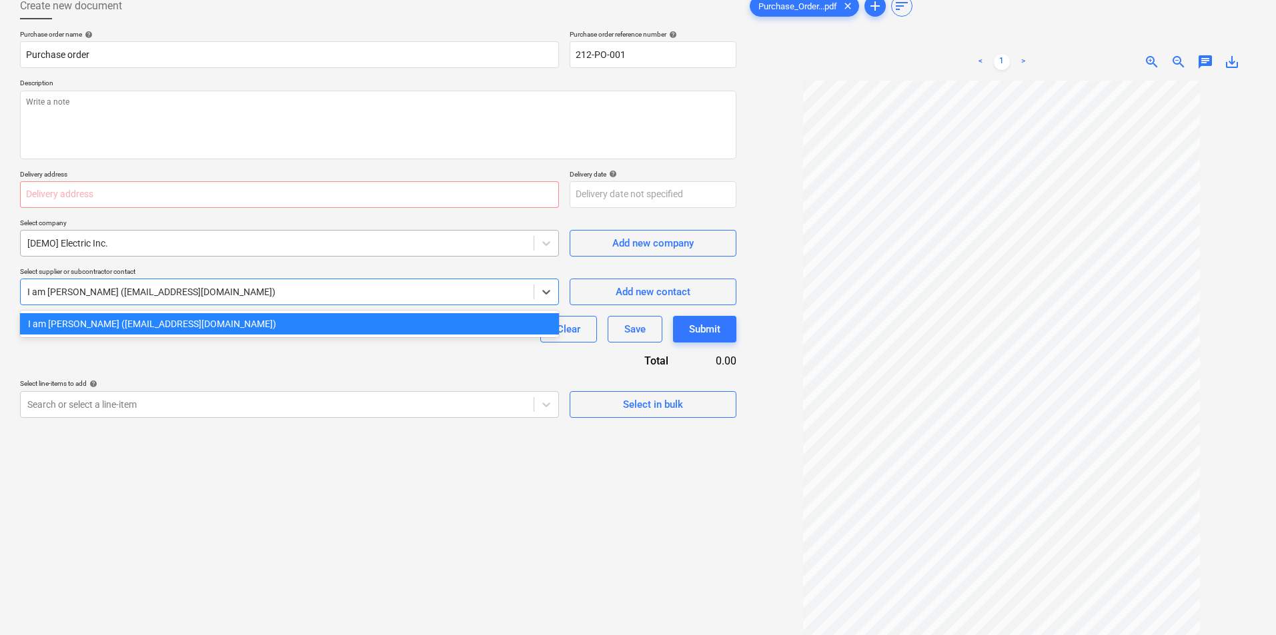
click at [227, 240] on div at bounding box center [276, 243] width 499 height 13
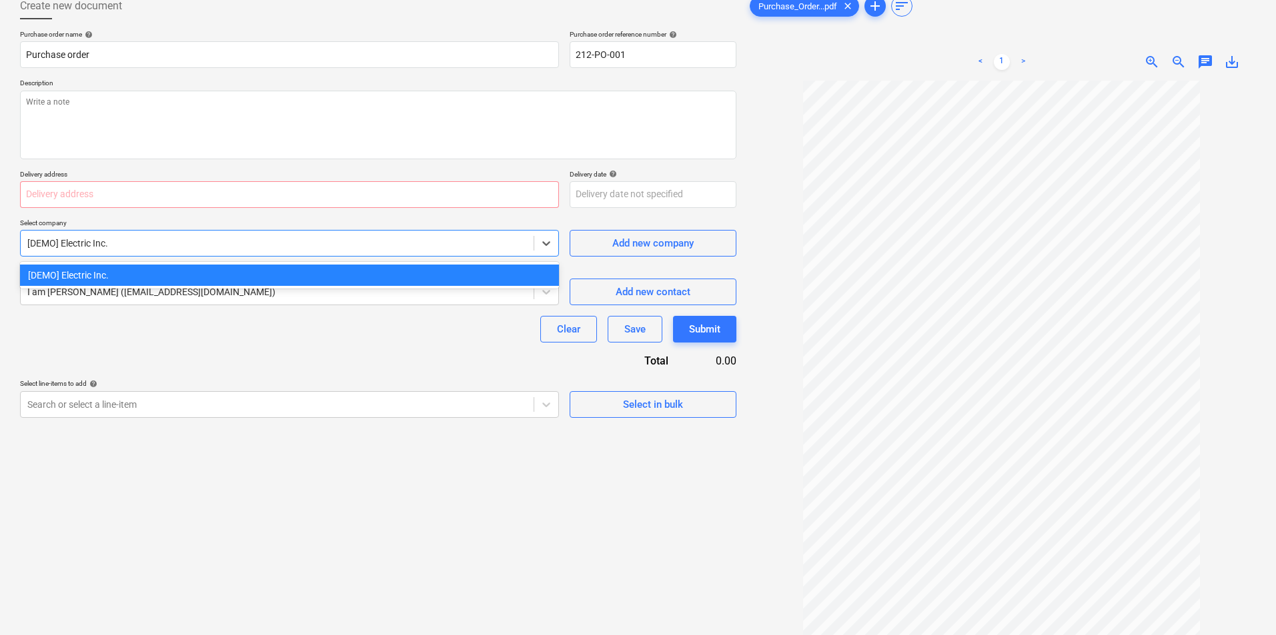
click at [443, 245] on div at bounding box center [276, 243] width 499 height 13
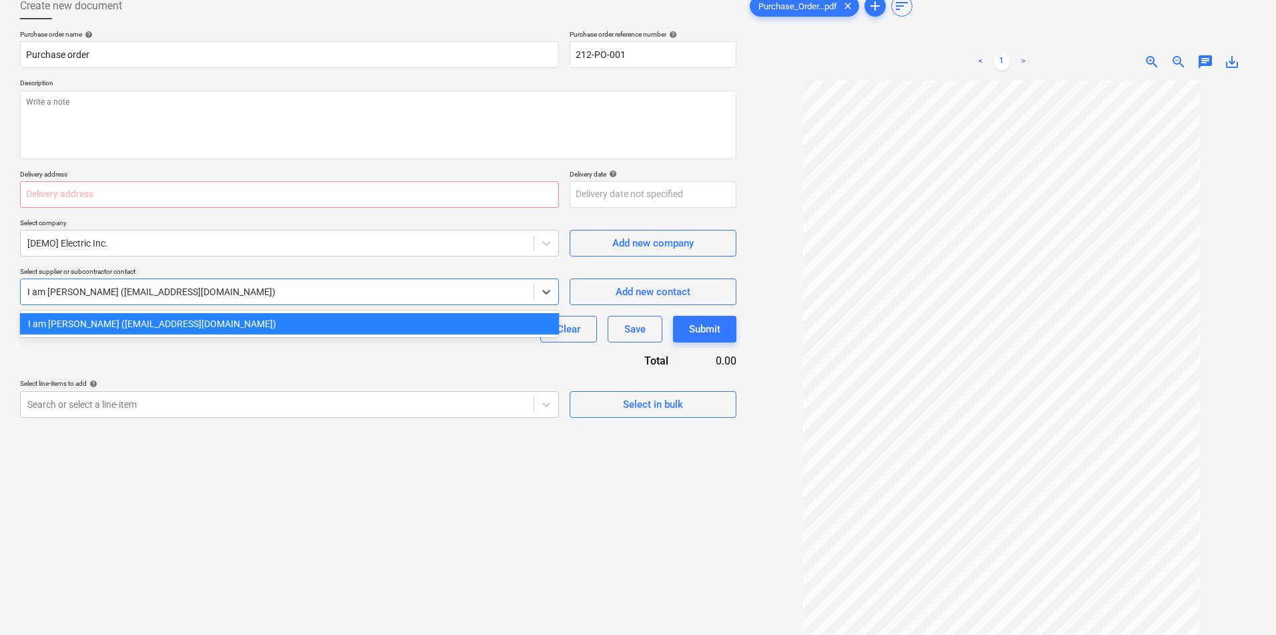
drag, startPoint x: 243, startPoint y: 287, endPoint x: 48, endPoint y: 299, distance: 195.1
click at [48, 299] on div "I am [PERSON_NAME] ([EMAIL_ADDRESS][DOMAIN_NAME])" at bounding box center [277, 292] width 513 height 19
click at [91, 245] on div at bounding box center [276, 243] width 499 height 13
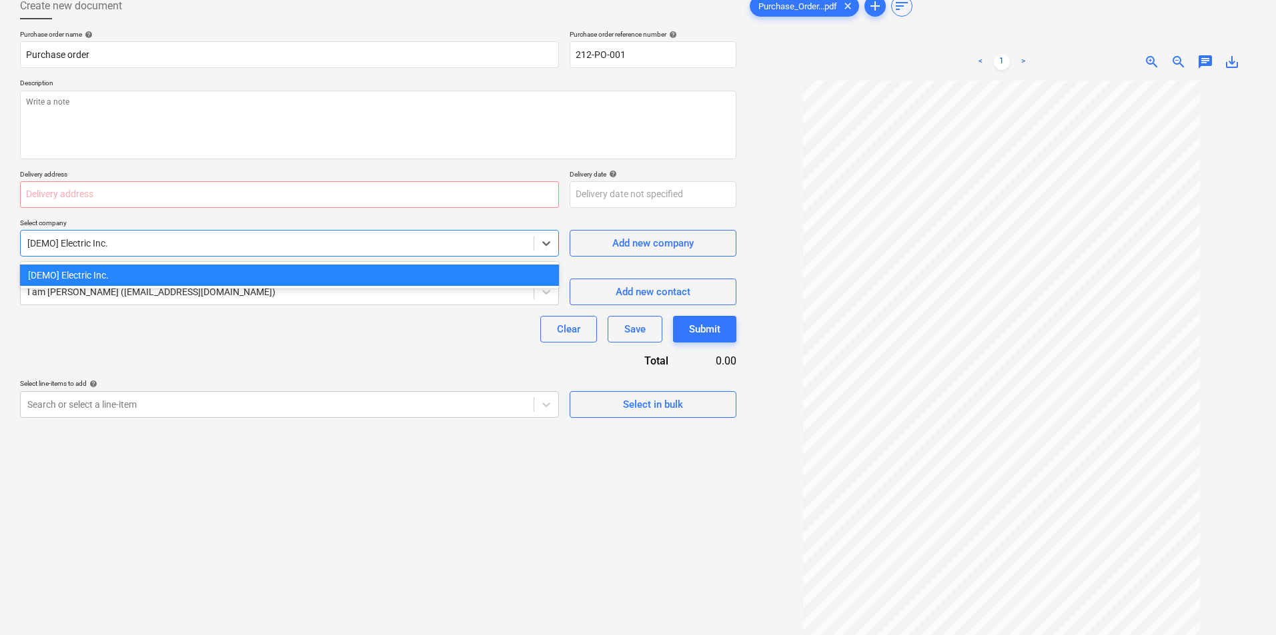
drag, startPoint x: 154, startPoint y: 244, endPoint x: 147, endPoint y: 244, distance: 7.3
click at [153, 244] on div at bounding box center [276, 243] width 499 height 13
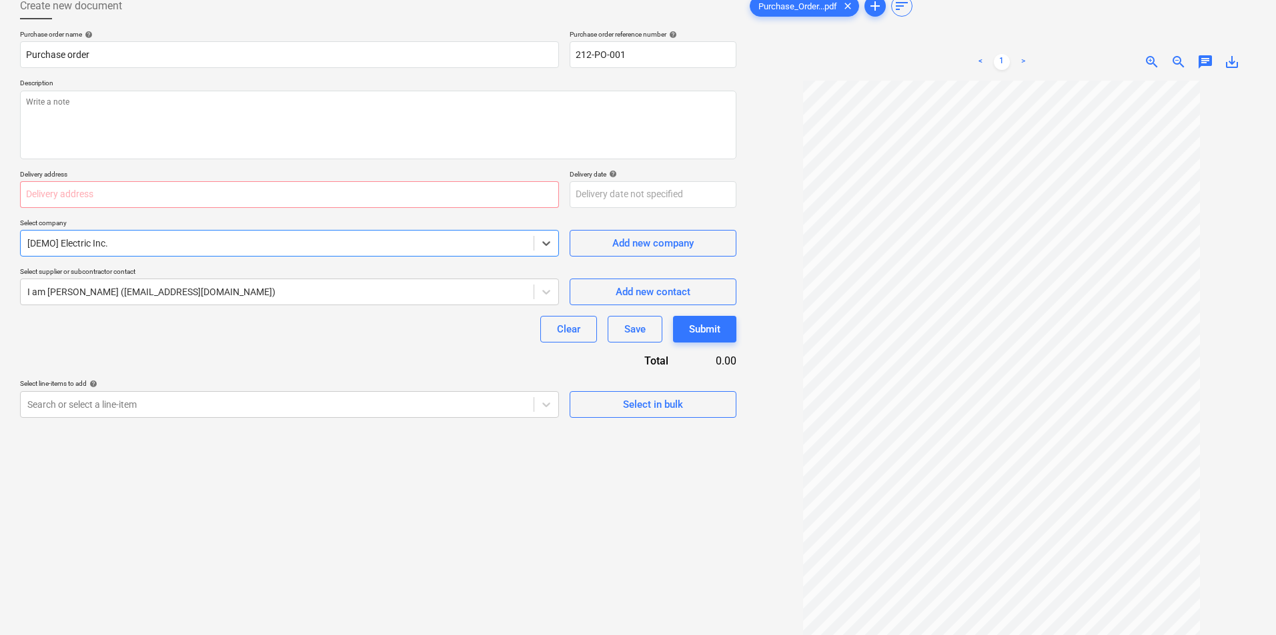
click at [140, 243] on div at bounding box center [276, 243] width 499 height 13
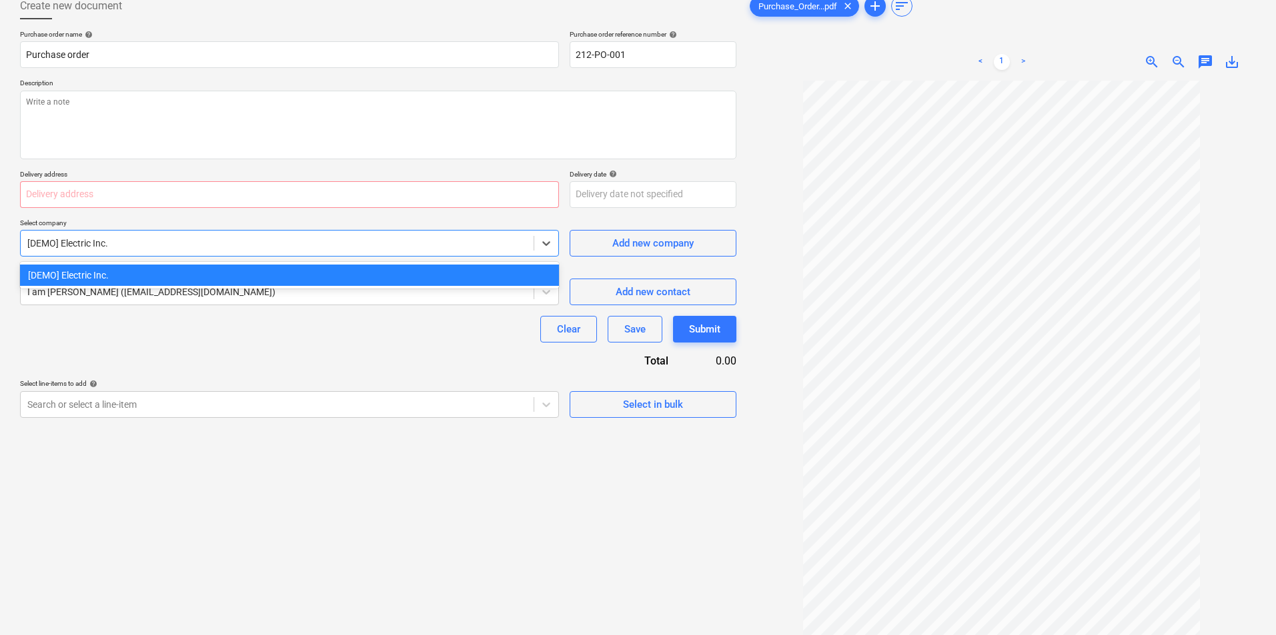
click at [103, 274] on div "[DEMO] Electric Inc." at bounding box center [289, 275] width 539 height 21
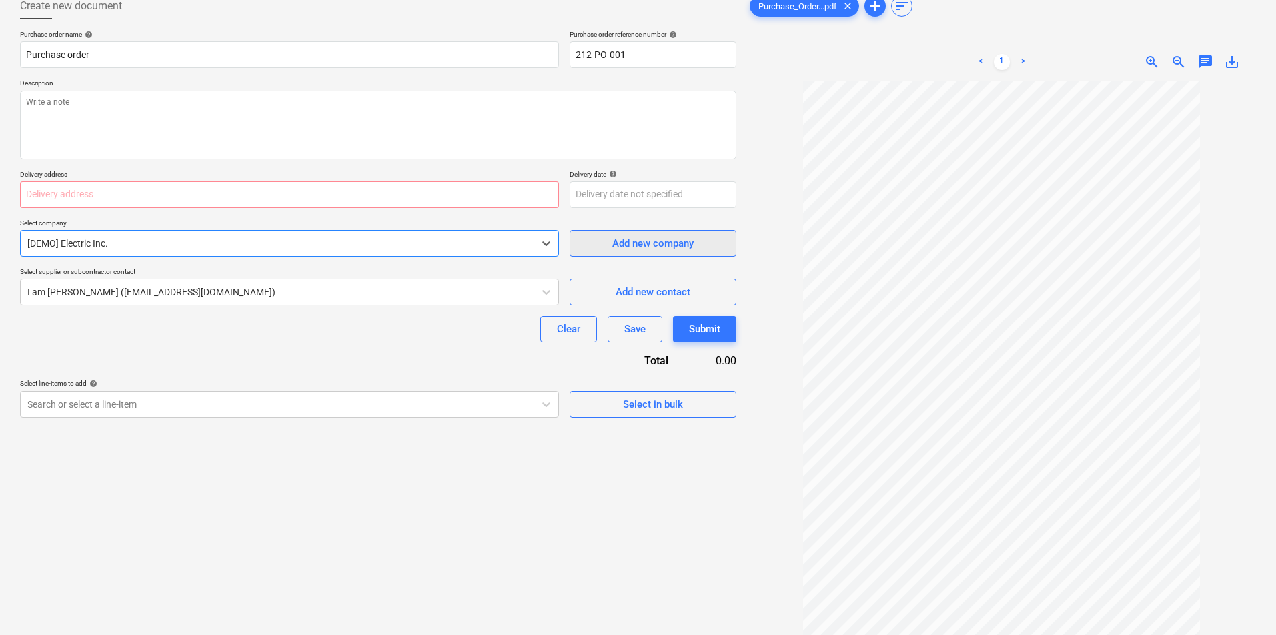
click at [655, 248] on div "Add new company" at bounding box center [652, 243] width 81 height 17
type textarea "x"
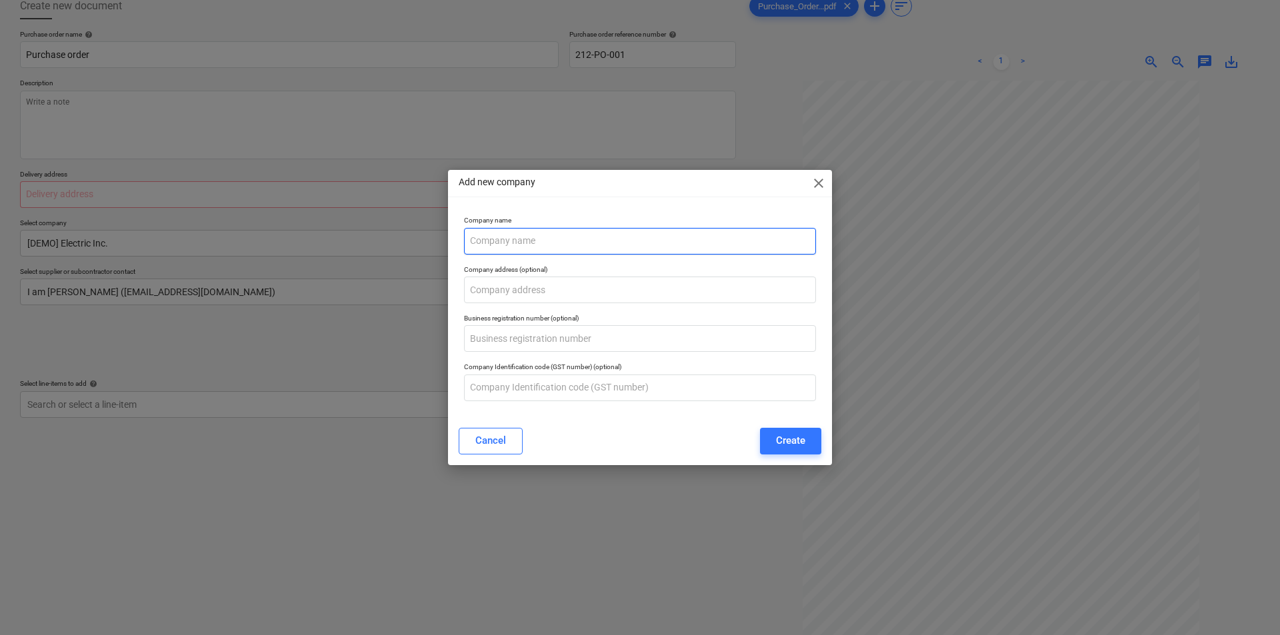
click at [584, 241] on input "text" at bounding box center [640, 241] width 352 height 27
type input "[PERSON_NAME]"
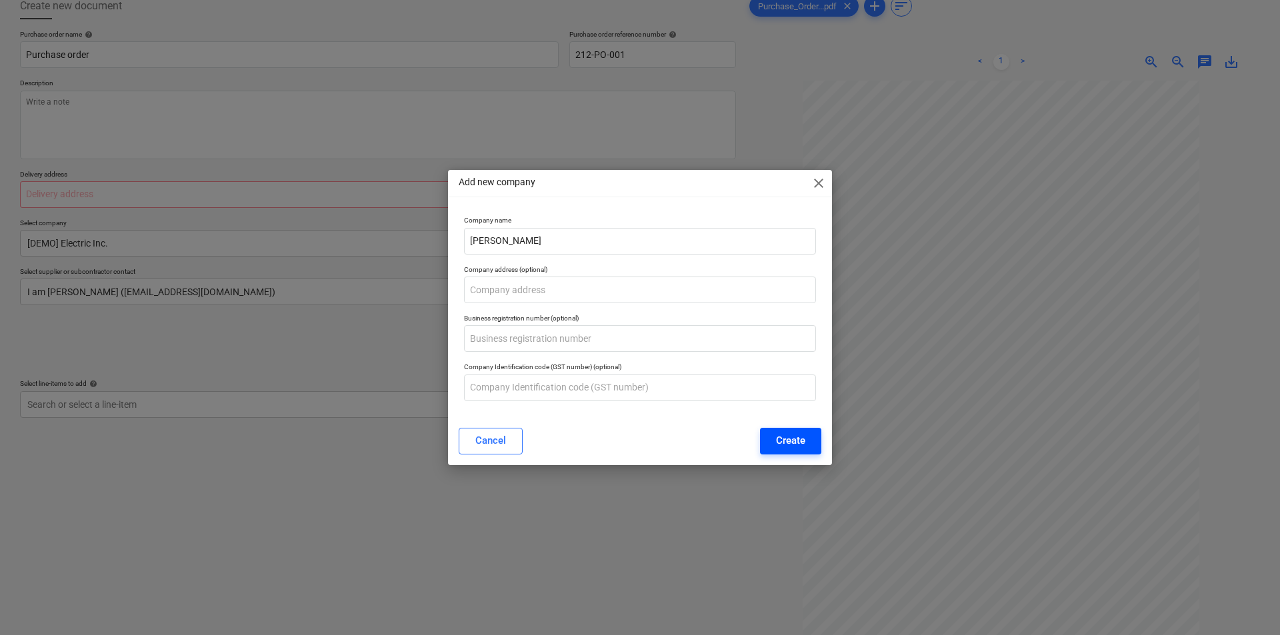
click at [805, 440] on div "Create" at bounding box center [790, 440] width 29 height 17
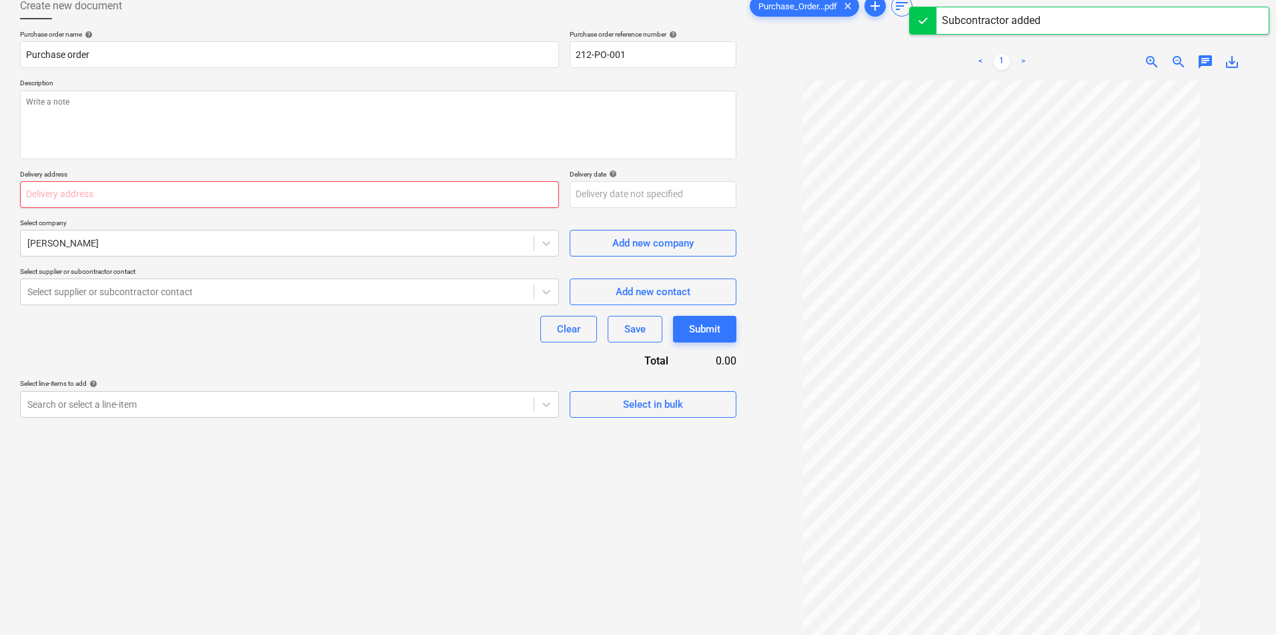
click at [159, 191] on input "text" at bounding box center [289, 194] width 539 height 27
click at [162, 299] on div "Select supplier or subcontractor contact" at bounding box center [277, 292] width 513 height 19
click at [277, 355] on div "Purchase order name help Purchase order Purchase order reference number help 21…" at bounding box center [378, 224] width 716 height 388
click at [258, 412] on div "Search or select a line-item" at bounding box center [277, 404] width 513 height 19
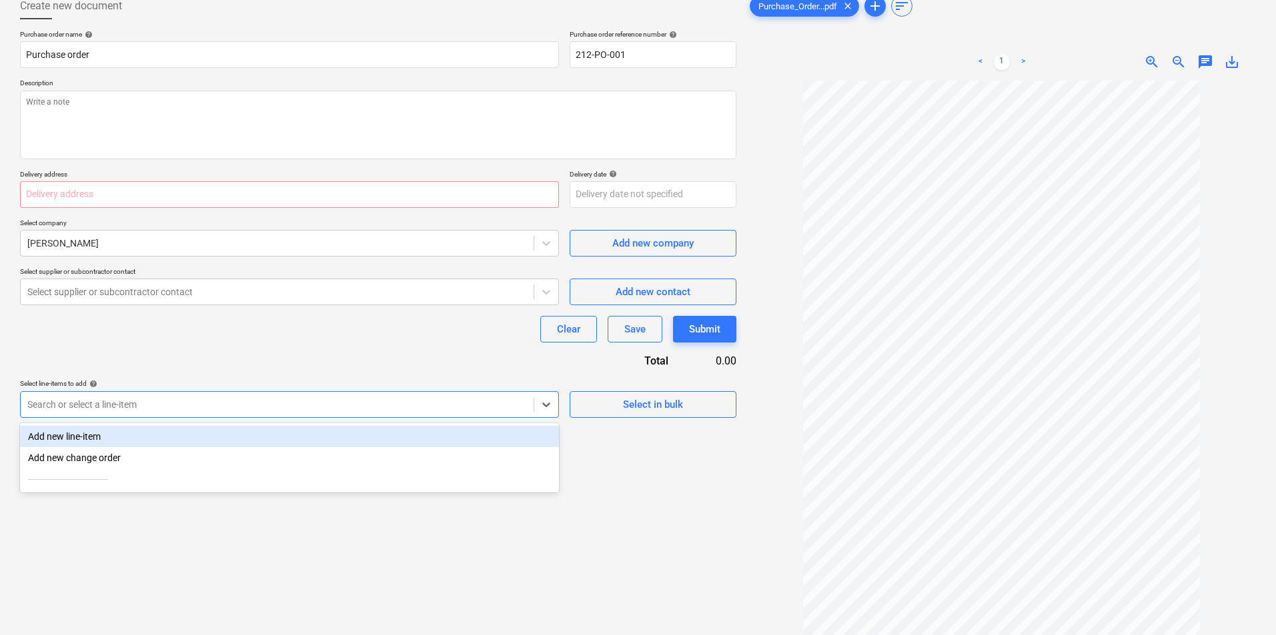
click at [298, 367] on div "Purchase order name help Purchase order Purchase order reference number help 21…" at bounding box center [378, 224] width 716 height 388
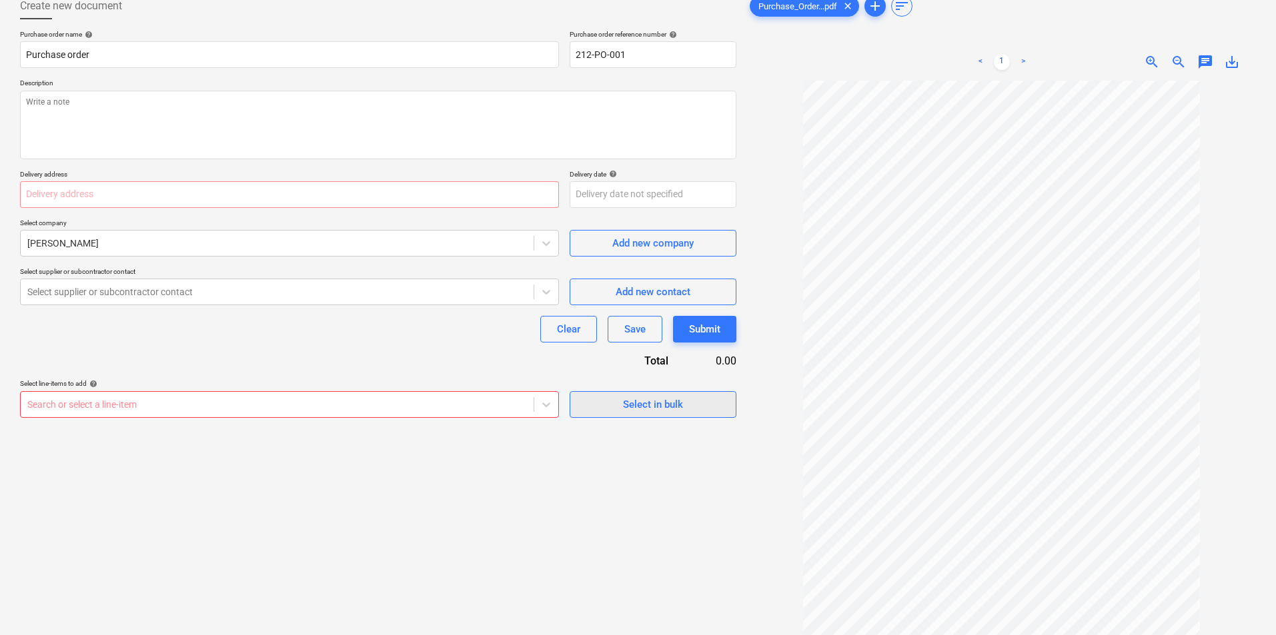
click at [647, 397] on button "Select in bulk" at bounding box center [652, 404] width 167 height 27
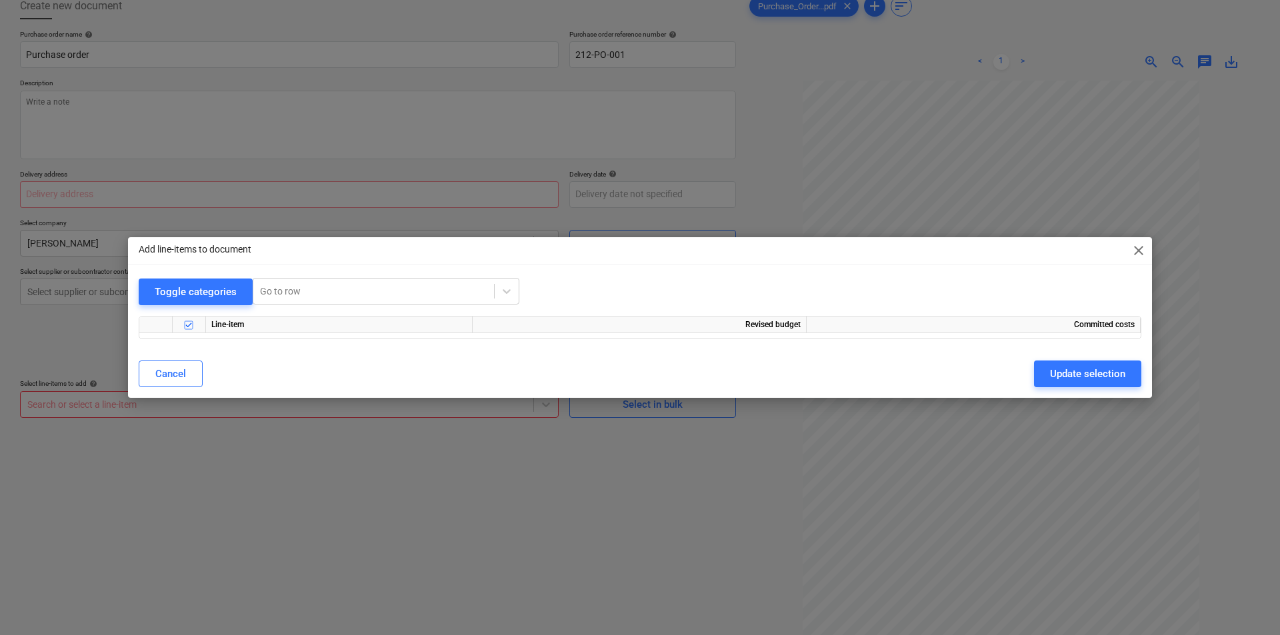
click at [1144, 252] on span "close" at bounding box center [1139, 251] width 16 height 16
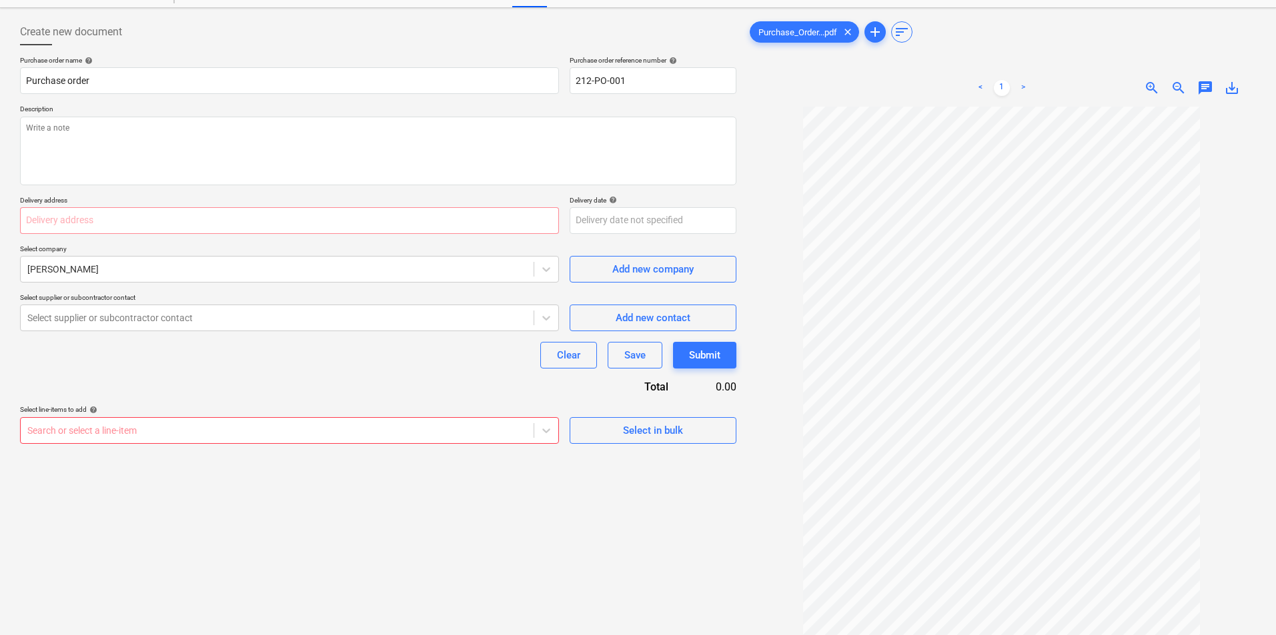
scroll to position [133, 0]
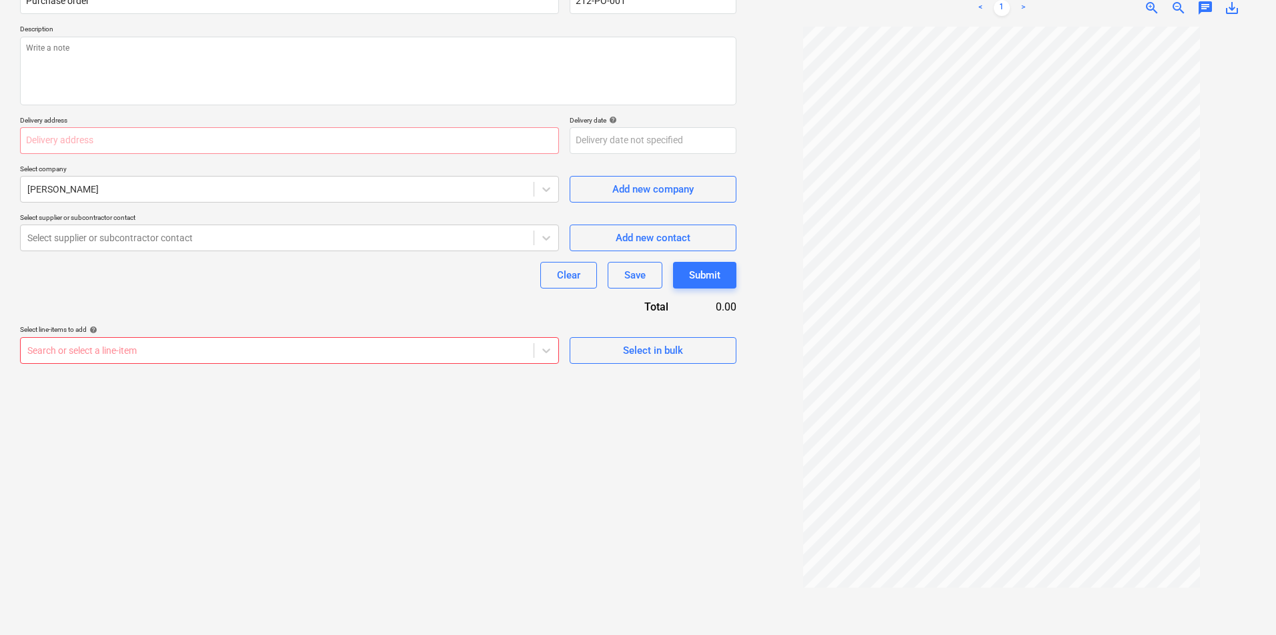
click at [711, 307] on div "0.00" at bounding box center [712, 306] width 47 height 15
click at [721, 305] on div "0.00" at bounding box center [712, 306] width 47 height 15
click at [667, 304] on div "Total" at bounding box center [626, 306] width 127 height 15
click at [690, 138] on body "Sales Projects Contacts Company Inbox format_size keyboard_arrow_down help sear…" at bounding box center [638, 191] width 1276 height 648
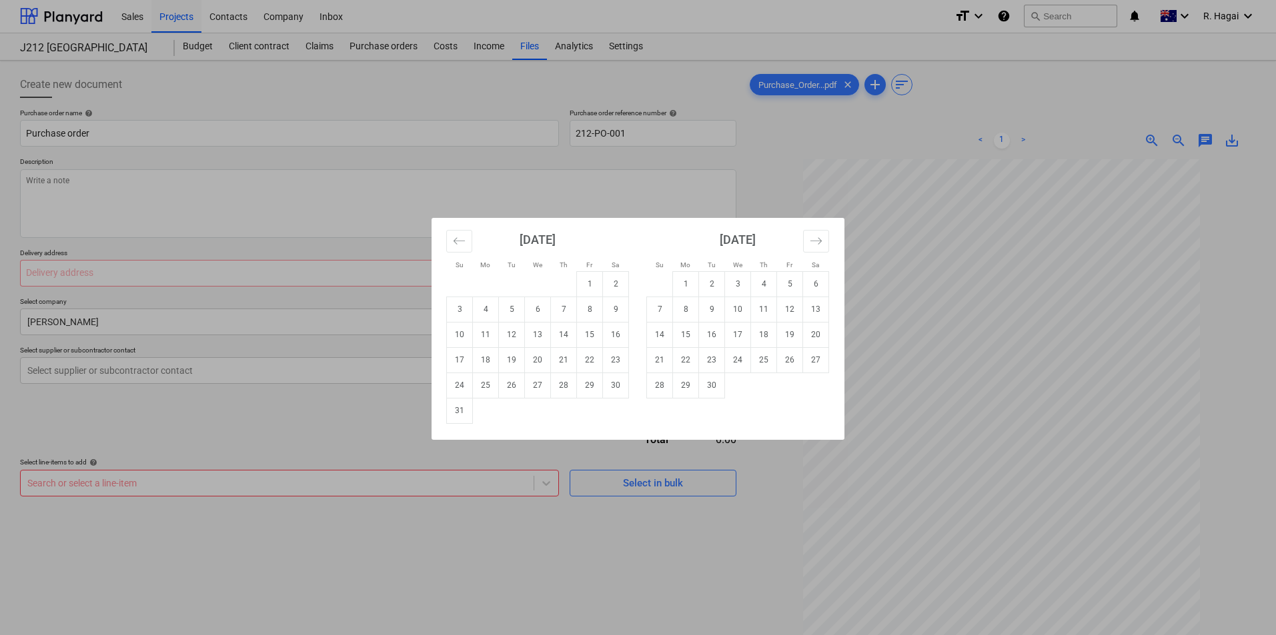
scroll to position [0, 0]
click at [631, 166] on div "Su Mo Tu We Th Fr Sa Su Mo Tu We Th Fr Sa [DATE] 1 2 3 4 5 6 7 8 9 10 11 12 13 …" at bounding box center [638, 317] width 1276 height 635
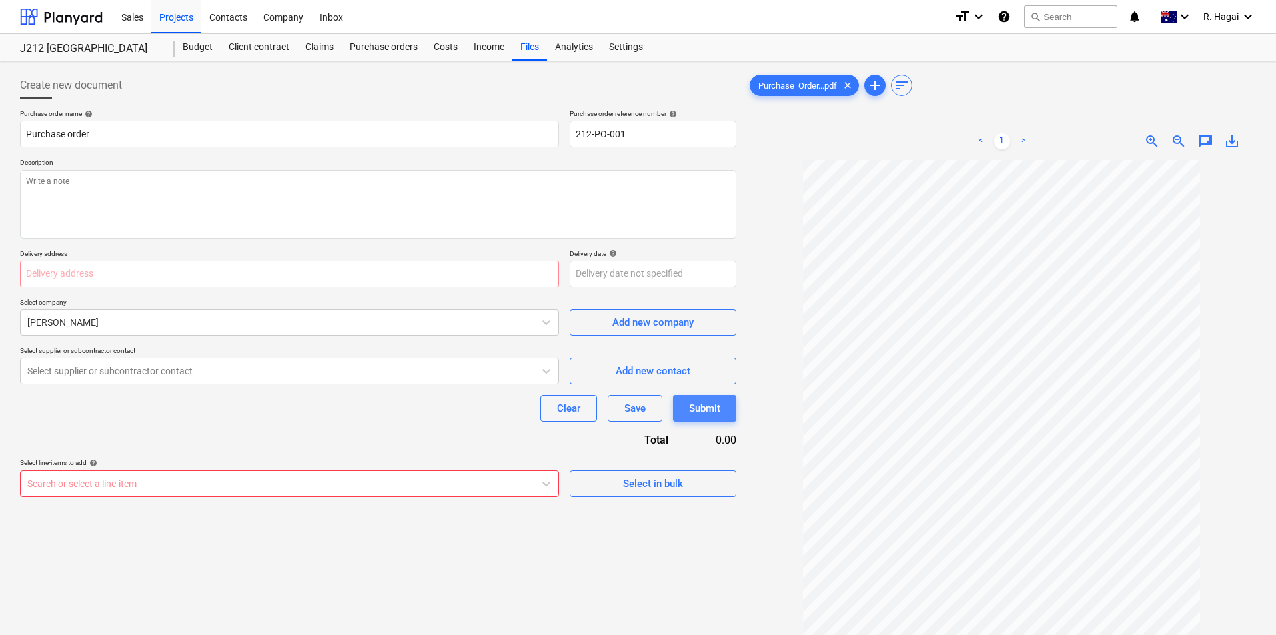
click at [701, 411] on div "Submit" at bounding box center [704, 408] width 31 height 17
click at [366, 267] on input "text" at bounding box center [289, 274] width 539 height 27
type textarea "x"
type input "6"
type textarea "x"
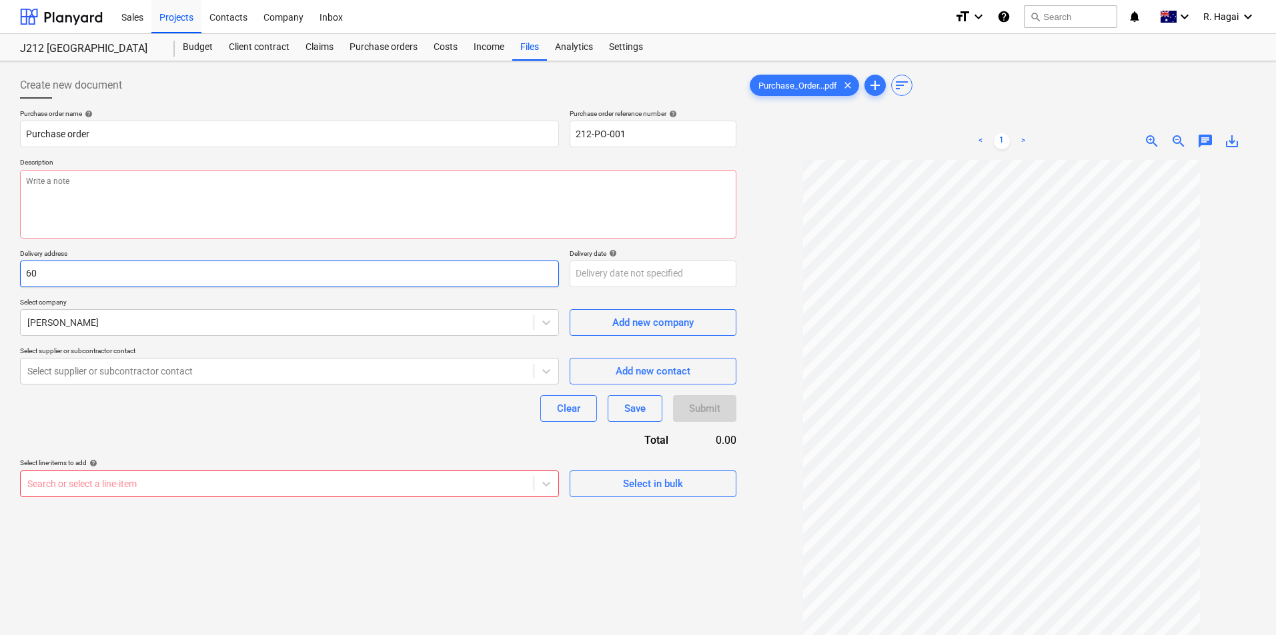
type input "609"
type textarea "x"
type input "6096"
type textarea "x"
type input "609"
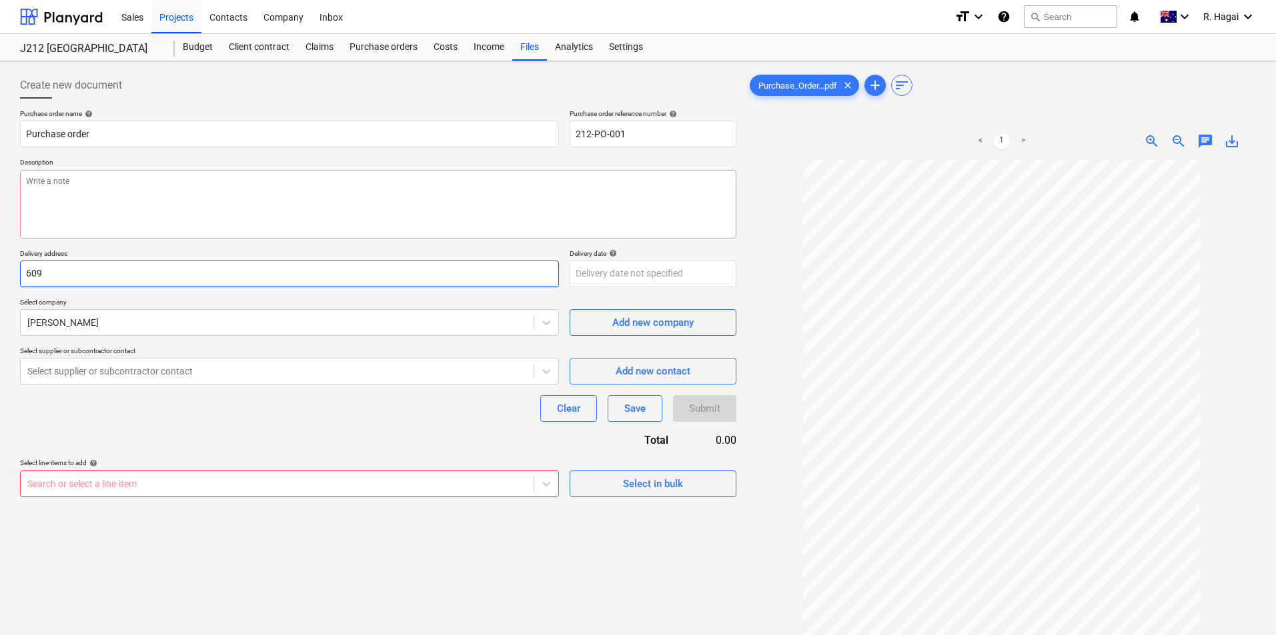
type textarea "x"
type input "60"
type textarea "x"
type input "601"
type textarea "x"
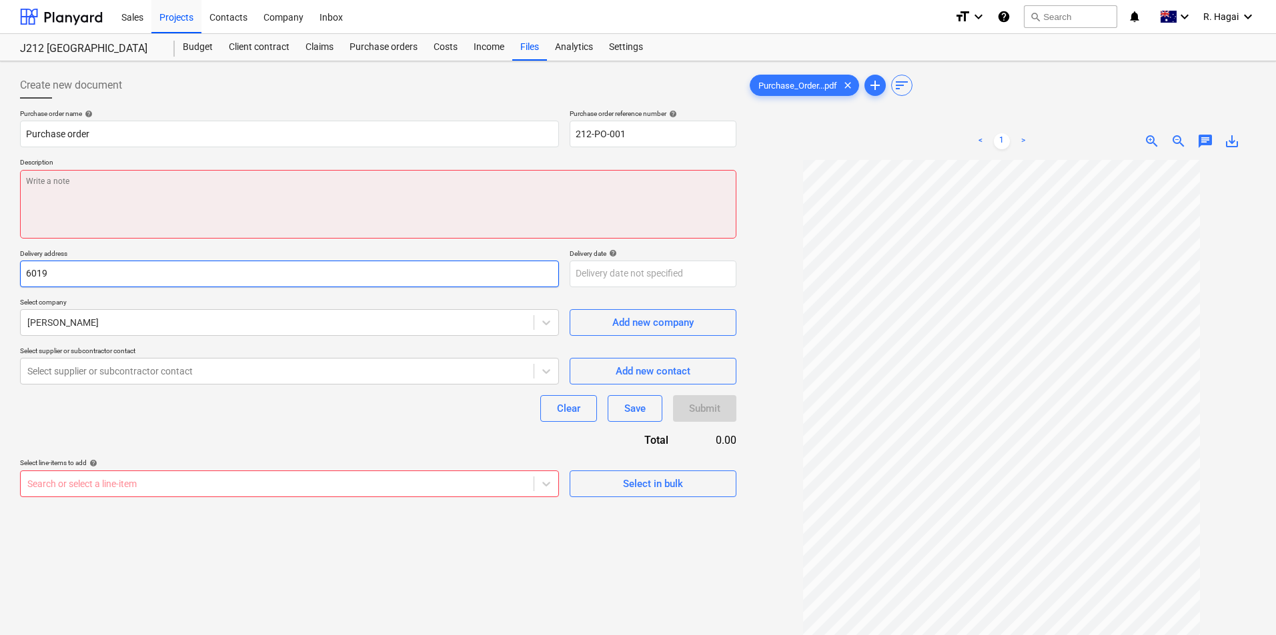
type input "6019"
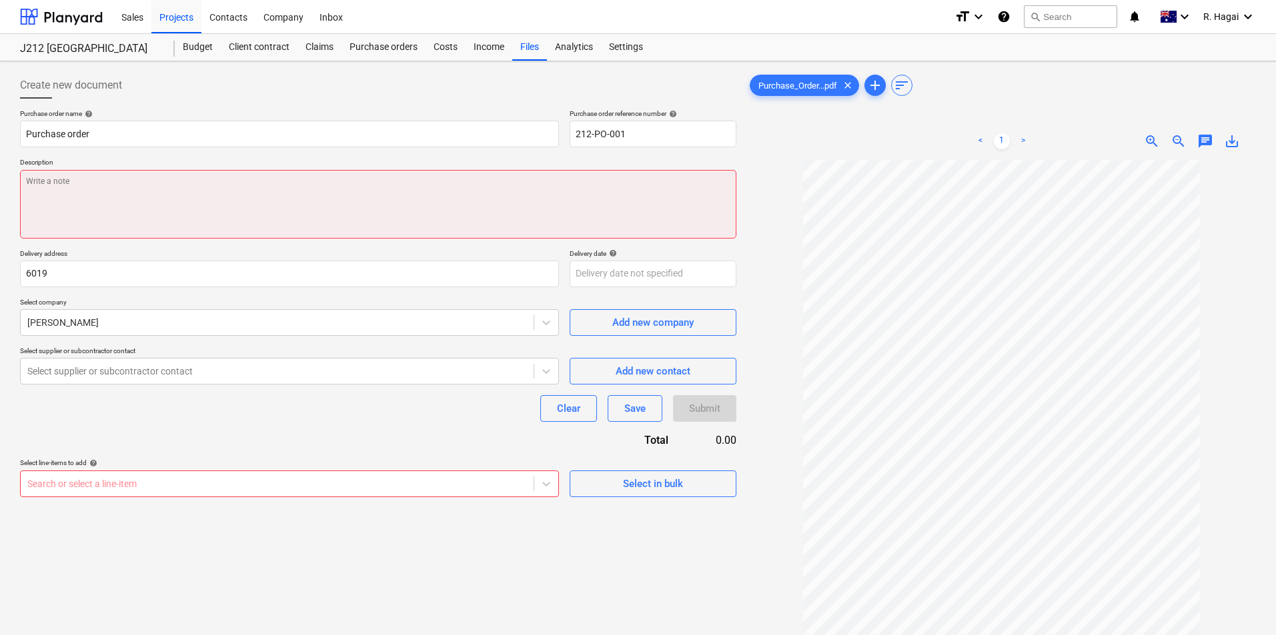
click at [374, 229] on textarea at bounding box center [378, 204] width 716 height 69
type textarea "x"
type textarea "j"
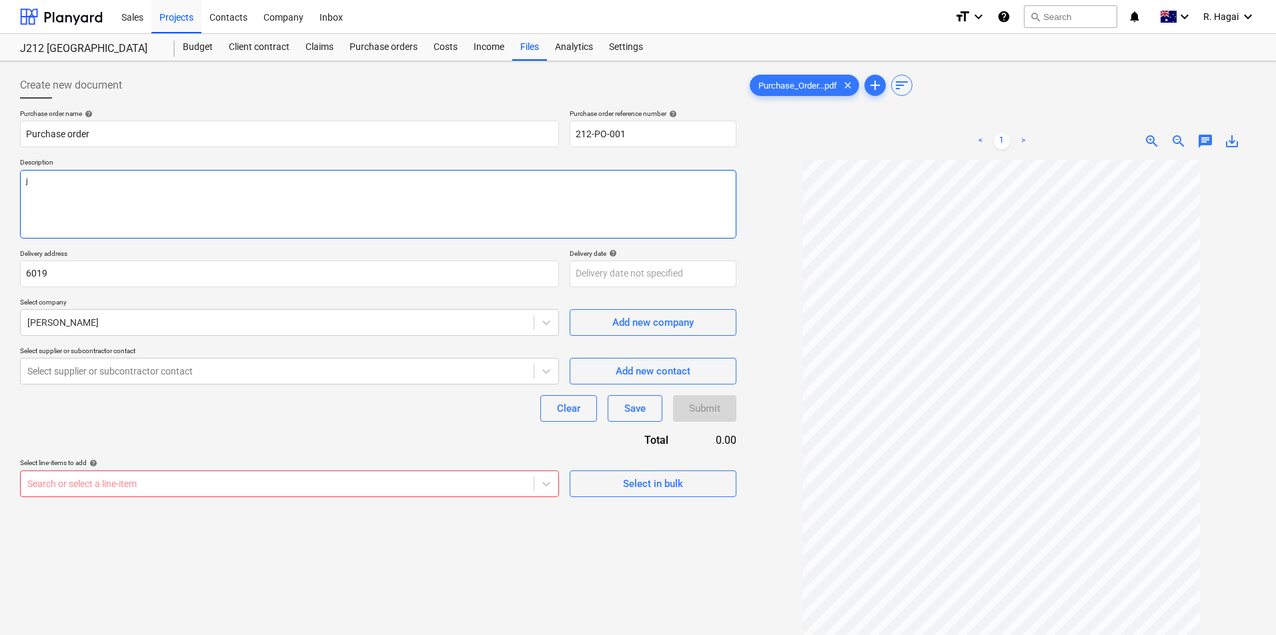
type textarea "x"
type textarea "jj"
type textarea "x"
type textarea "jjj"
click at [269, 486] on div at bounding box center [276, 483] width 499 height 13
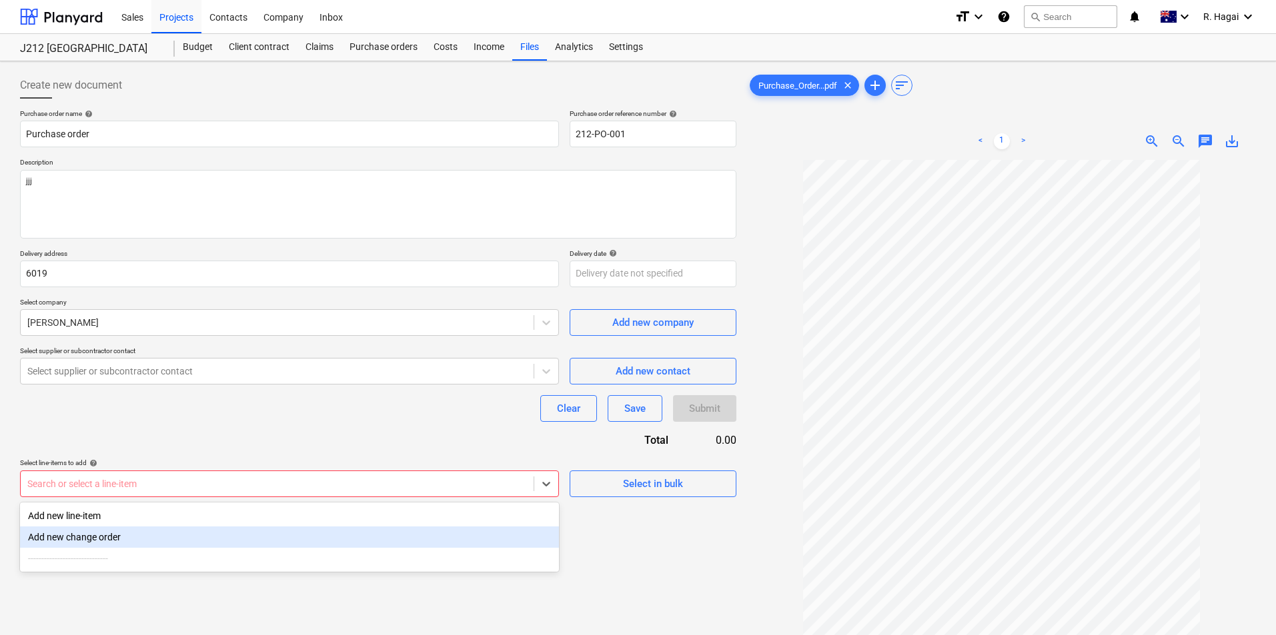
click at [139, 536] on div "Add new change order" at bounding box center [289, 537] width 539 height 21
type textarea "x"
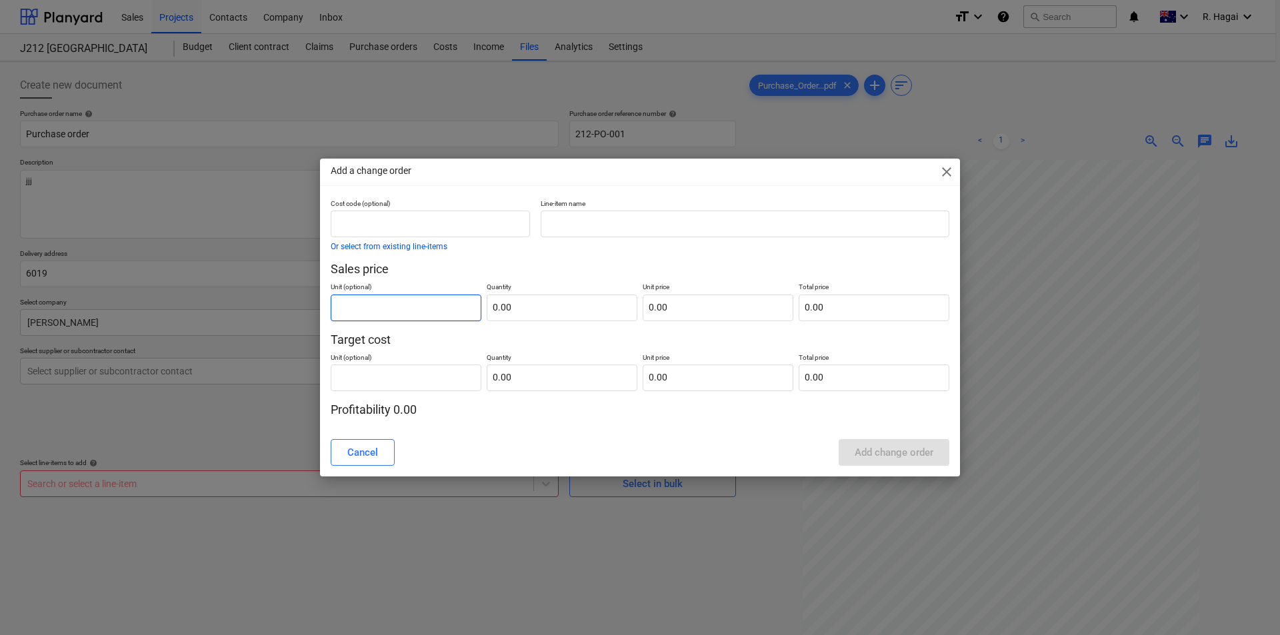
click at [427, 311] on input "text" at bounding box center [406, 308] width 151 height 27
type input "82203.60"
click at [545, 297] on input "text" at bounding box center [562, 308] width 151 height 27
type input "1.00"
click at [853, 309] on input "text" at bounding box center [874, 308] width 151 height 27
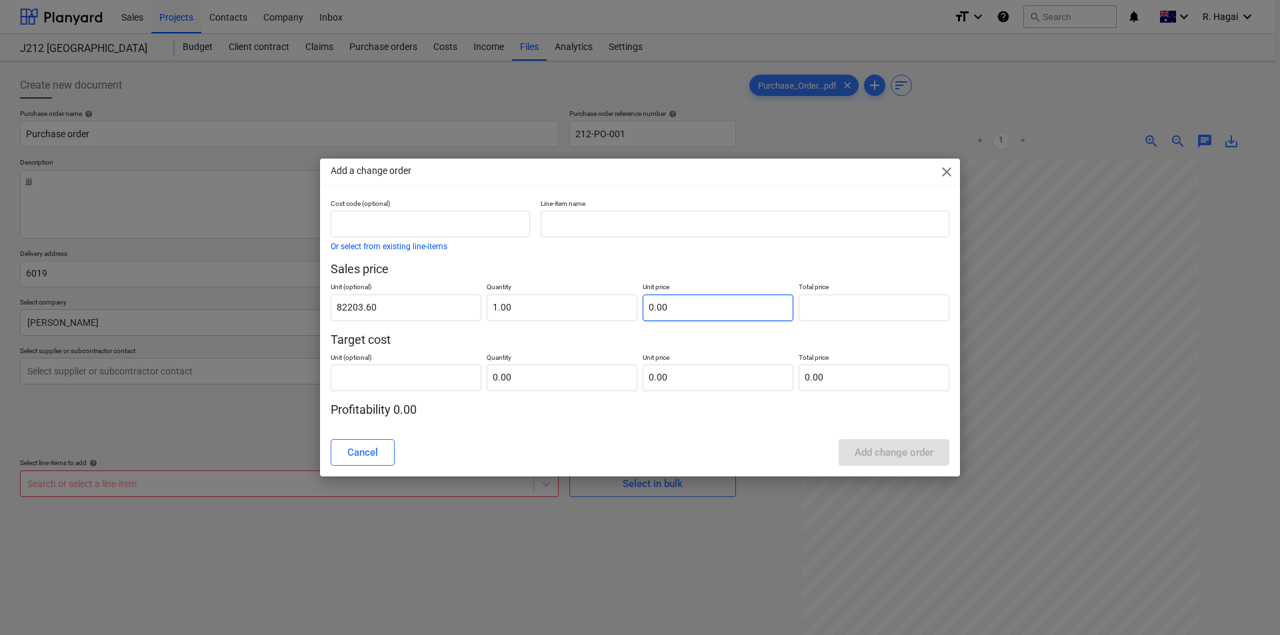
type input "0.00"
click at [733, 303] on input "text" at bounding box center [718, 308] width 151 height 27
type input "8"
type input "8.00"
type input "80"
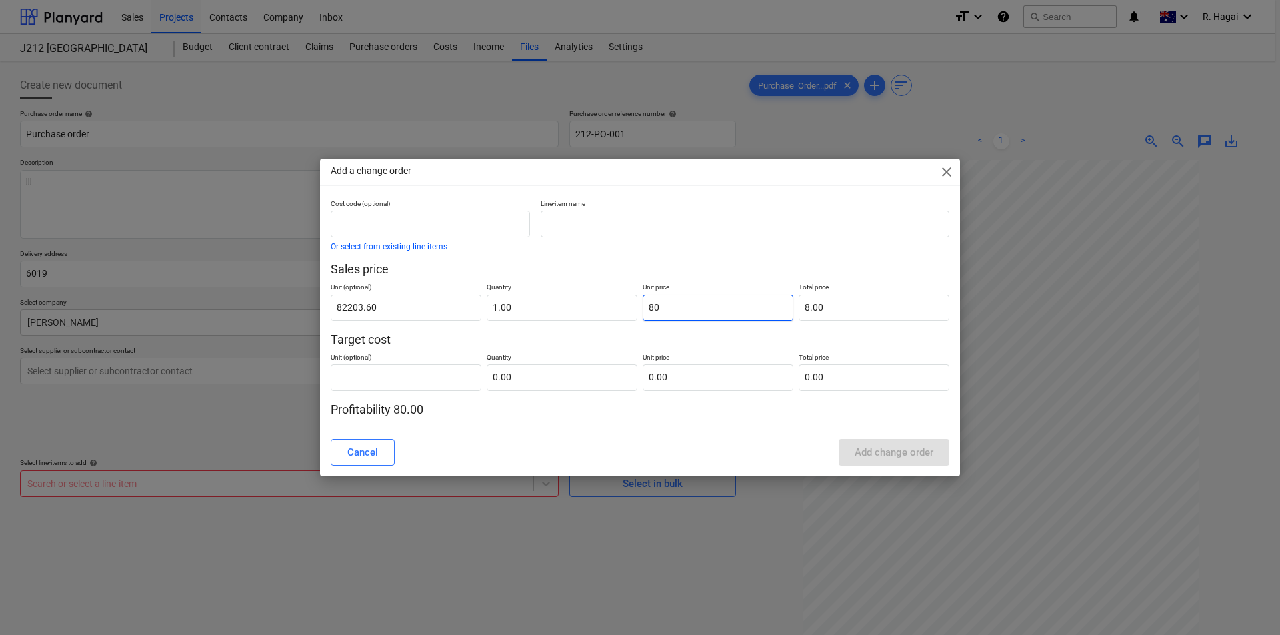
type input "80.00"
type input "800"
type input "800.00"
type input "8000"
type input "8,000.00"
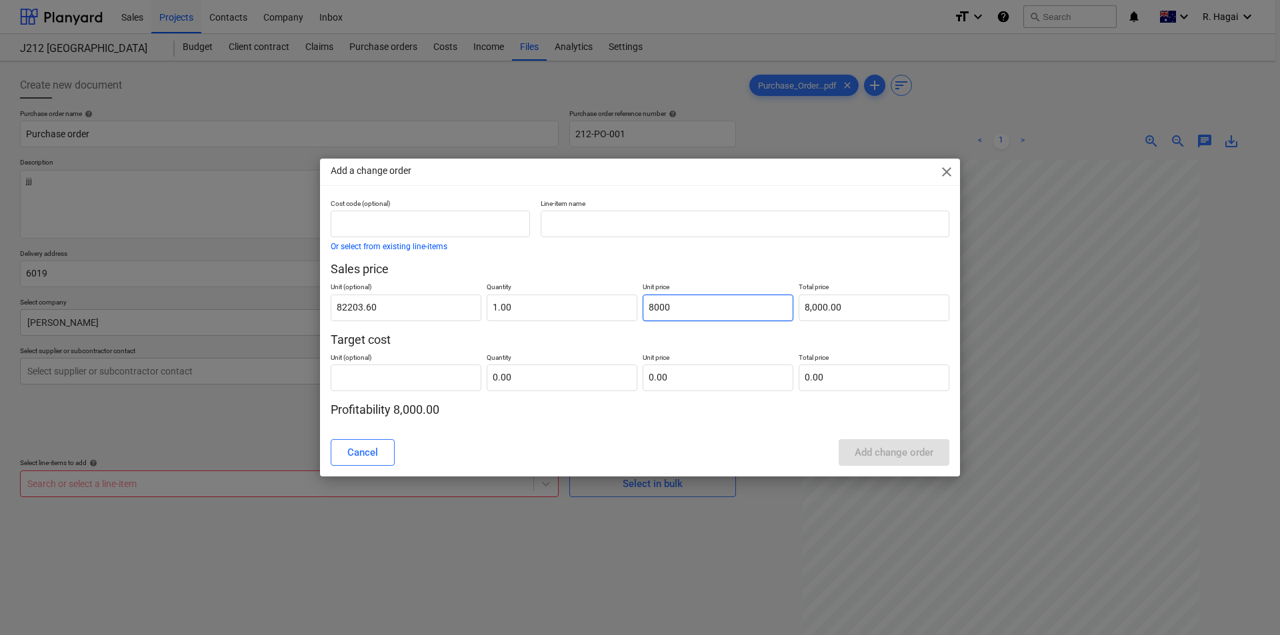
type input "80000"
type input "80,000.00"
click at [393, 310] on input "82203.60" at bounding box center [406, 308] width 151 height 27
drag, startPoint x: 753, startPoint y: 307, endPoint x: 625, endPoint y: 313, distance: 128.2
click at [625, 313] on div "Unit (optional) 82203.60 Quantity 1.00 Unit price 80000 Total price 80,000.00" at bounding box center [640, 298] width 619 height 43
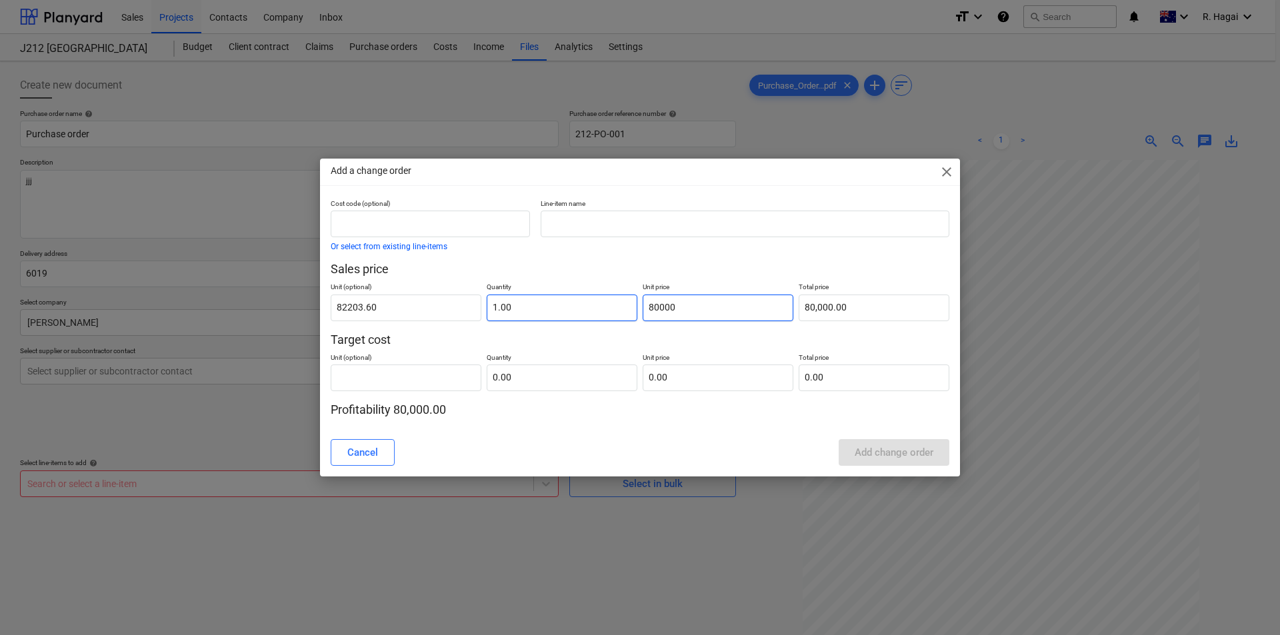
type input "8"
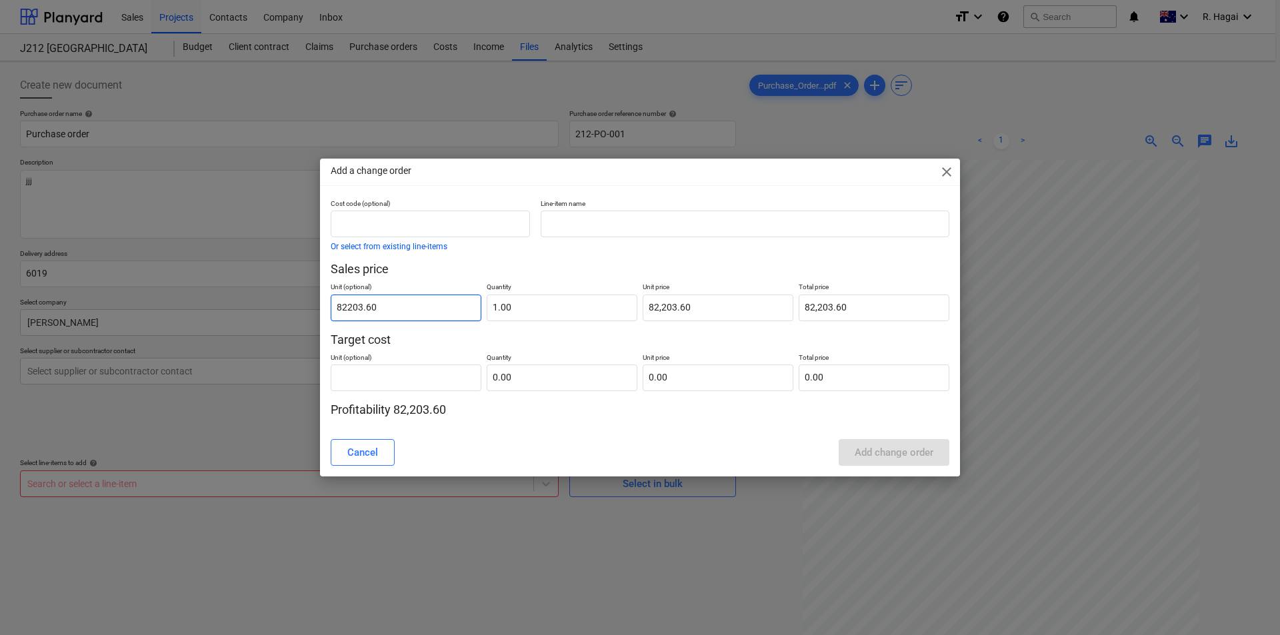
drag, startPoint x: 412, startPoint y: 315, endPoint x: 400, endPoint y: 315, distance: 12.0
click at [400, 315] on input "82203.60" at bounding box center [406, 308] width 151 height 27
drag, startPoint x: 403, startPoint y: 310, endPoint x: 289, endPoint y: 319, distance: 114.3
click at [297, 316] on div "Add a change order close Cost code (optional) Or select from existing line-item…" at bounding box center [640, 317] width 1280 height 635
click at [420, 384] on input "text" at bounding box center [406, 378] width 151 height 27
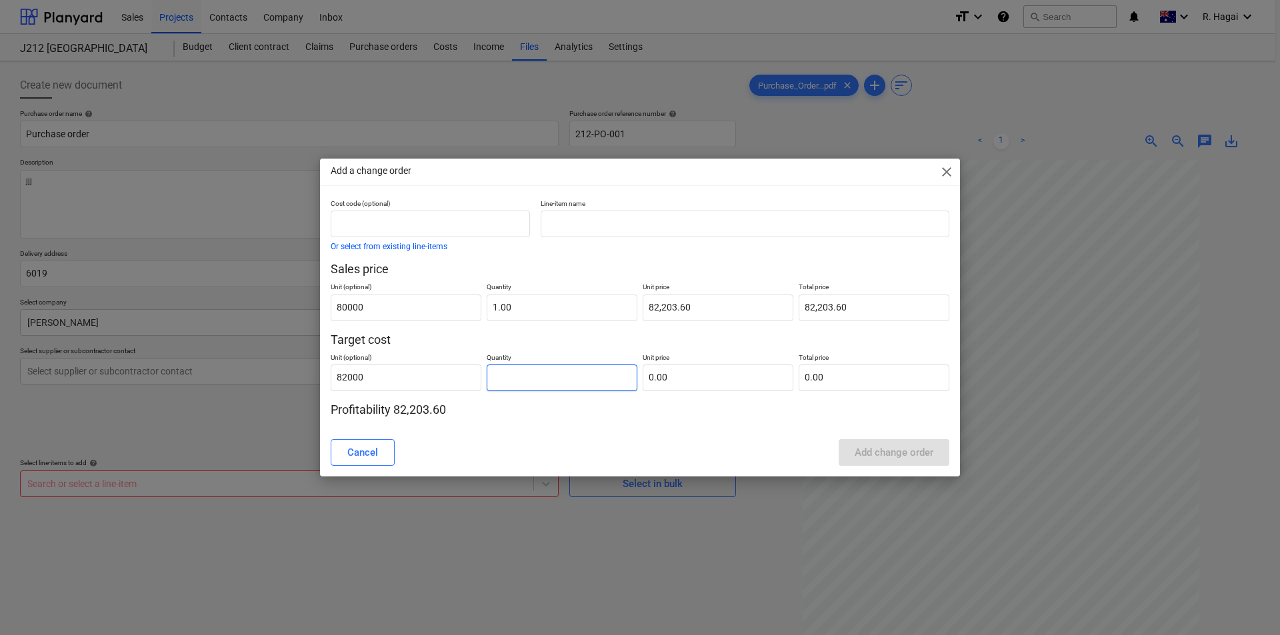
click at [582, 385] on input "text" at bounding box center [562, 378] width 151 height 27
click at [664, 373] on input "text" at bounding box center [718, 378] width 151 height 27
click at [659, 463] on div "Cancel Add change order" at bounding box center [640, 452] width 619 height 27
click at [928, 452] on div "Cancel Add change order" at bounding box center [640, 452] width 619 height 27
click at [479, 215] on input "text" at bounding box center [430, 224] width 199 height 27
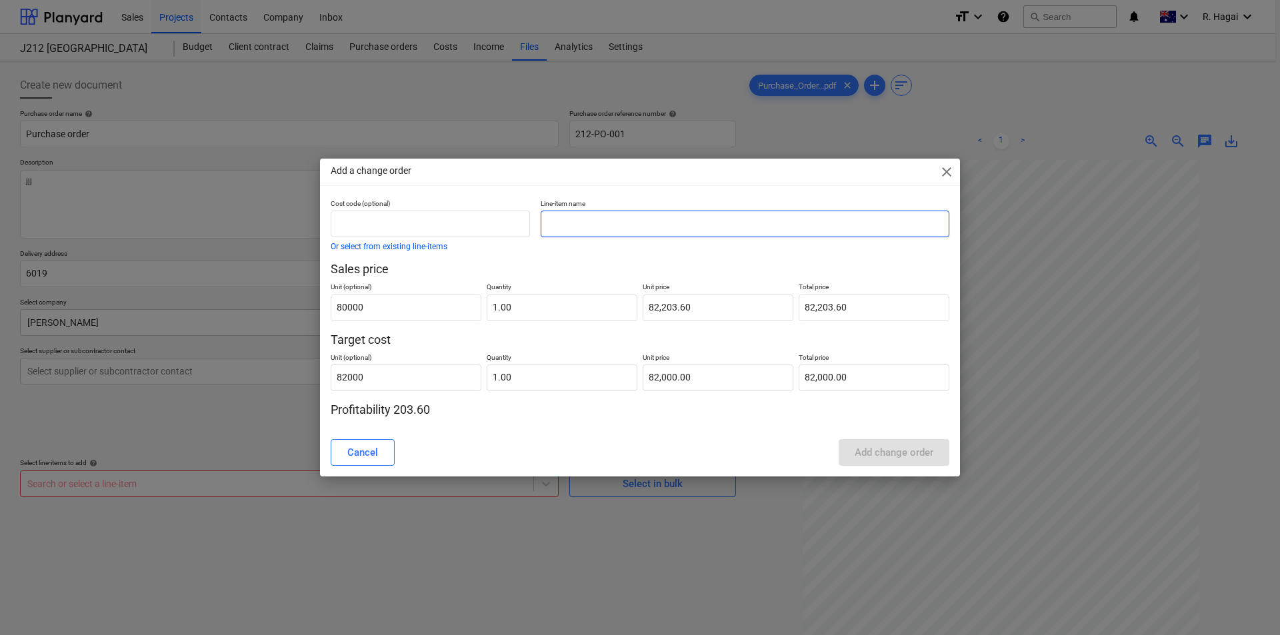
click at [584, 228] on input "text" at bounding box center [745, 224] width 409 height 27
click at [888, 461] on div "Add change order" at bounding box center [894, 452] width 79 height 17
